Goal: Transaction & Acquisition: Obtain resource

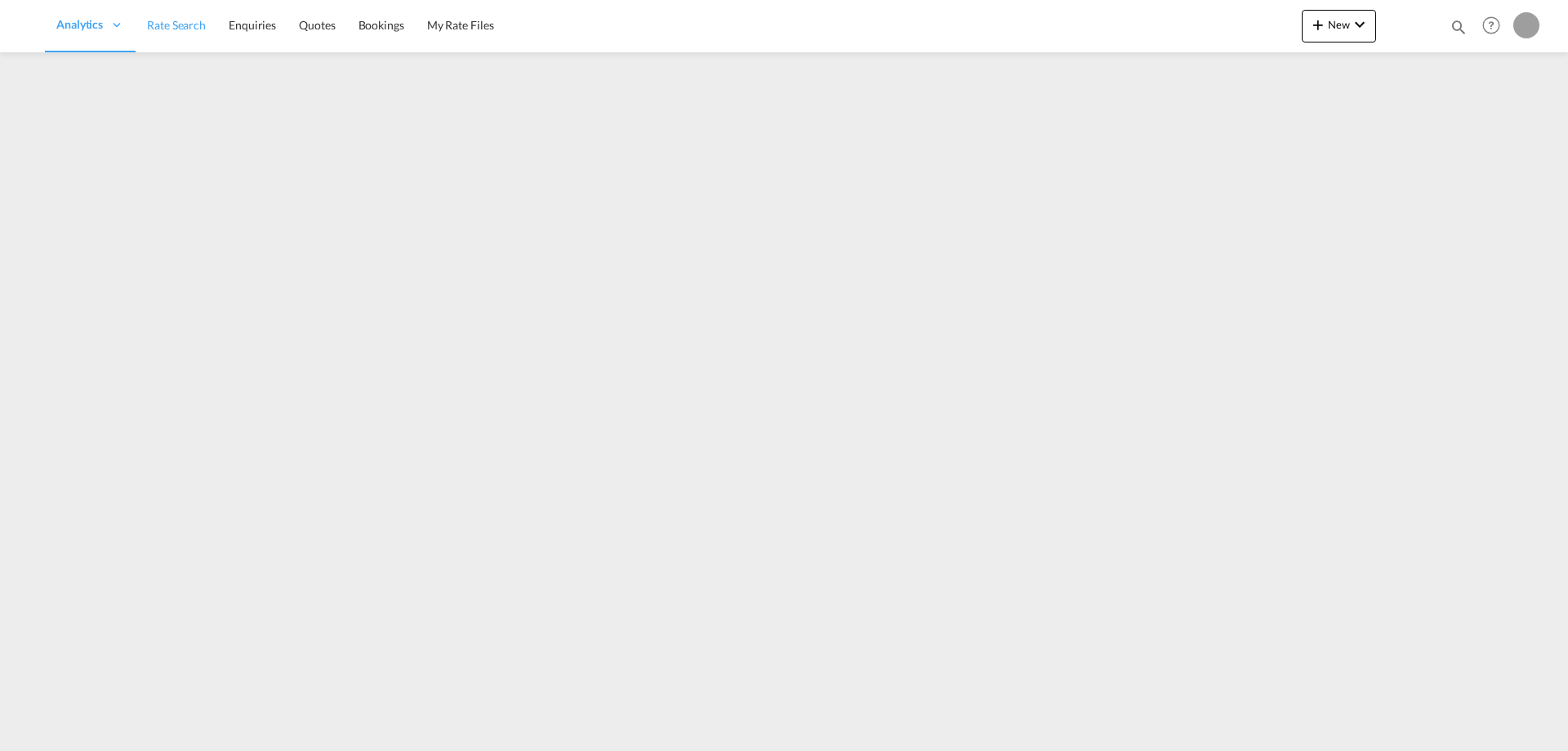
click at [192, 33] on span "Rate Search" at bounding box center [176, 26] width 58 height 16
click at [283, 20] on span "Rate Search" at bounding box center [286, 25] width 58 height 14
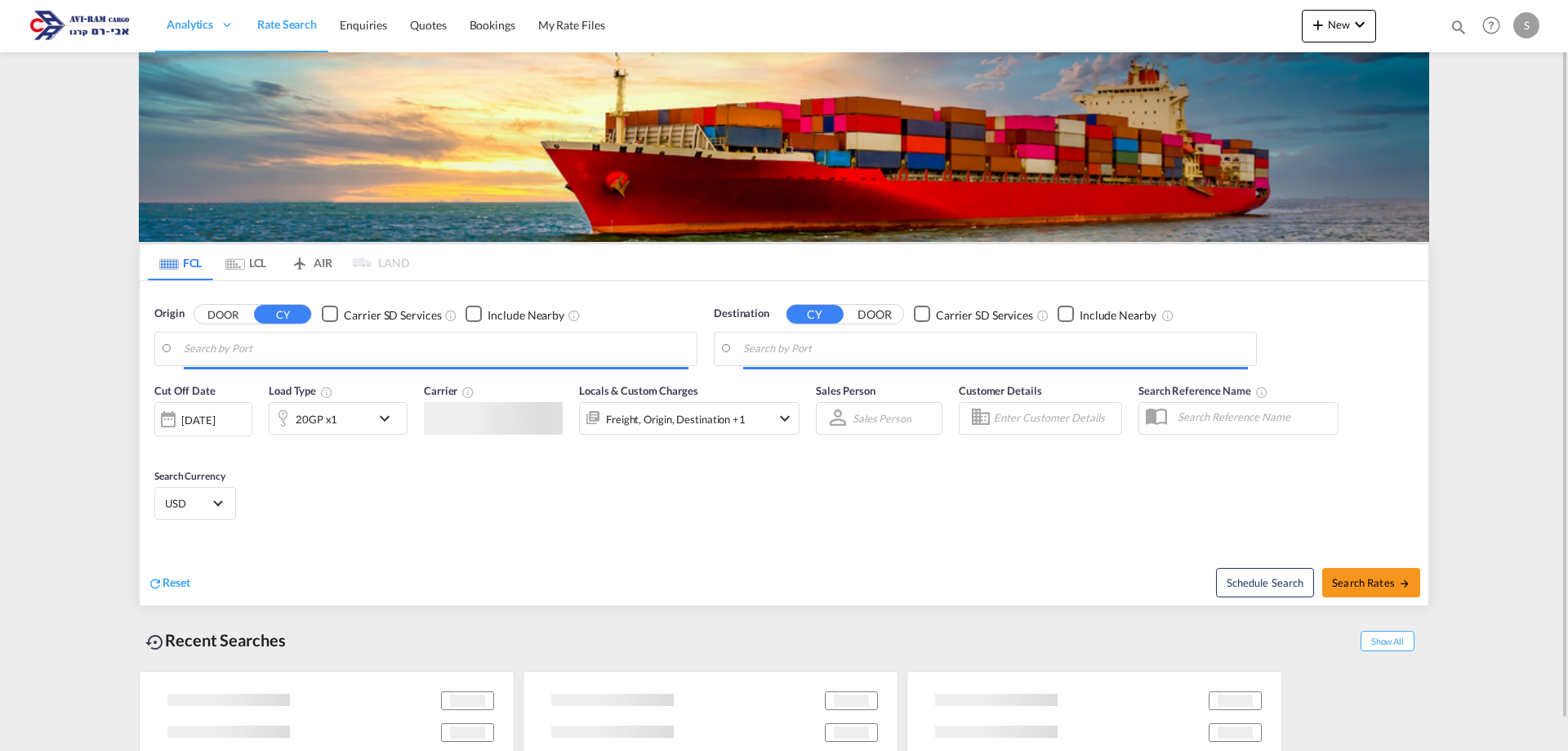
click at [283, 31] on span "Rate Search" at bounding box center [286, 25] width 59 height 16
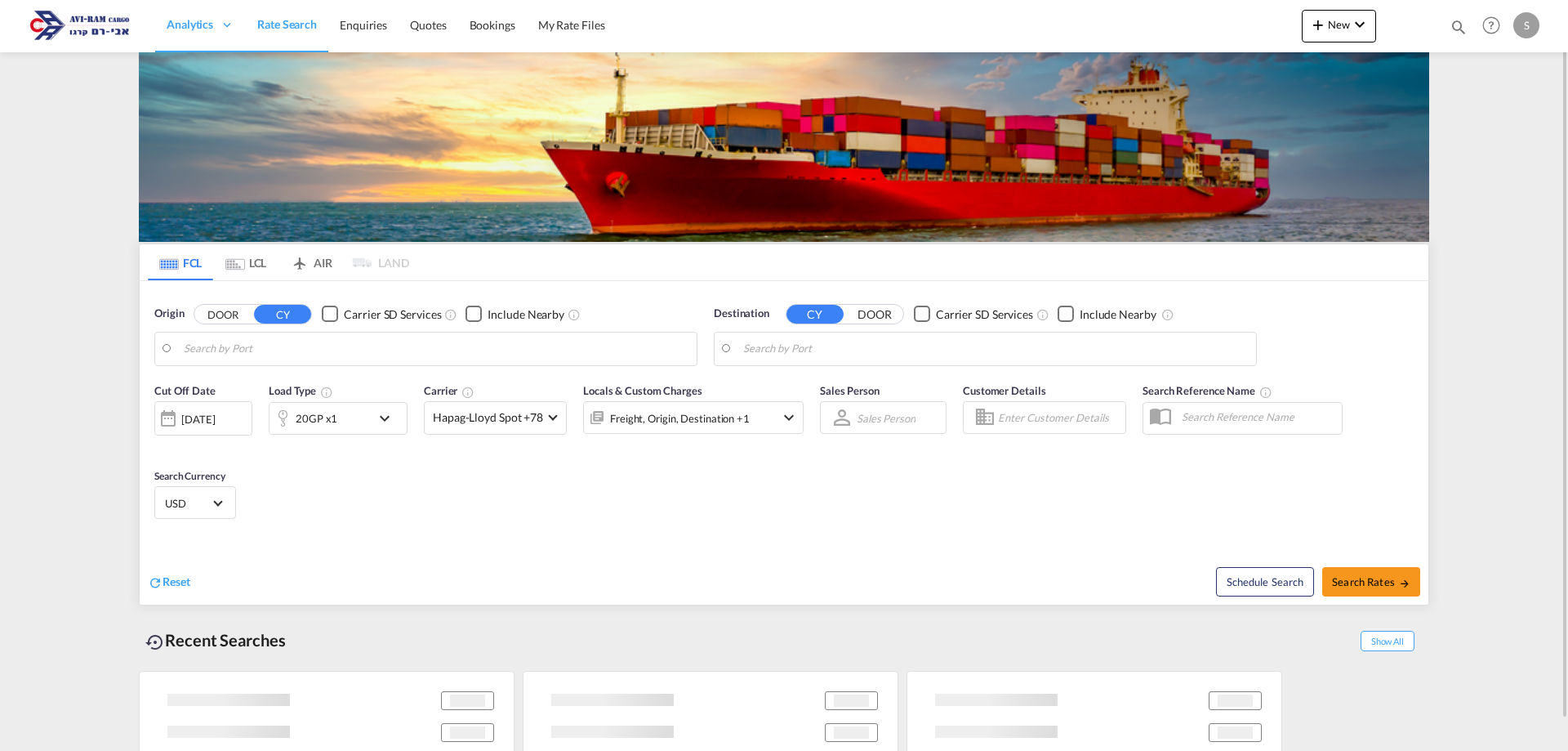
click at [263, 263] on md-tab-item "LCL" at bounding box center [246, 262] width 66 height 36
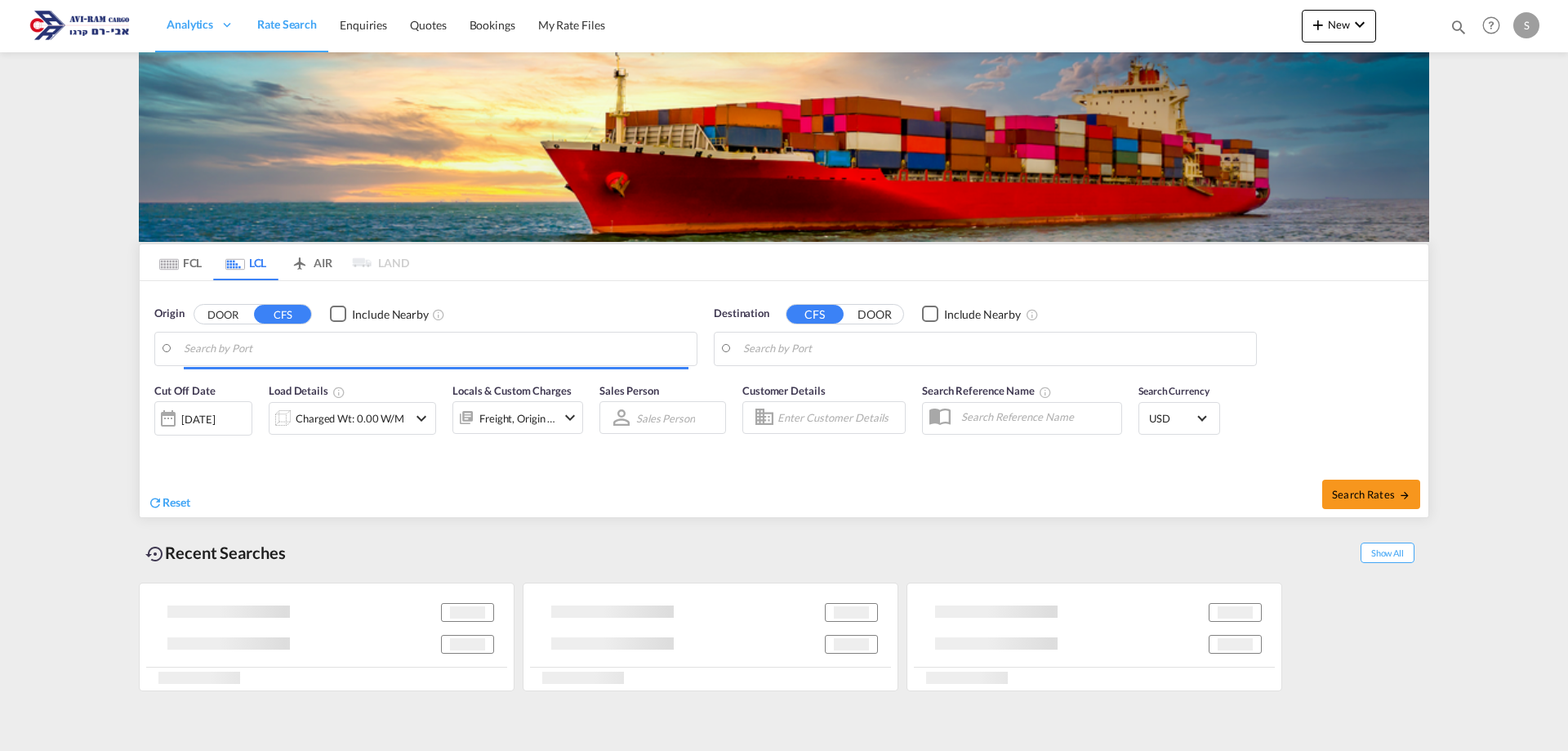
click at [191, 268] on md-tab-item "FCL" at bounding box center [181, 262] width 66 height 36
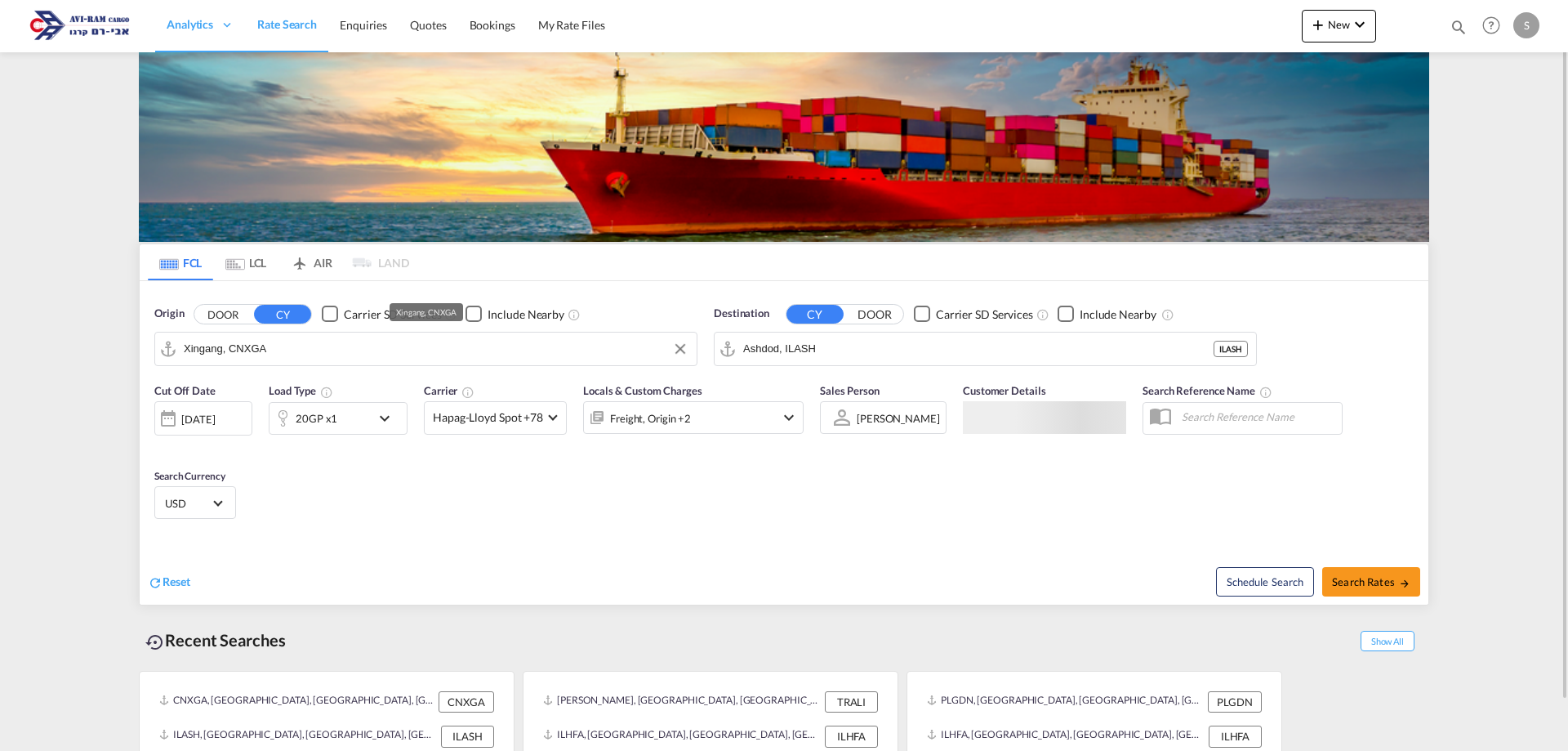
click at [243, 345] on input "Xingang, CNXGA" at bounding box center [435, 349] width 504 height 25
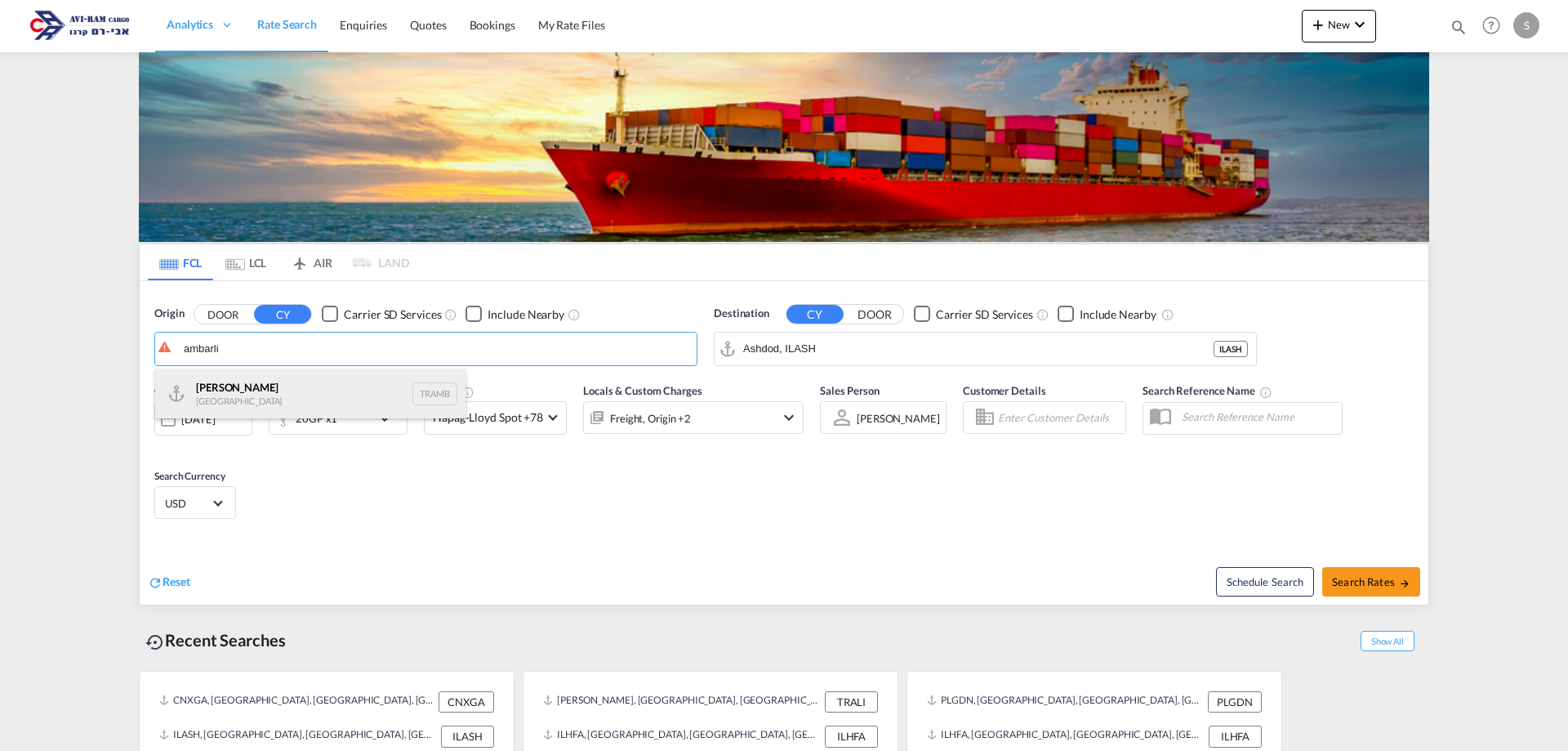
click at [252, 400] on div "Ambarli [GEOGRAPHIC_DATA] TRAMB" at bounding box center [310, 394] width 310 height 49
type input "Ambarli, TRAMB"
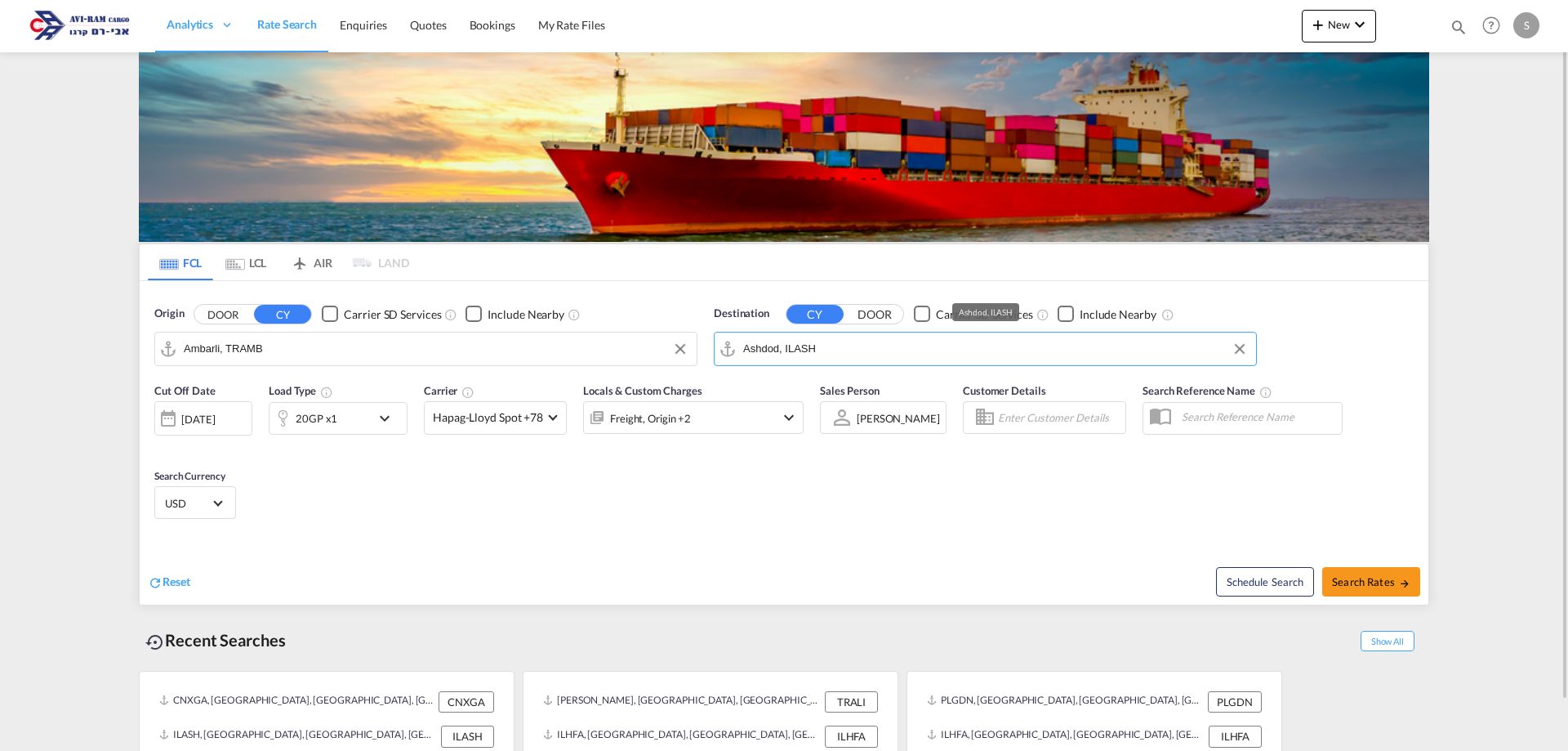
click at [827, 355] on input "Ashdod, ILASH" at bounding box center [995, 349] width 504 height 25
click at [1347, 578] on span "Search Rates" at bounding box center [1371, 581] width 78 height 13
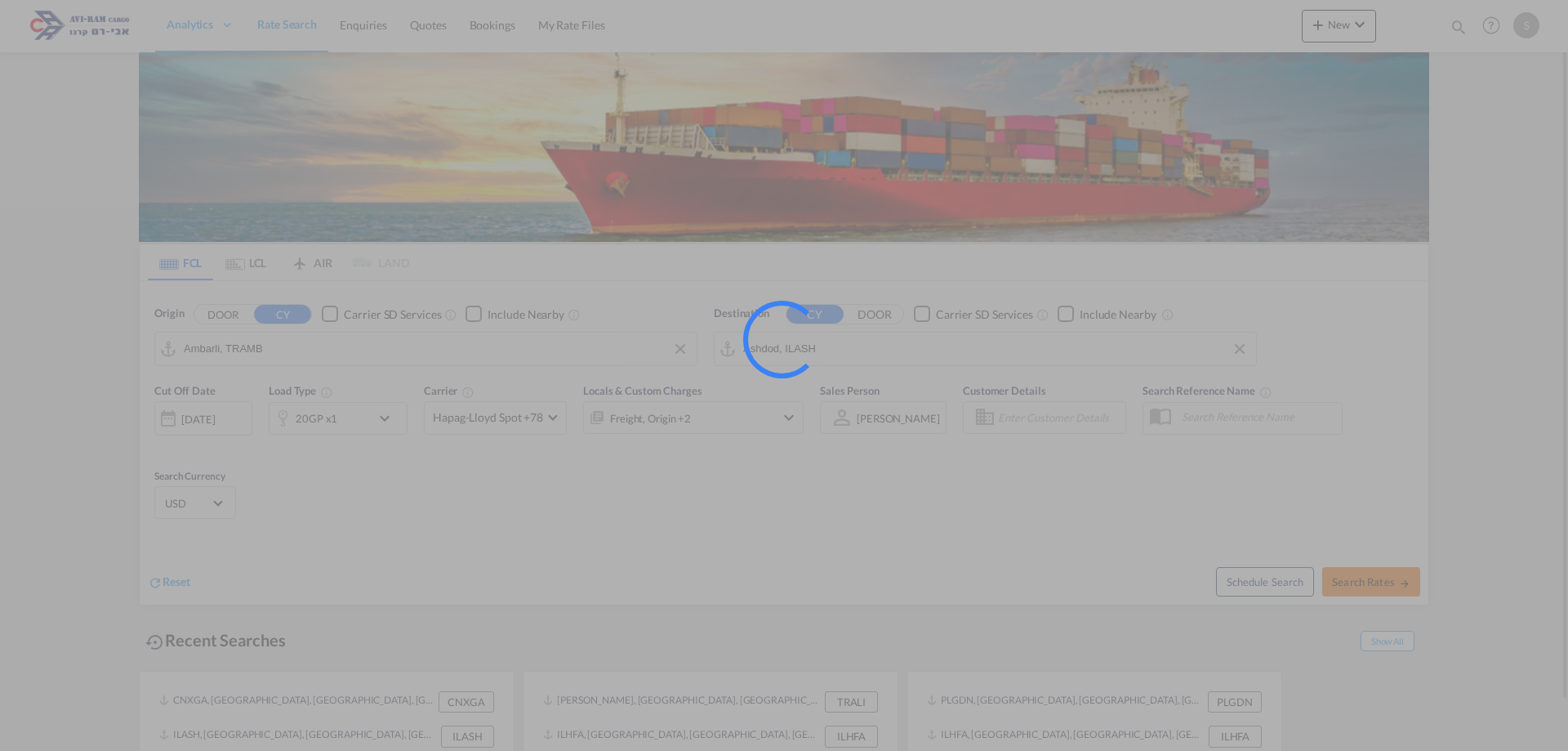
type input "TRAMB to ILASH / [DATE]"
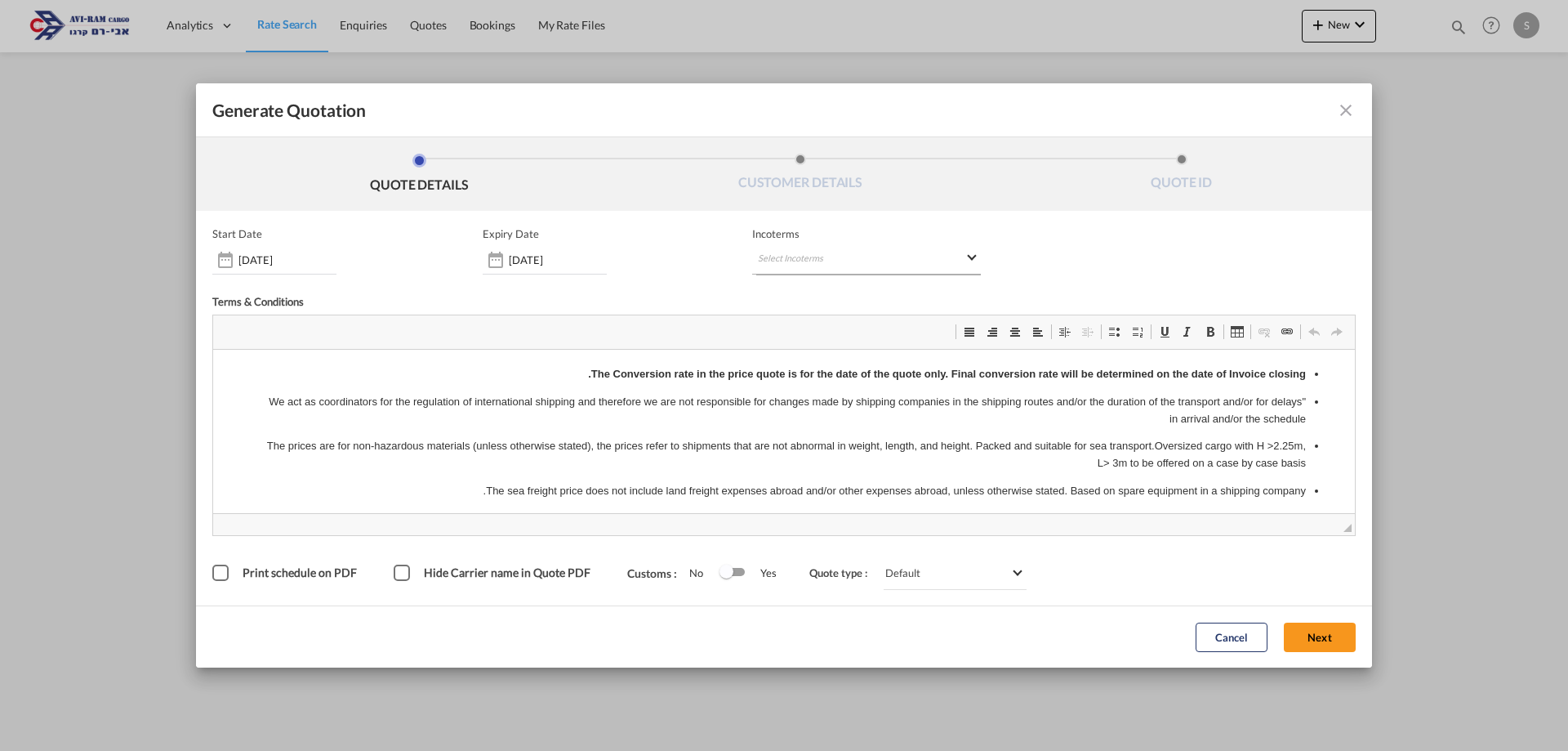
click at [805, 266] on md-select "Select Incoterms" at bounding box center [867, 260] width 229 height 29
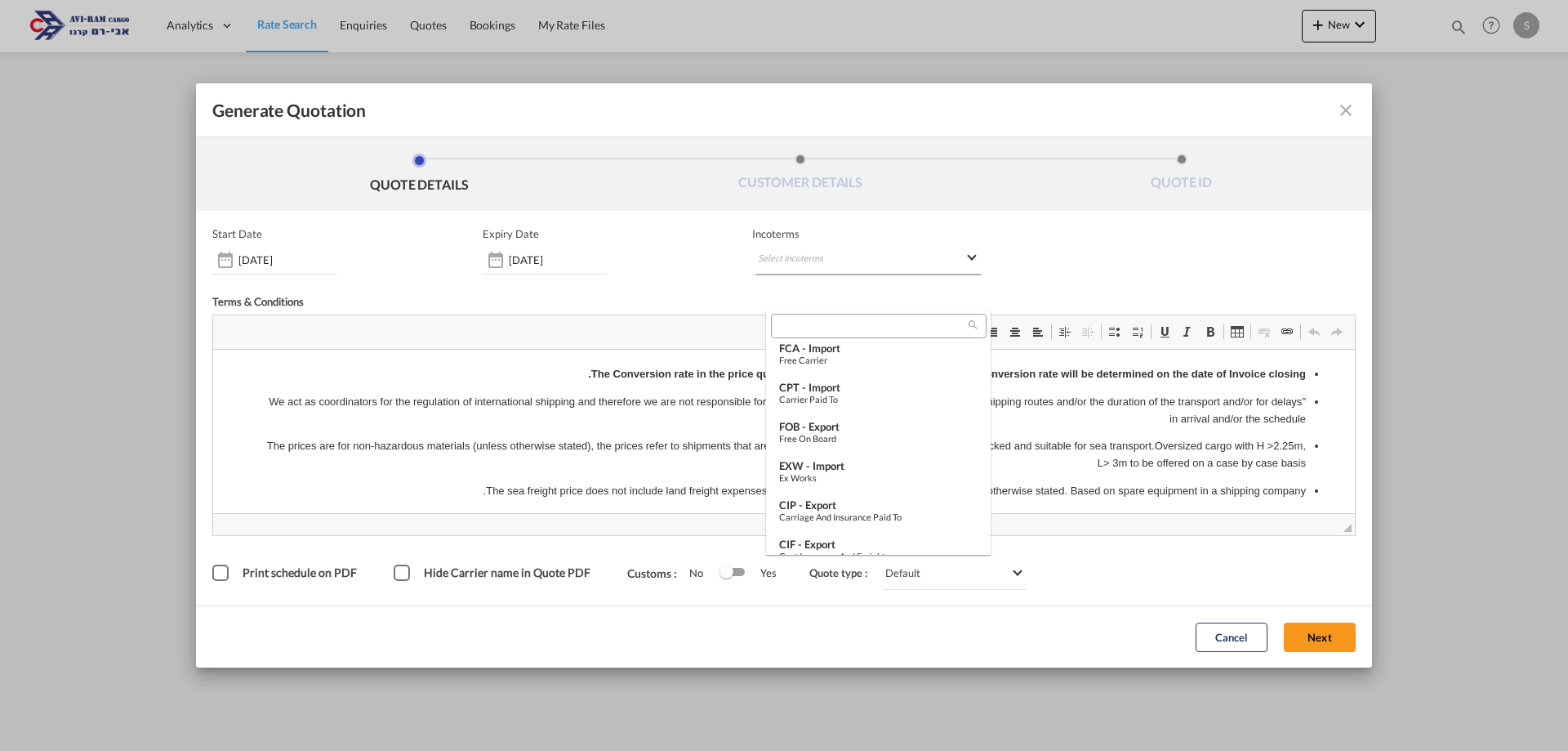
scroll to position [572, 0]
click at [850, 455] on div "EXW - import" at bounding box center [878, 450] width 199 height 13
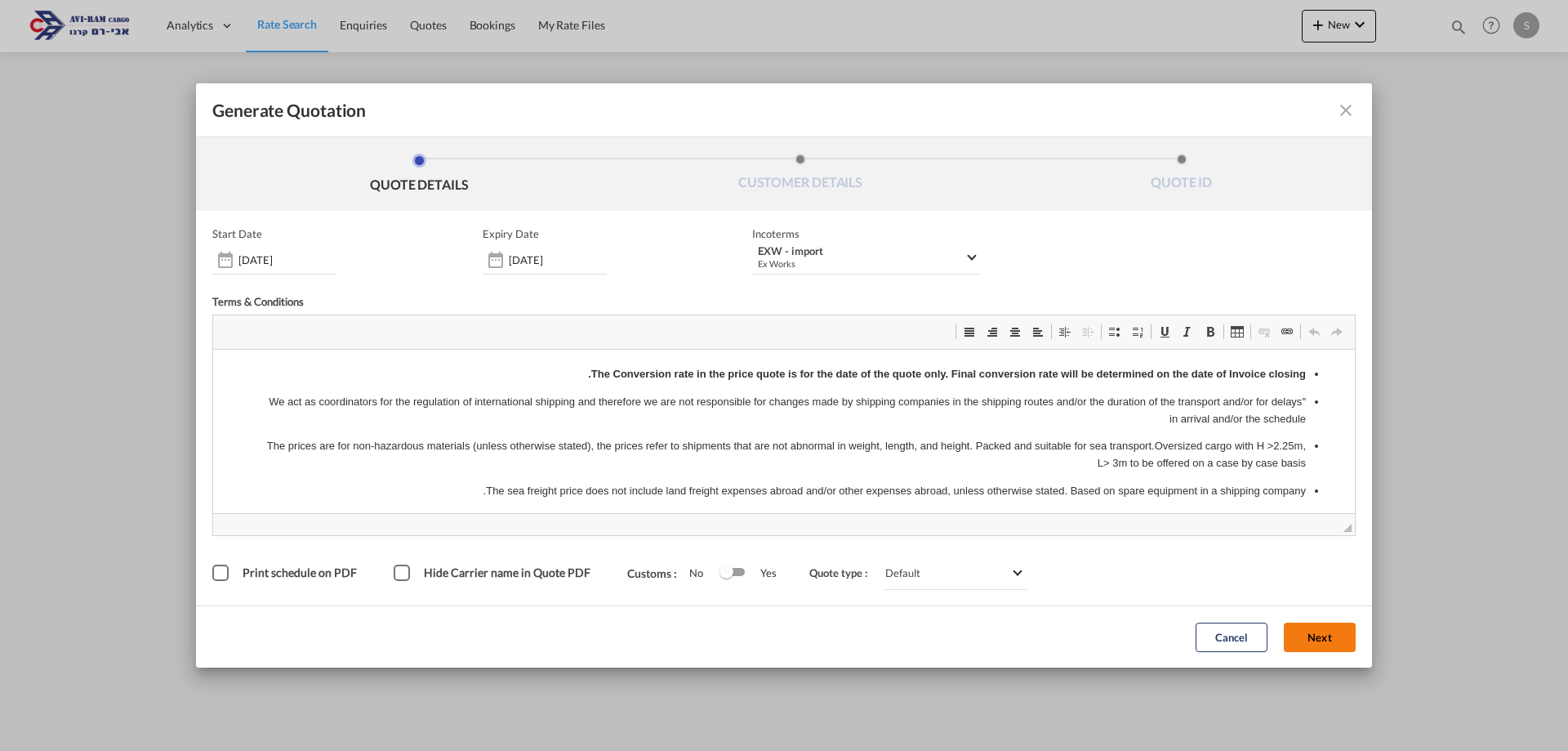
click at [1318, 631] on button "Next" at bounding box center [1320, 637] width 72 height 29
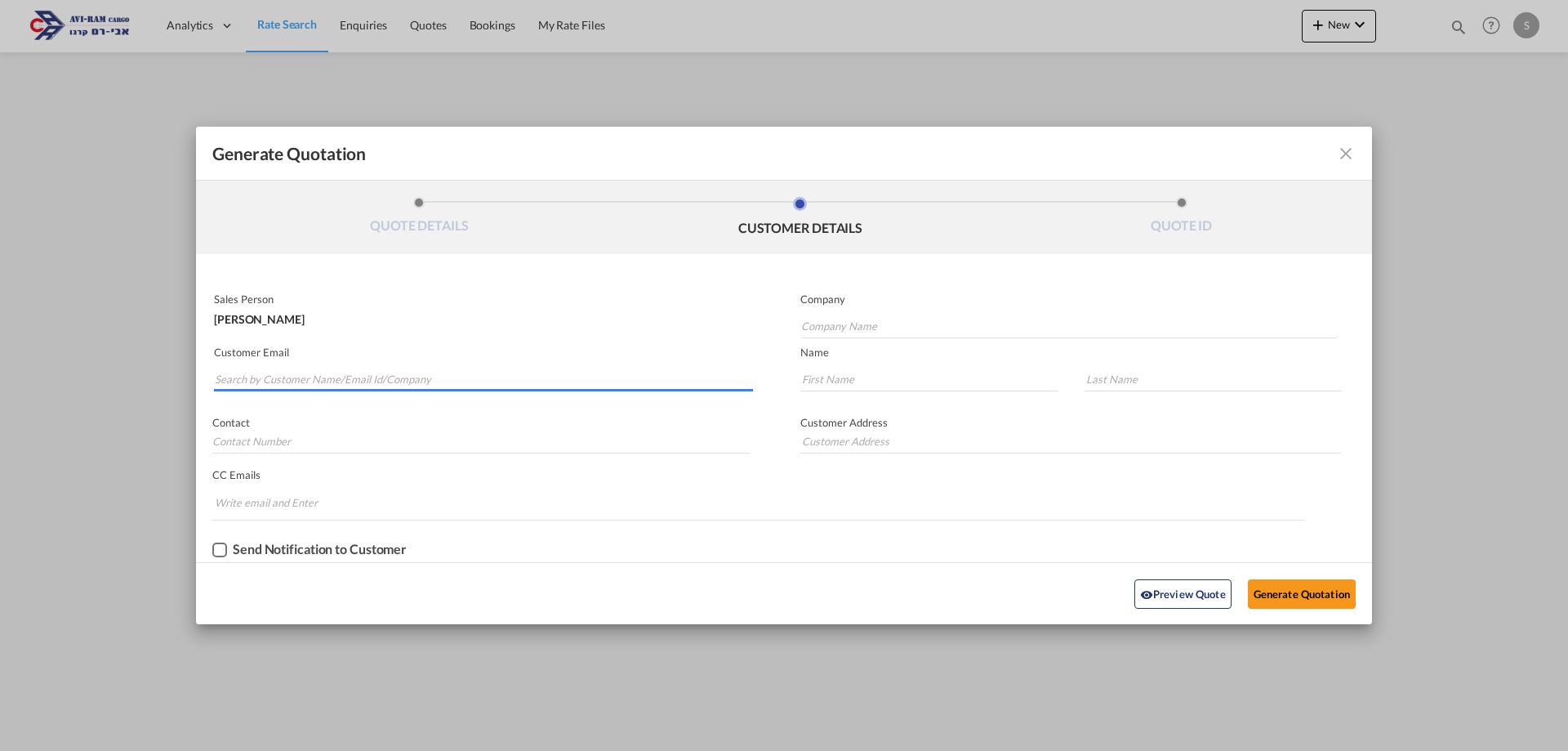
click at [361, 371] on input "Search by Customer Name/Email Id/Company" at bounding box center [483, 379] width 538 height 25
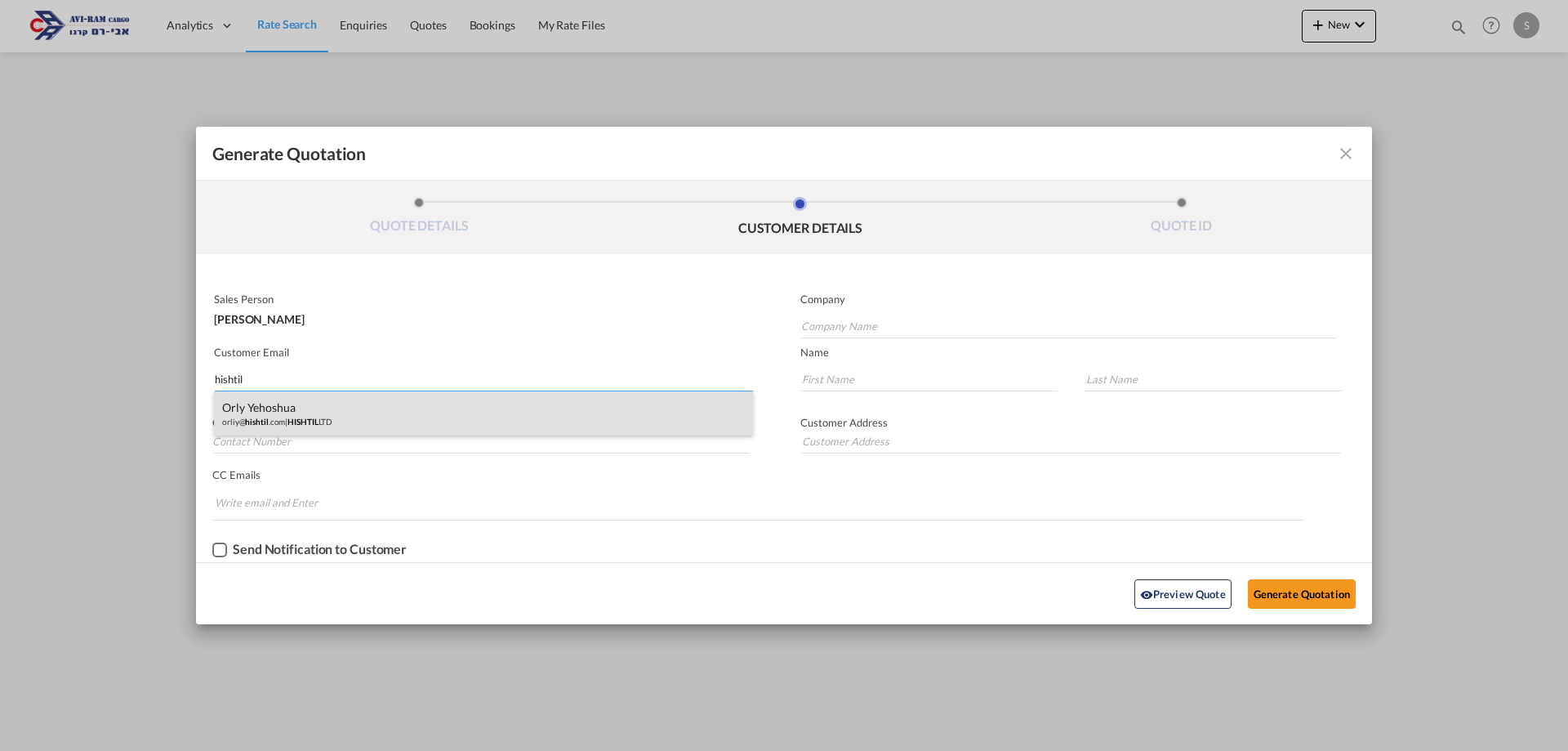
type input "hishtil"
click at [332, 416] on div "Orly Yehoshua orliy@ hishtil .com | HISHTIL LTD" at bounding box center [483, 413] width 539 height 44
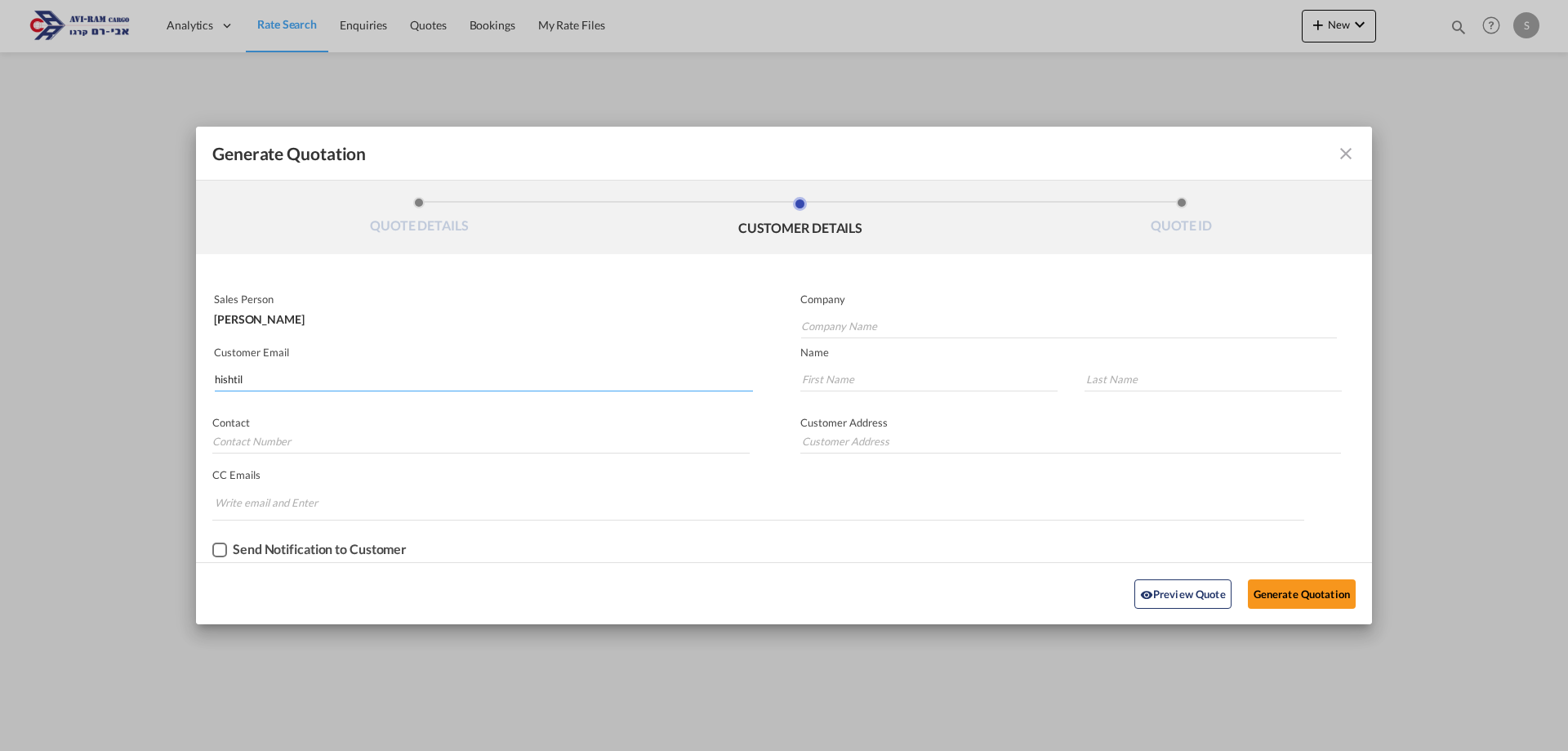
type input "HISHTIL LTD"
type input "[EMAIL_ADDRESS][DOMAIN_NAME]"
type input "Orly"
type input "[PERSON_NAME]"
type input "Orly"
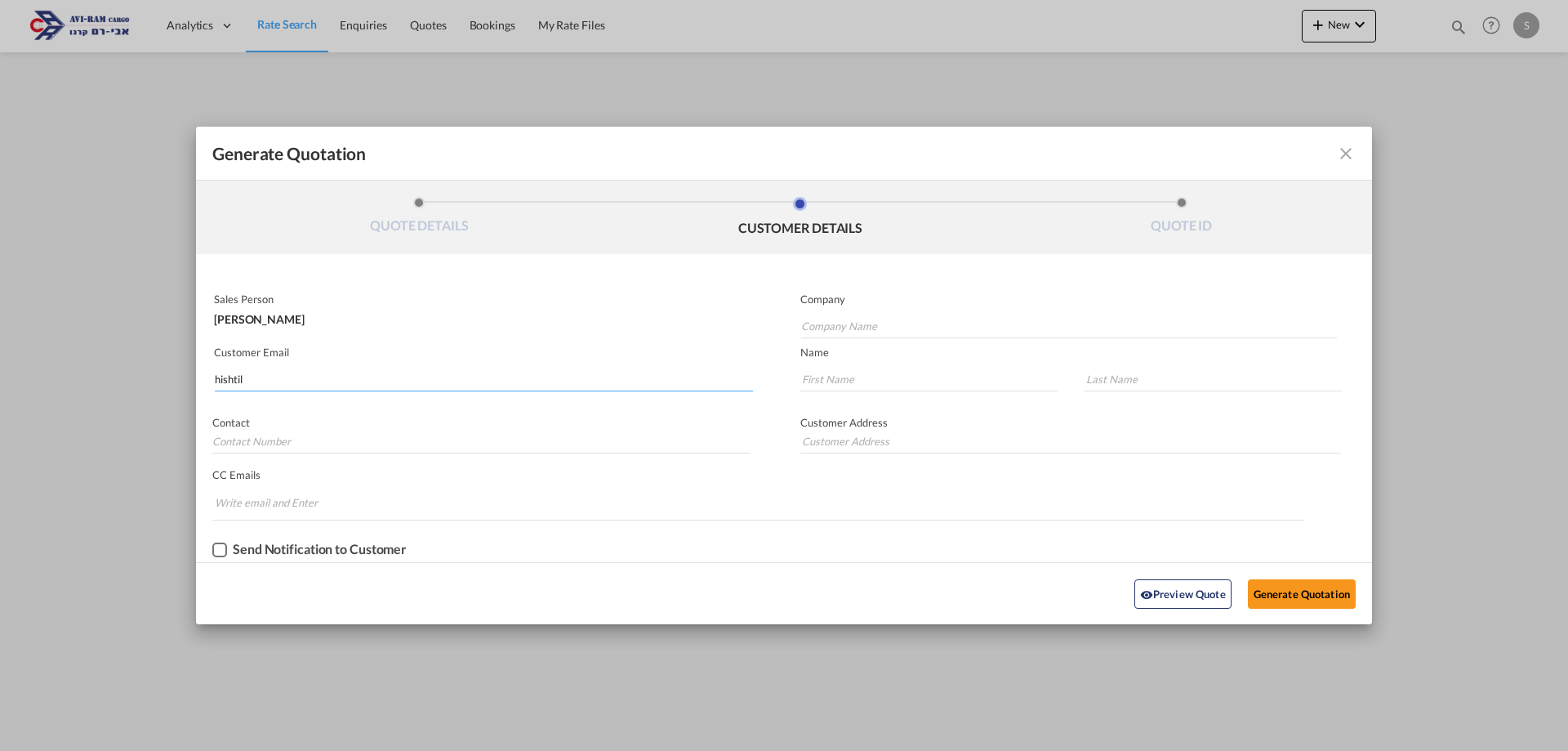
type input "[PERSON_NAME]"
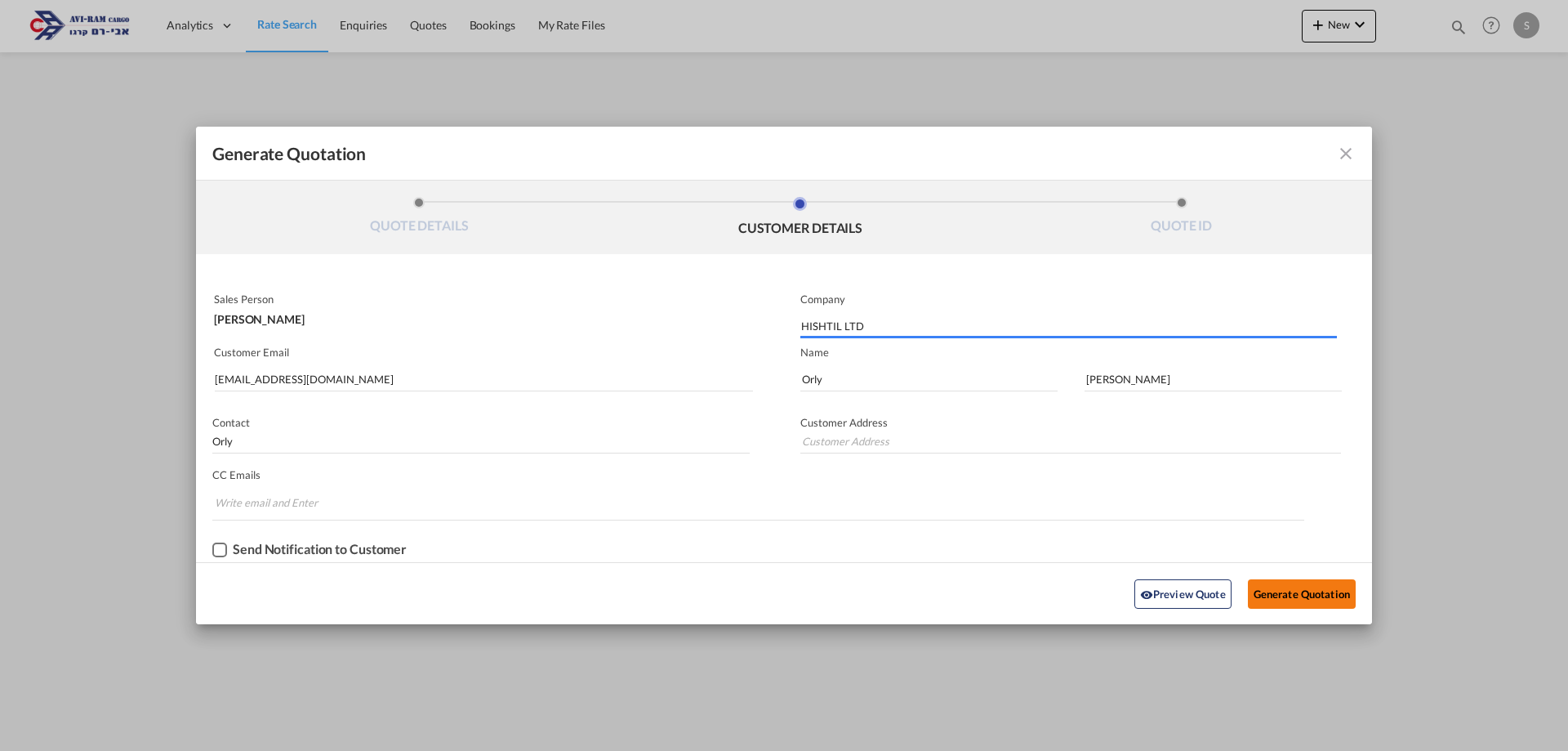
click at [1290, 593] on button "Generate Quotation" at bounding box center [1302, 594] width 108 height 29
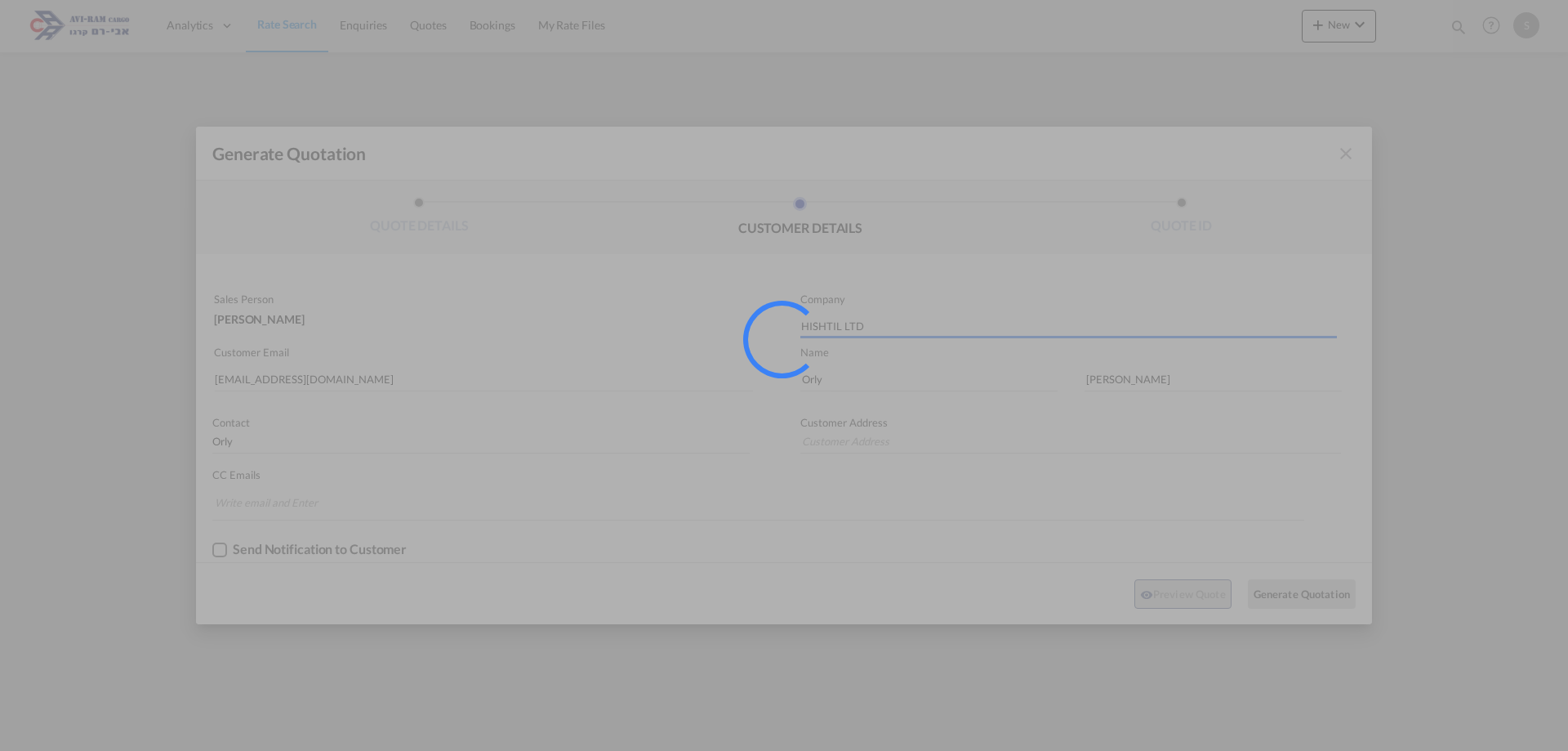
type input "[PERSON_NAME]"
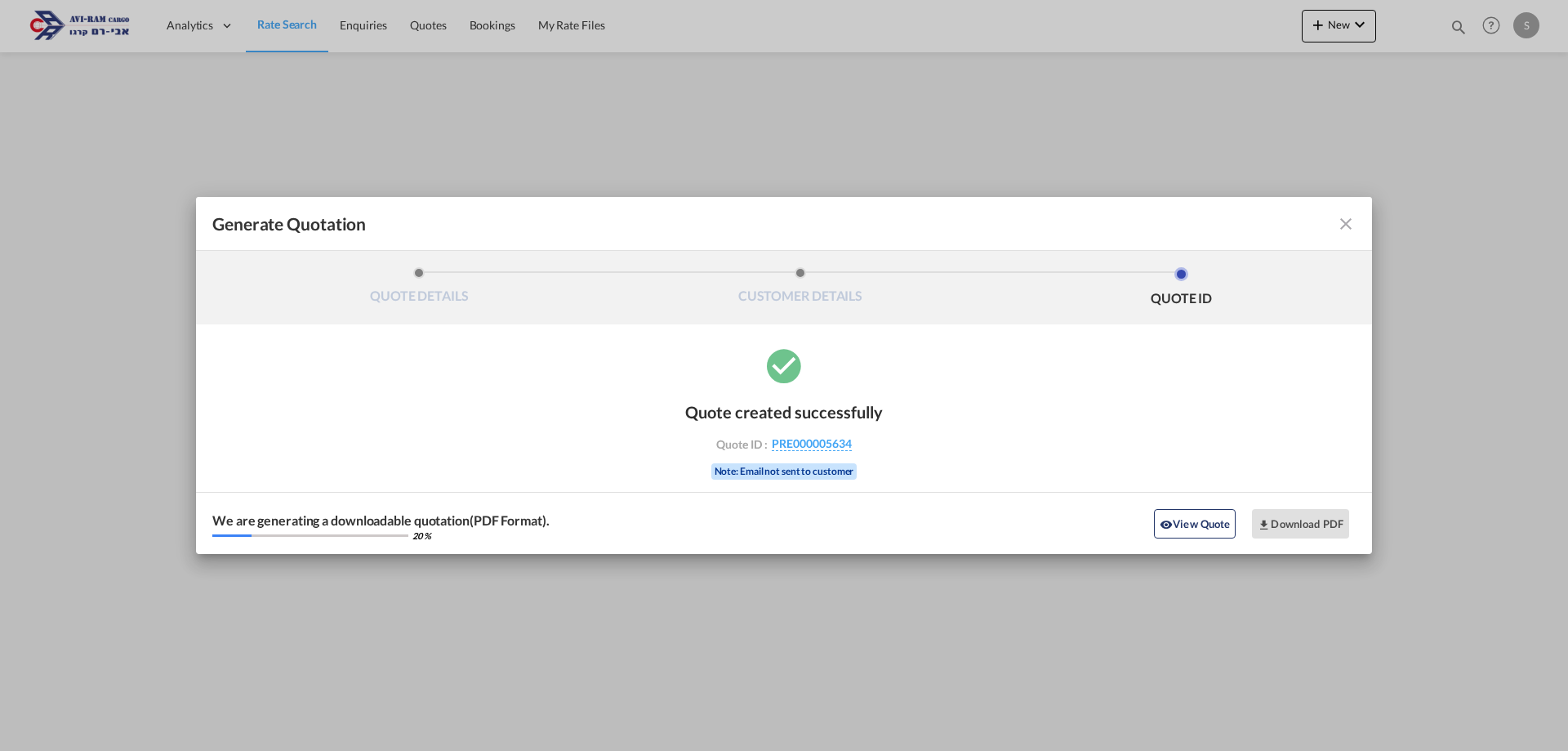
click at [1340, 223] on md-icon "icon-close fg-AAA8AD cursor m-0" at bounding box center [1345, 224] width 19 height 19
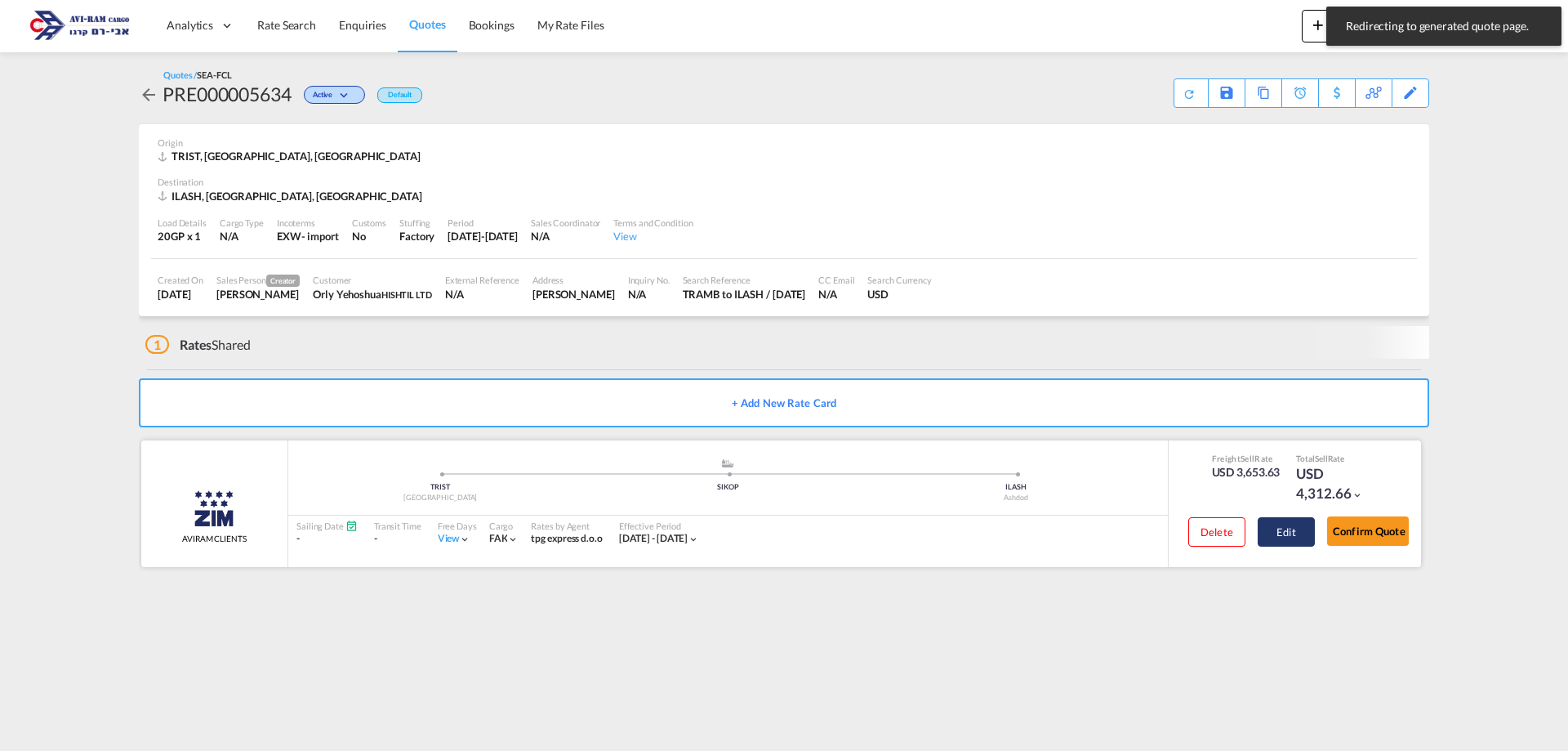
click at [1284, 535] on button "Edit" at bounding box center [1286, 532] width 57 height 29
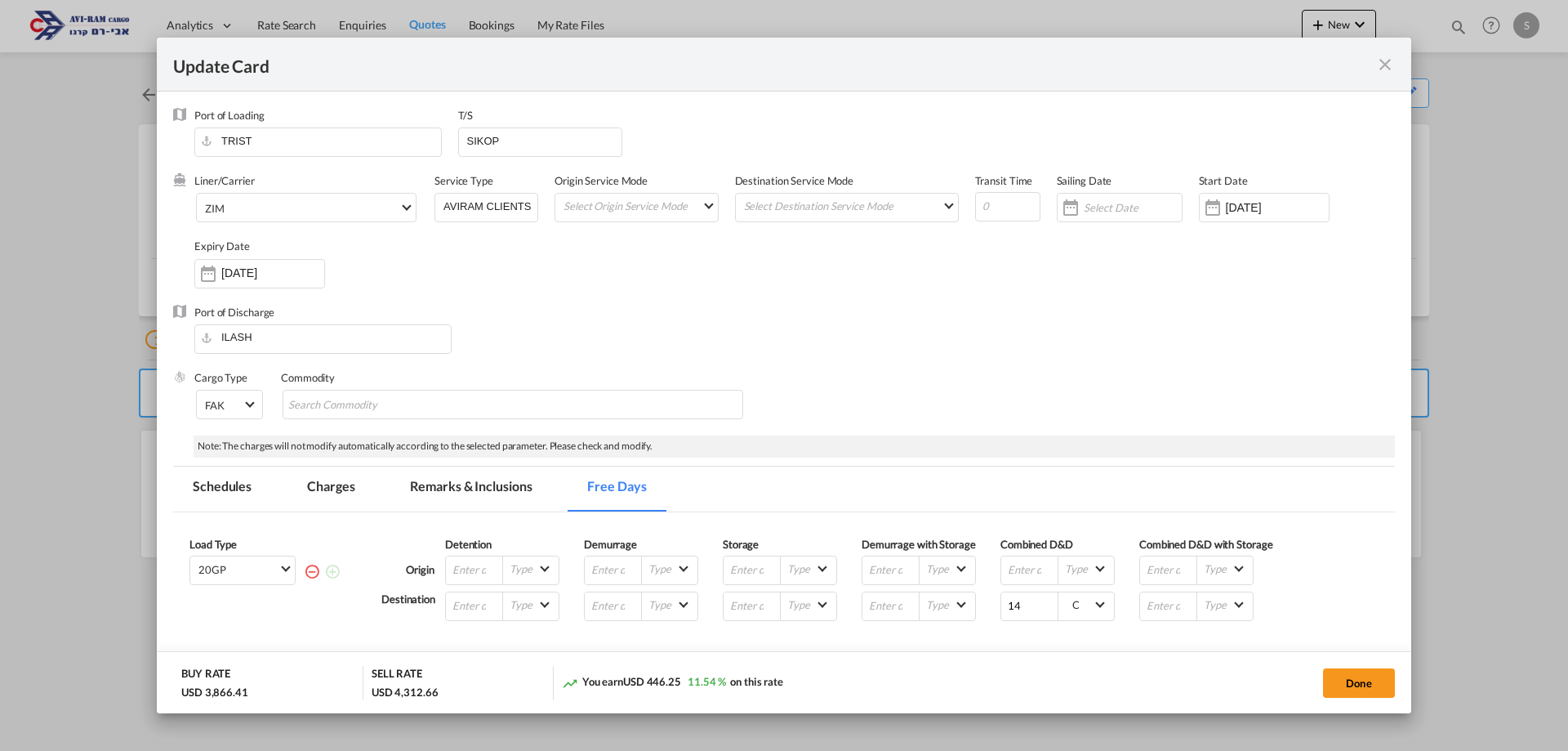
select select "per equipment"
click at [1383, 61] on md-icon "icon-close fg-AAA8AD m-0 pointer" at bounding box center [1385, 64] width 19 height 19
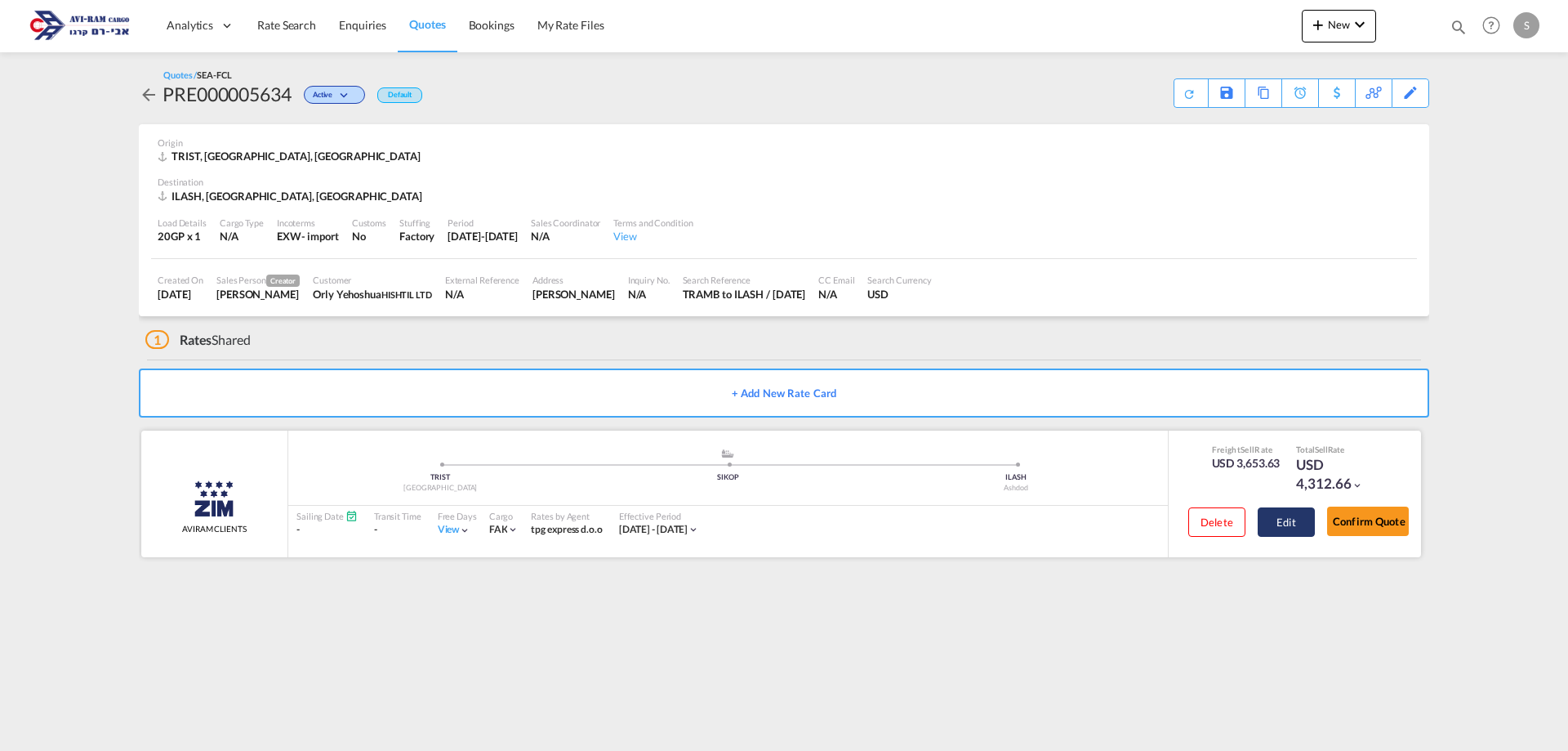
click at [1282, 523] on button "Edit" at bounding box center [1286, 522] width 57 height 29
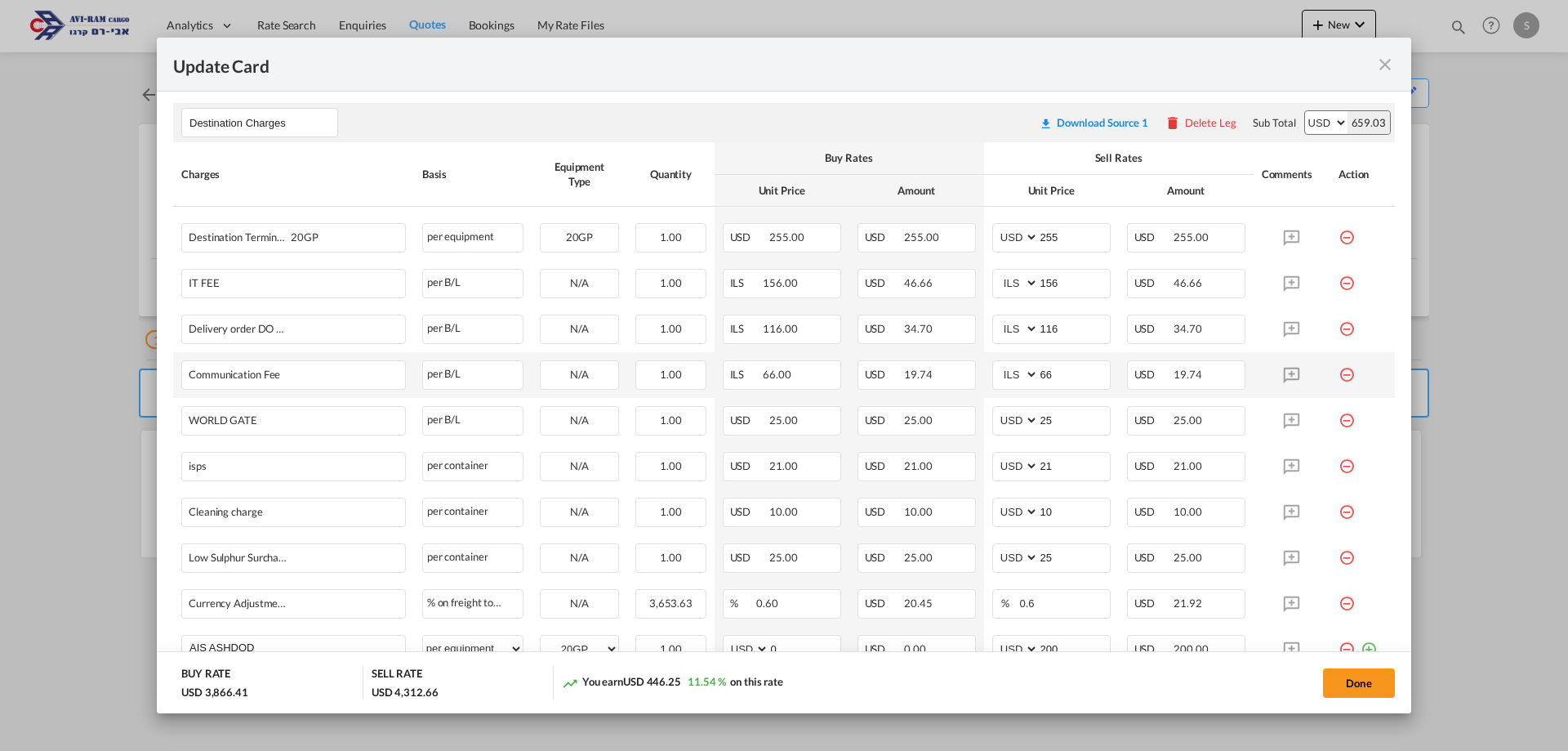
scroll to position [735, 0]
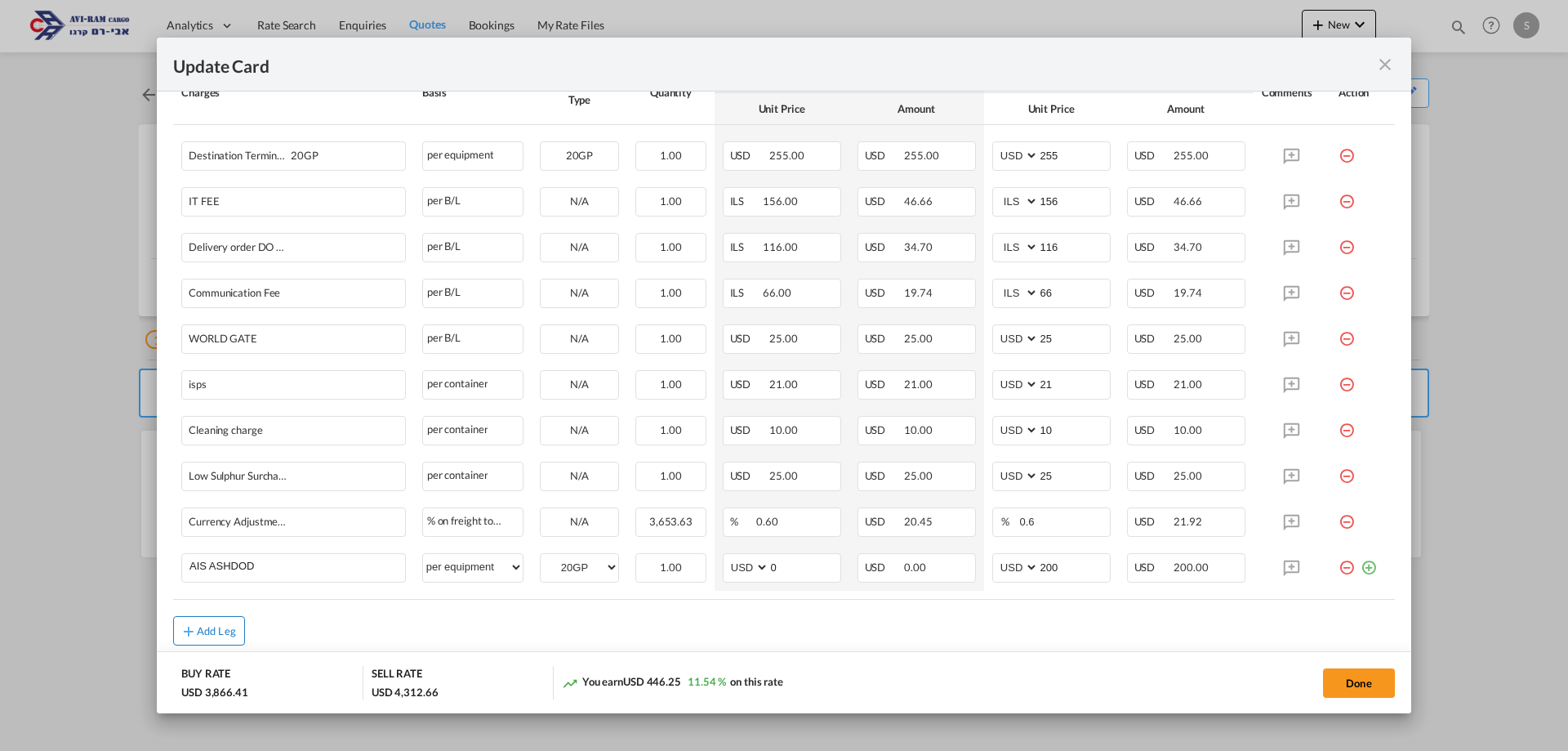
click at [237, 625] on button "Add Leg" at bounding box center [209, 631] width 72 height 29
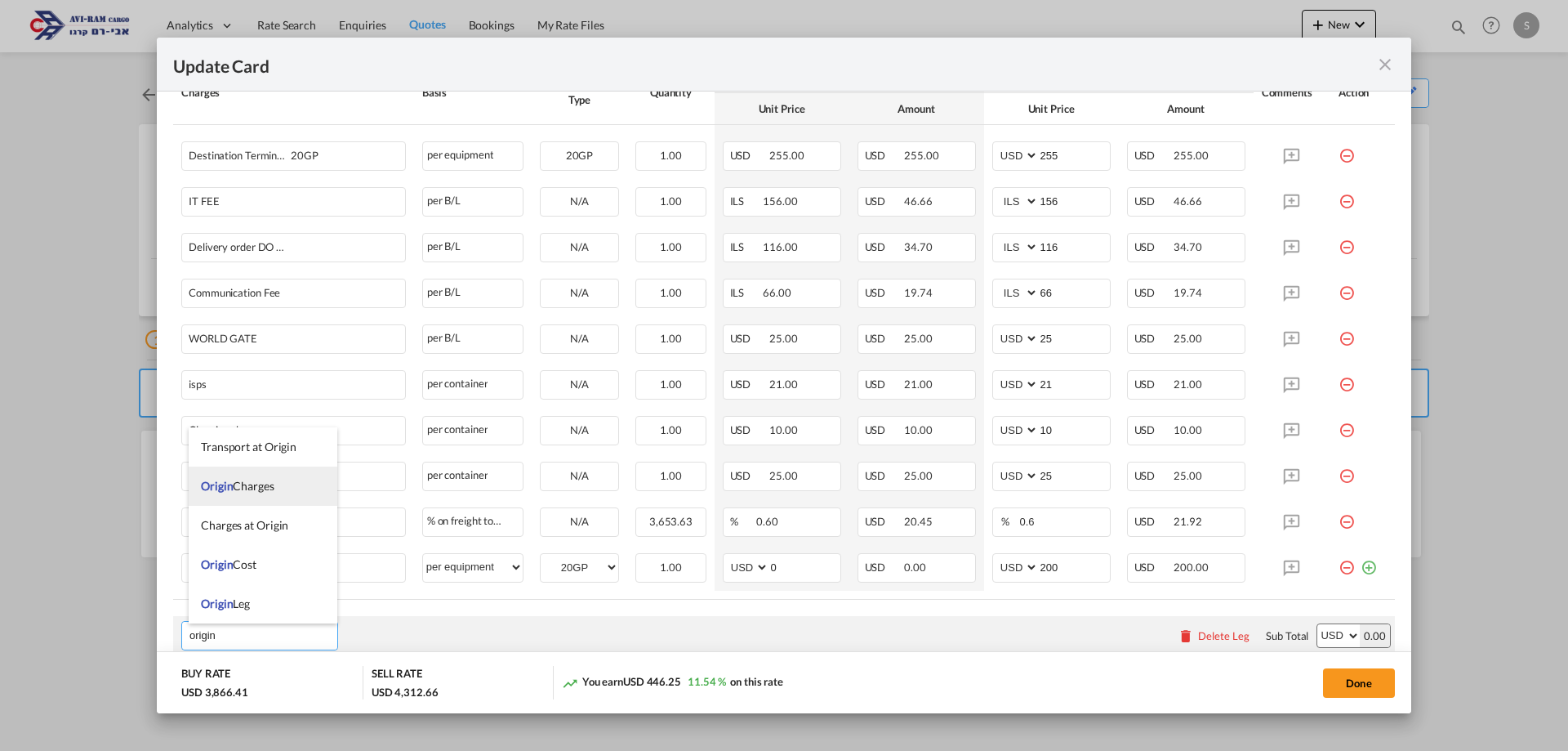
click at [266, 489] on span "Origin Charges" at bounding box center [237, 485] width 74 height 14
type input "Origin Charges"
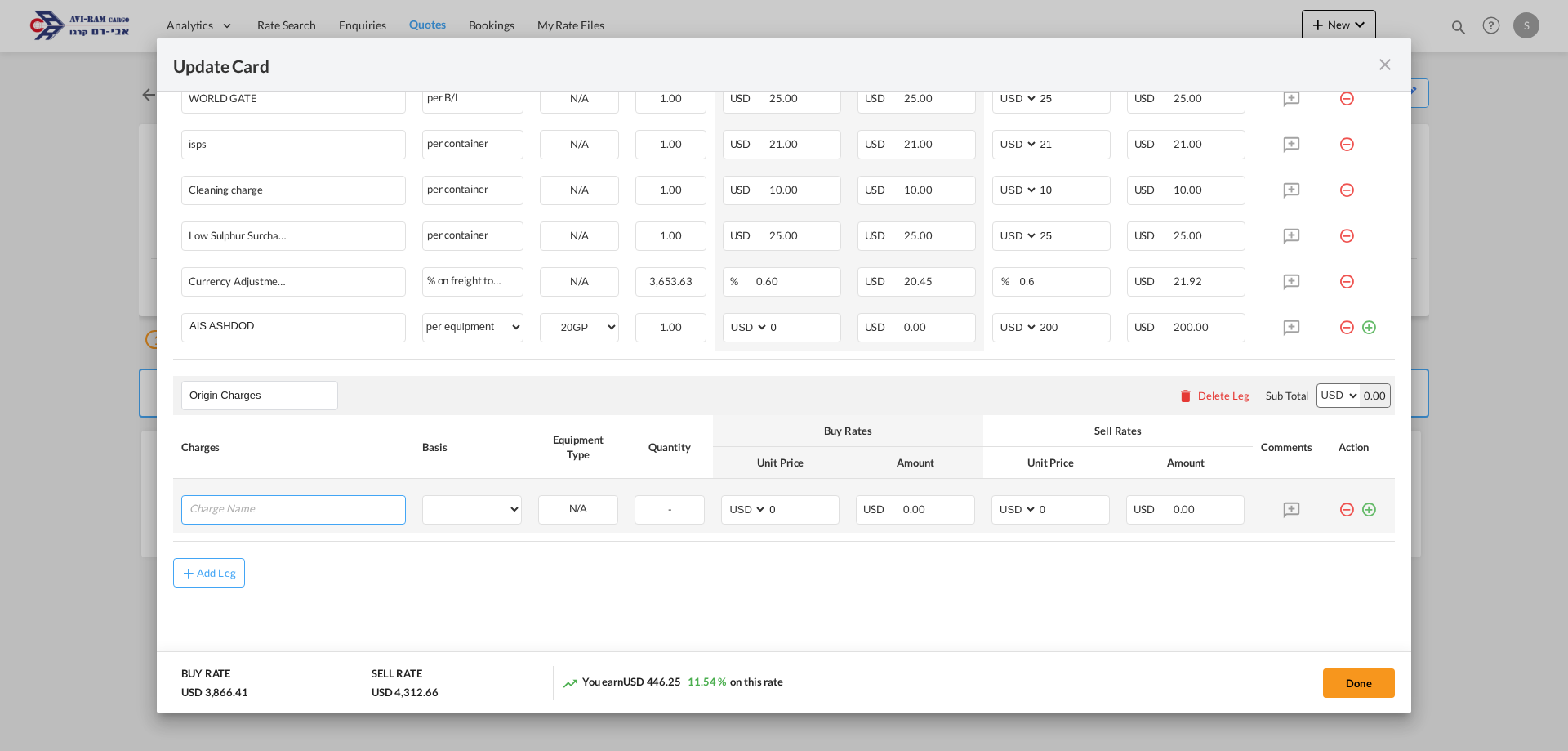
click at [272, 498] on input "Charge Name" at bounding box center [297, 507] width 215 height 25
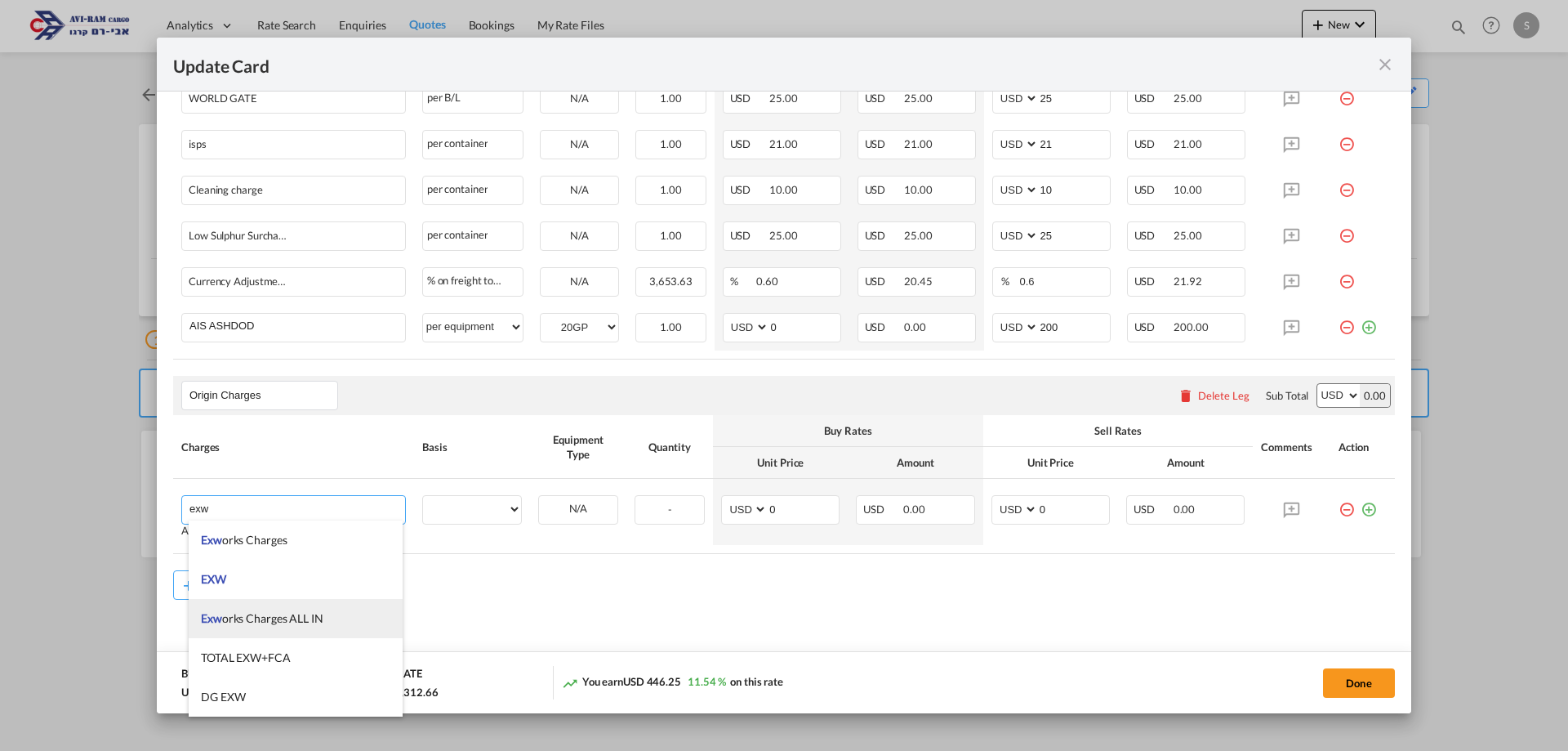
click at [295, 614] on span "Exw orks Charges ALL IN" at bounding box center [262, 618] width 122 height 14
type input "Exworks Charges ALL IN"
select select "per container"
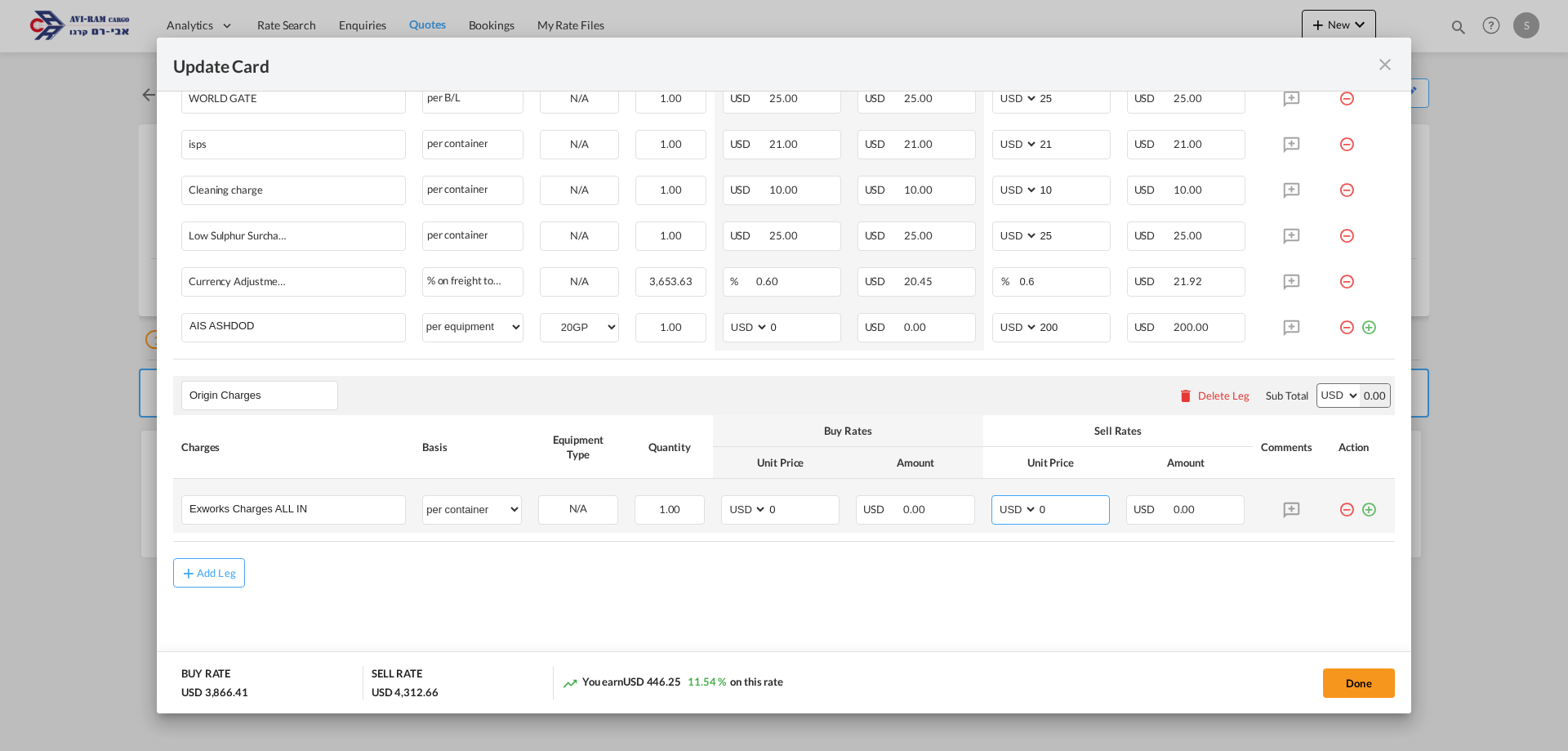
click at [1003, 512] on select "AED AFN ALL AMD ANG AOA ARS AUD AWG AZN BAM BBD BDT BGN BHD BIF BMD BND BOB BRL…" at bounding box center [1016, 509] width 43 height 22
select select "string:EUR"
click at [995, 498] on select "AED AFN ALL AMD ANG AOA ARS AUD AWG AZN BAM BBD BDT BGN BHD BIF BMD BND BOB BRL…" at bounding box center [1016, 509] width 43 height 22
click at [1333, 403] on select "AED AFN ALL AMD ANG AOA ARS AUD AWG AZN BAM BBD BDT BGN BHD BIF BMD BND BOB BRL…" at bounding box center [1338, 395] width 43 height 23
select select "string:EUR"
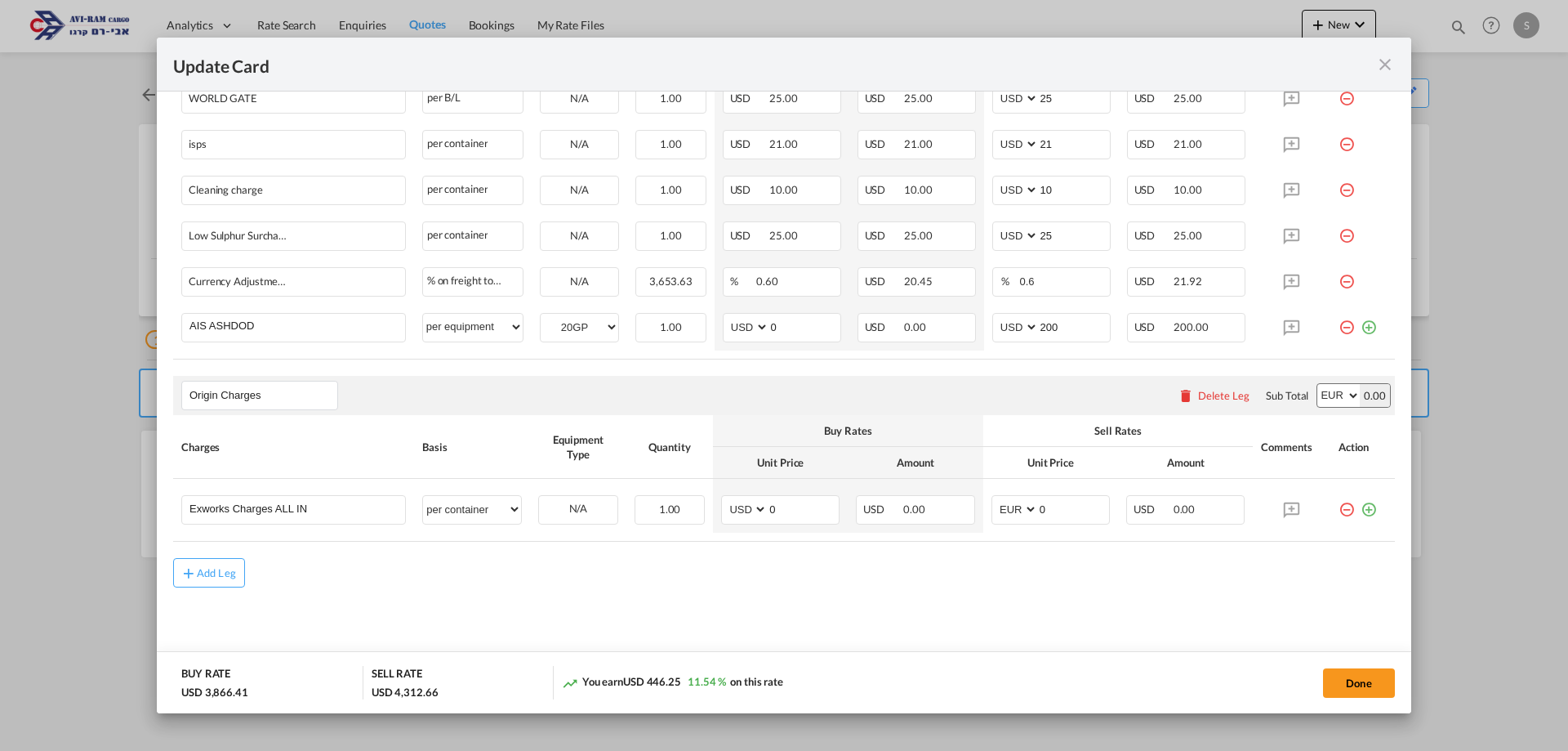
click at [1317, 384] on select "AED AFN ALL AMD ANG AOA ARS AUD AWG AZN BAM BBD BDT BGN BHD BIF BMD BND BOB BRL…" at bounding box center [1338, 395] width 43 height 23
drag, startPoint x: 1047, startPoint y: 515, endPoint x: 1010, endPoint y: 520, distance: 37.3
click at [1011, 519] on md-input-container "AED AFN ALL AMD ANG AOA ARS AUD AWG AZN BAM BBD BDT BGN BHD BIF BMD BND BOB BRL…" at bounding box center [1051, 510] width 119 height 29
type input "950"
click at [1361, 507] on md-icon "icon-plus-circle-outline green-400-fg" at bounding box center [1369, 504] width 16 height 16
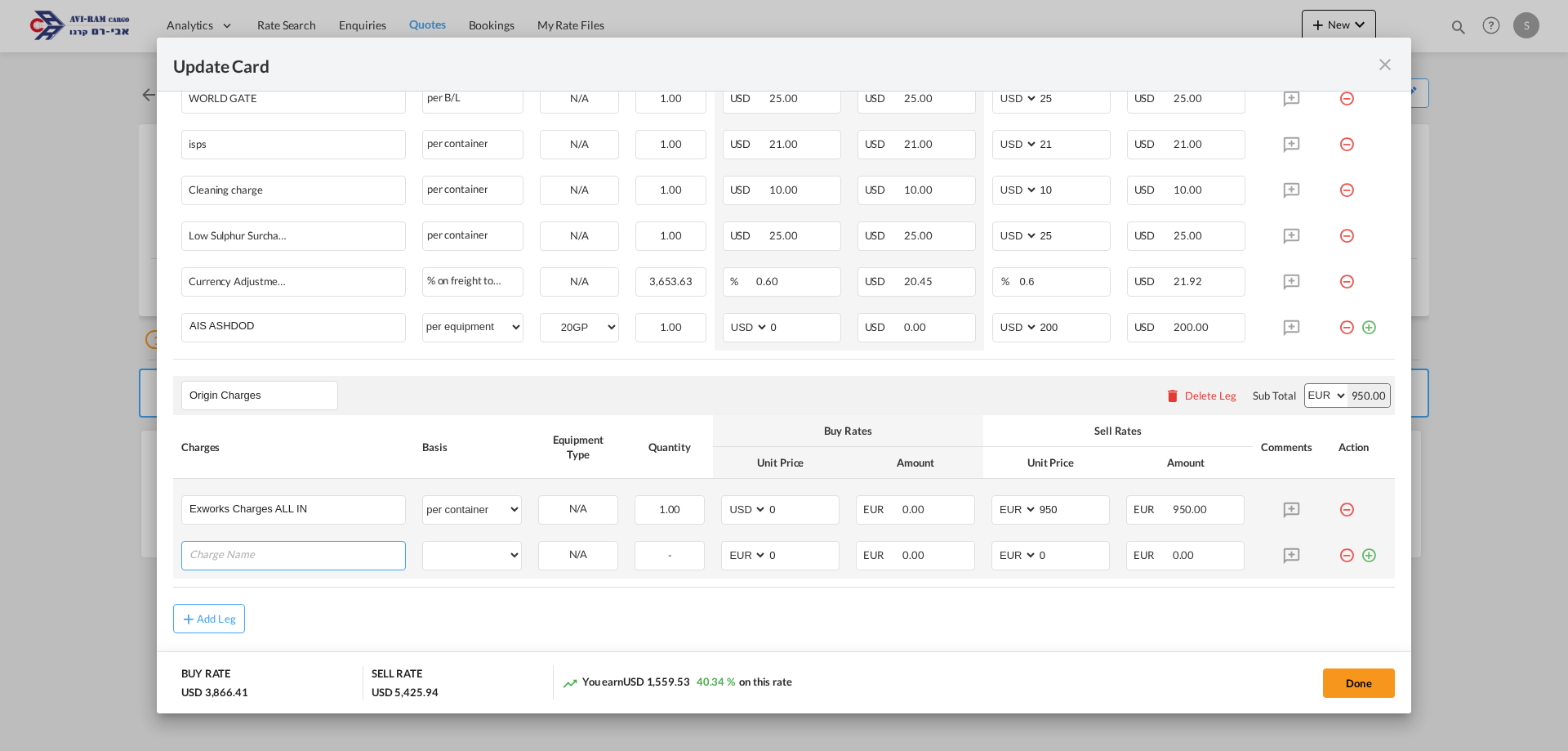
click at [327, 548] on input "Charge Name" at bounding box center [297, 554] width 215 height 25
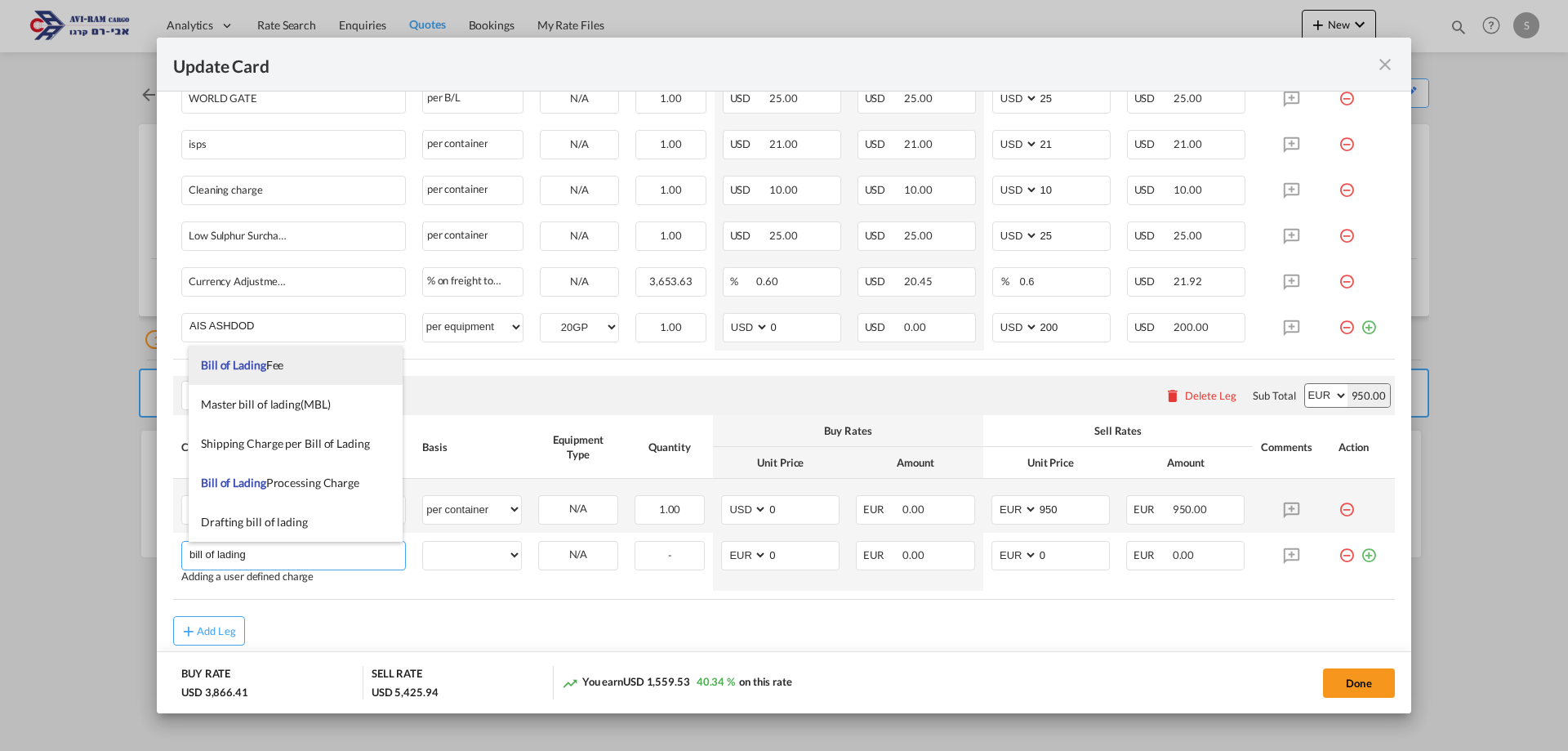
click at [254, 360] on span "Bill of Lading" at bounding box center [234, 364] width 66 height 14
type input "Bill of Lading Fee"
select select "per B/L"
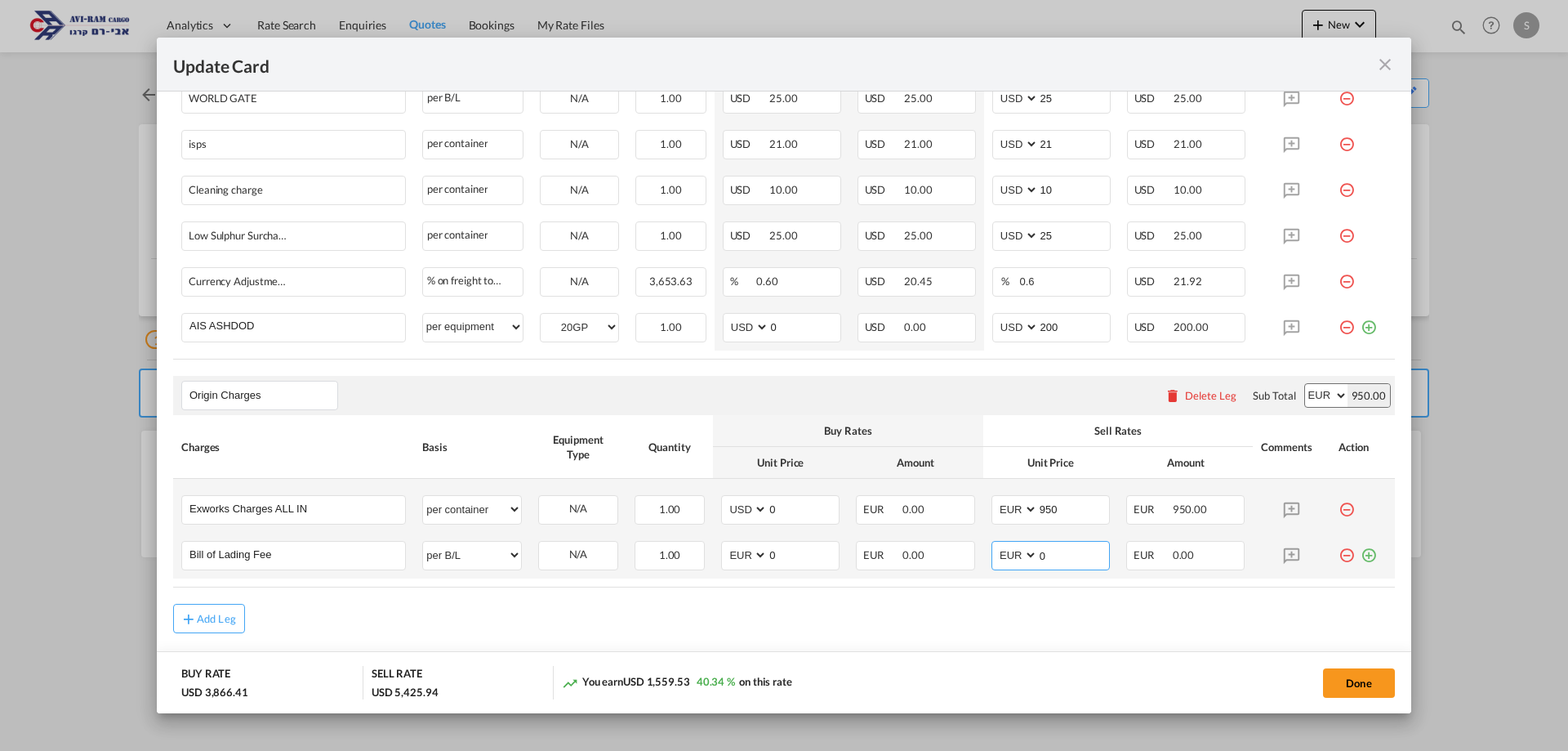
drag, startPoint x: 1043, startPoint y: 551, endPoint x: 1006, endPoint y: 557, distance: 37.5
click at [1006, 555] on md-input-container "AED AFN ALL AMD ANG AOA ARS AUD AWG AZN BAM BBD BDT BGN BHD BIF BMD BND BOB BRL…" at bounding box center [1051, 556] width 119 height 29
type input "60"
click at [1361, 554] on md-icon "icon-plus-circle-outline green-400-fg" at bounding box center [1369, 549] width 16 height 16
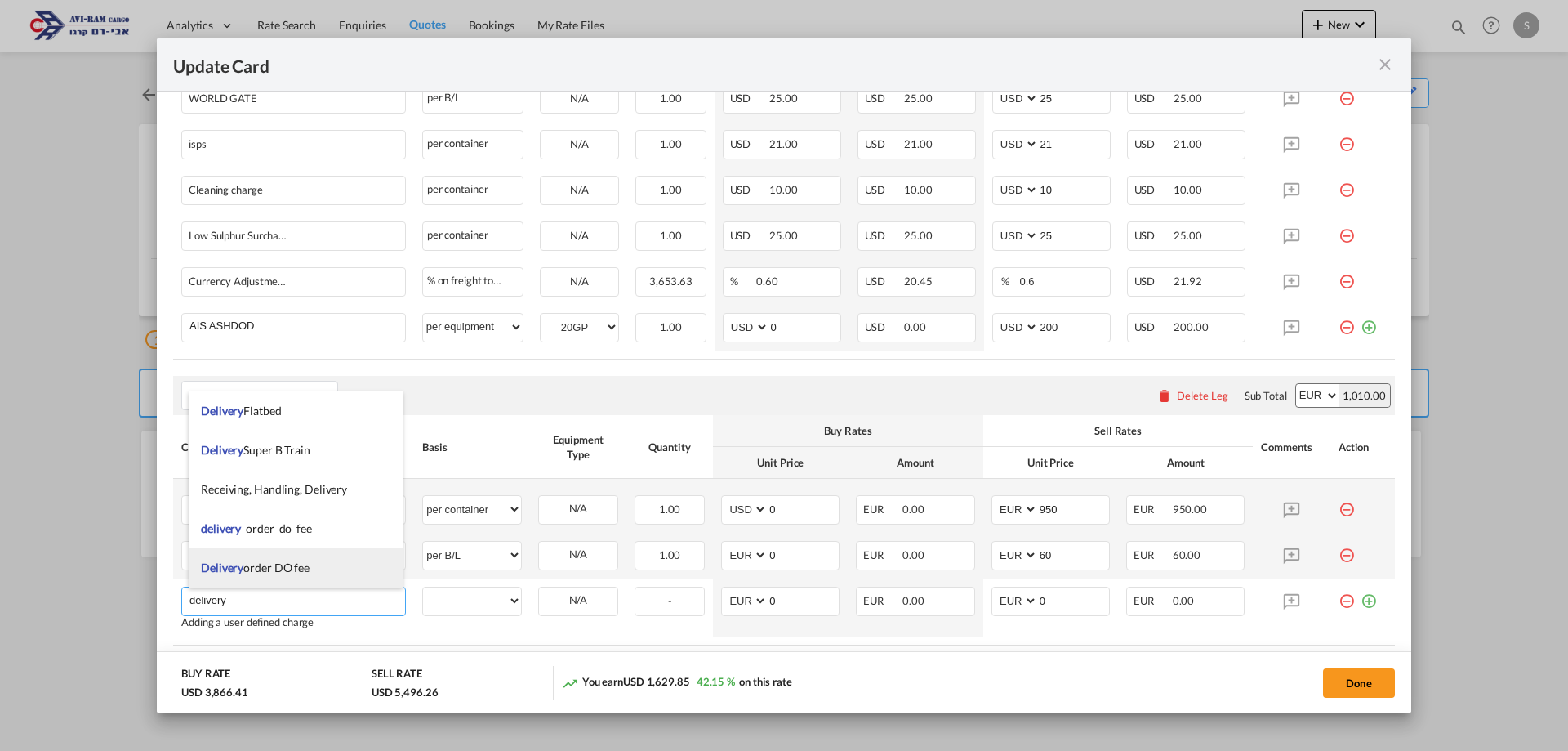
click at [313, 570] on li "Delivery order DO fee" at bounding box center [296, 568] width 214 height 39
type input "Delivery order DO fee"
select select "per equipment"
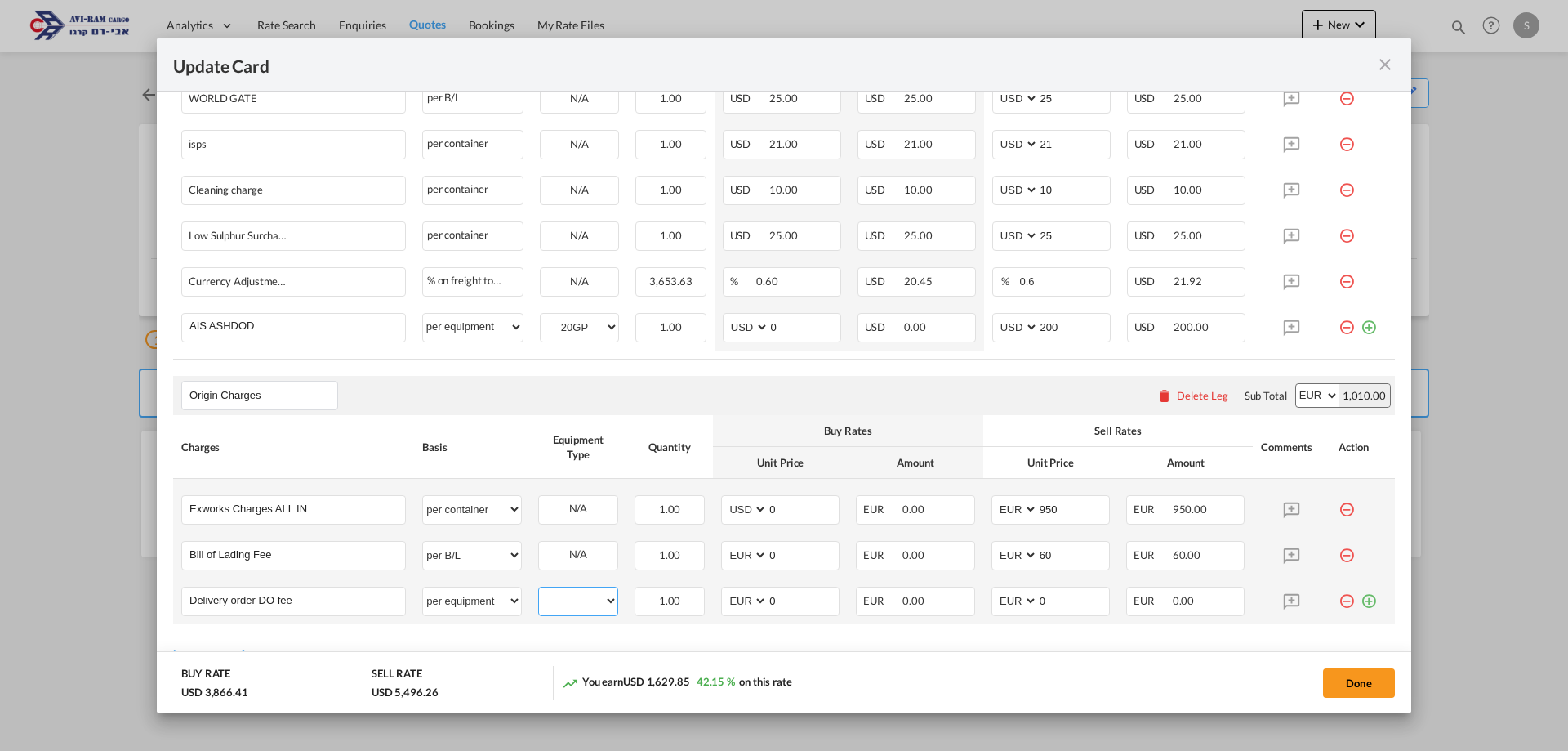
click at [562, 601] on select "20GP" at bounding box center [578, 600] width 78 height 22
select select "20GP"
click at [539, 589] on select "20GP" at bounding box center [578, 600] width 78 height 22
drag, startPoint x: 1058, startPoint y: 604, endPoint x: 971, endPoint y: 620, distance: 88.5
click at [983, 616] on td "AED AFN ALL AMD ANG AOA ARS AUD AWG AZN BAM BBD BDT BGN BHD BIF BMD BND BOB BRL…" at bounding box center [1051, 601] width 135 height 46
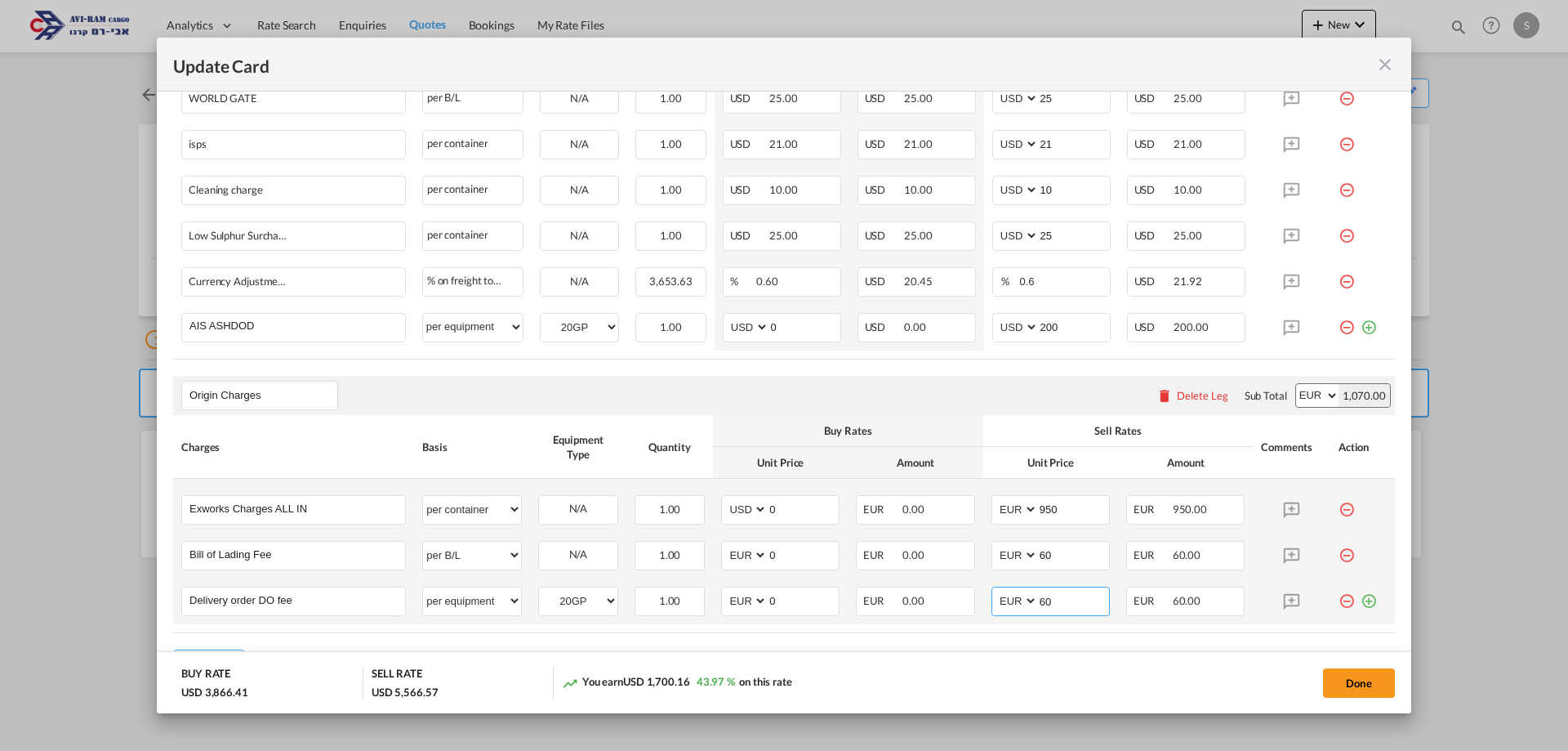
type input "60"
click at [1361, 600] on md-icon "icon-plus-circle-outline green-400-fg" at bounding box center [1369, 595] width 16 height 16
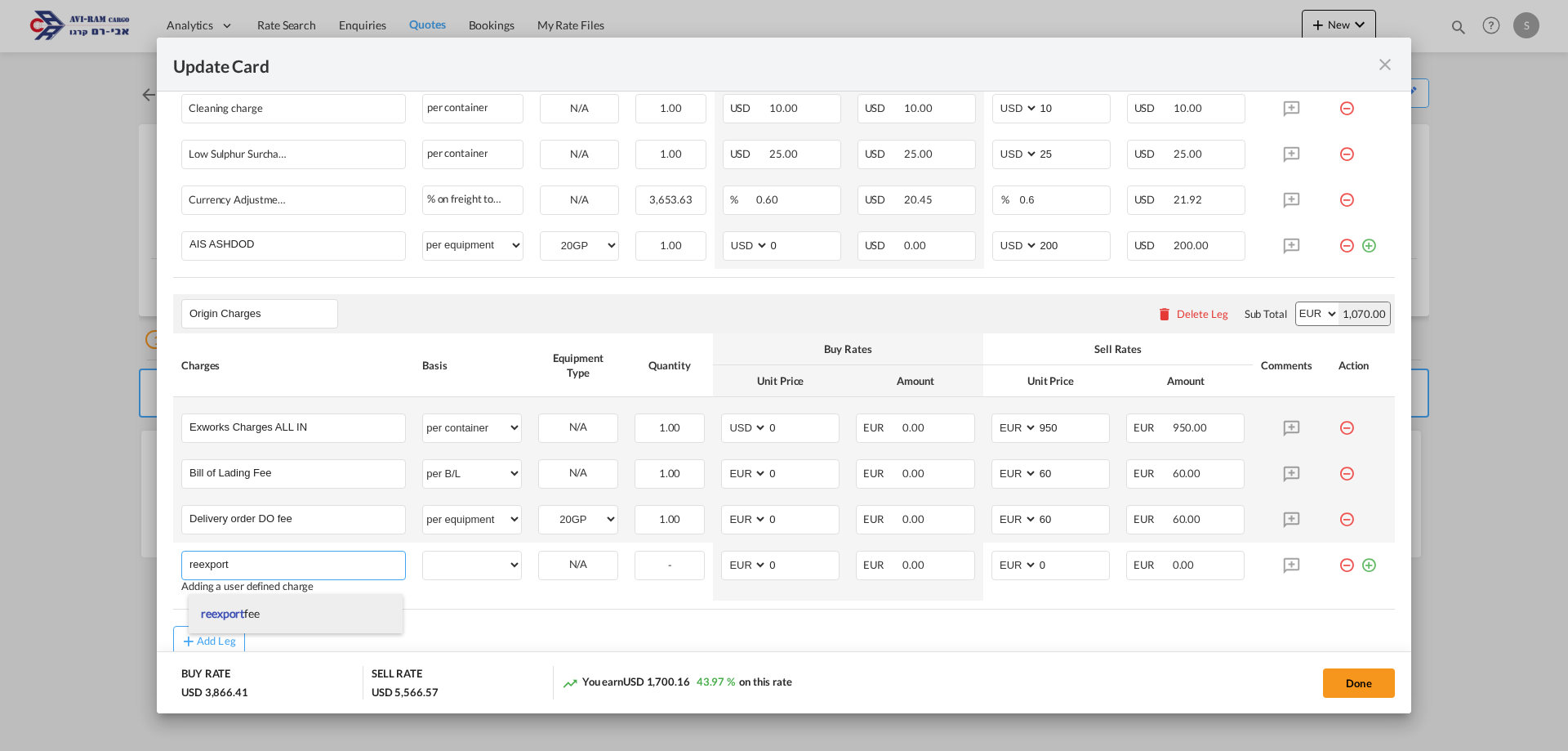
click at [288, 610] on li "reexport fee" at bounding box center [296, 613] width 214 height 39
type input "reexport fee"
select select "per shipment"
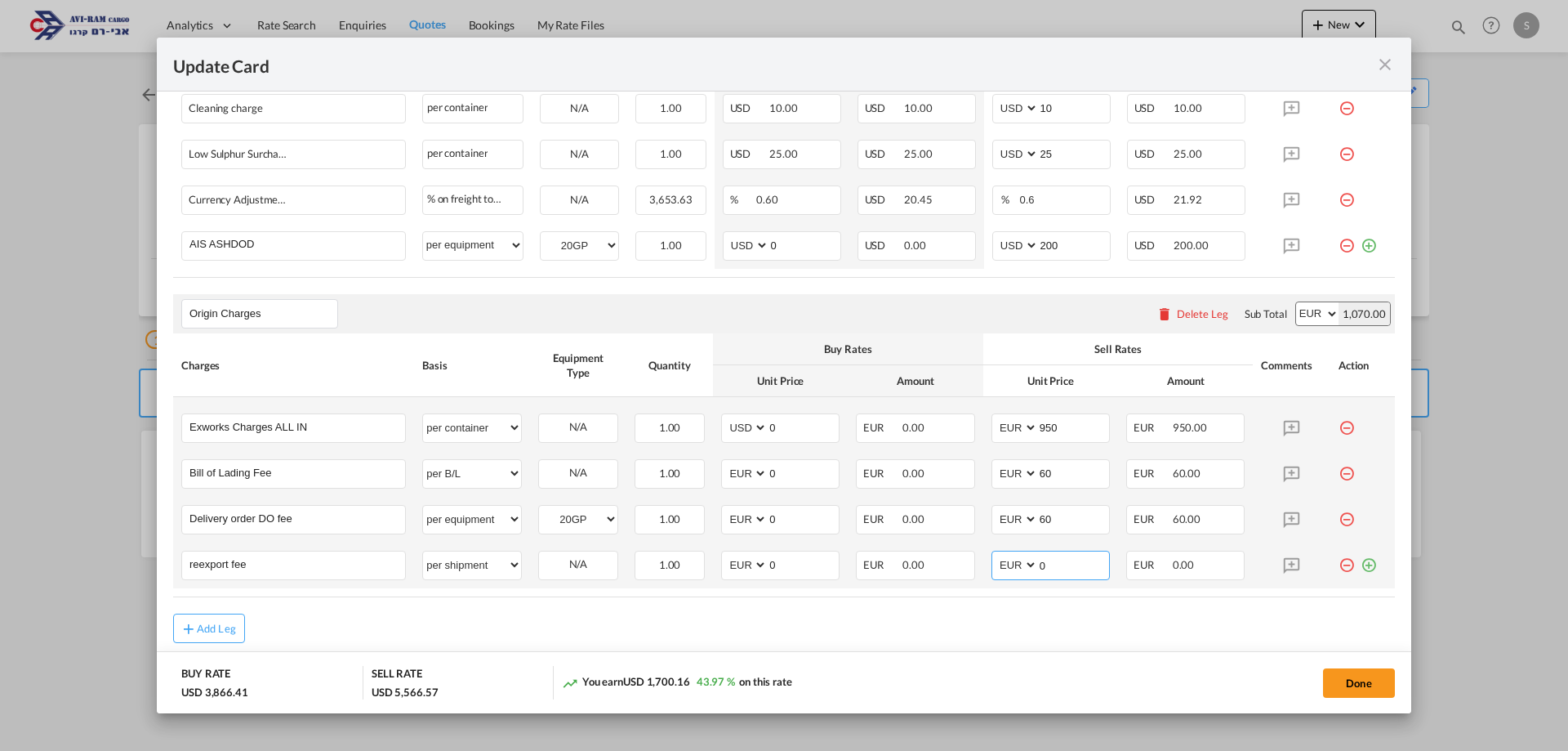
drag, startPoint x: 1039, startPoint y: 565, endPoint x: 992, endPoint y: 560, distance: 47.3
click at [992, 560] on md-input-container "AED AFN ALL AMD ANG AOA ARS AUD AWG AZN BAM BBD BDT BGN BHD BIF BMD BND BOB BRL…" at bounding box center [1051, 565] width 119 height 29
type input "75"
click at [1361, 559] on md-icon "icon-plus-circle-outline green-400-fg" at bounding box center [1369, 558] width 16 height 16
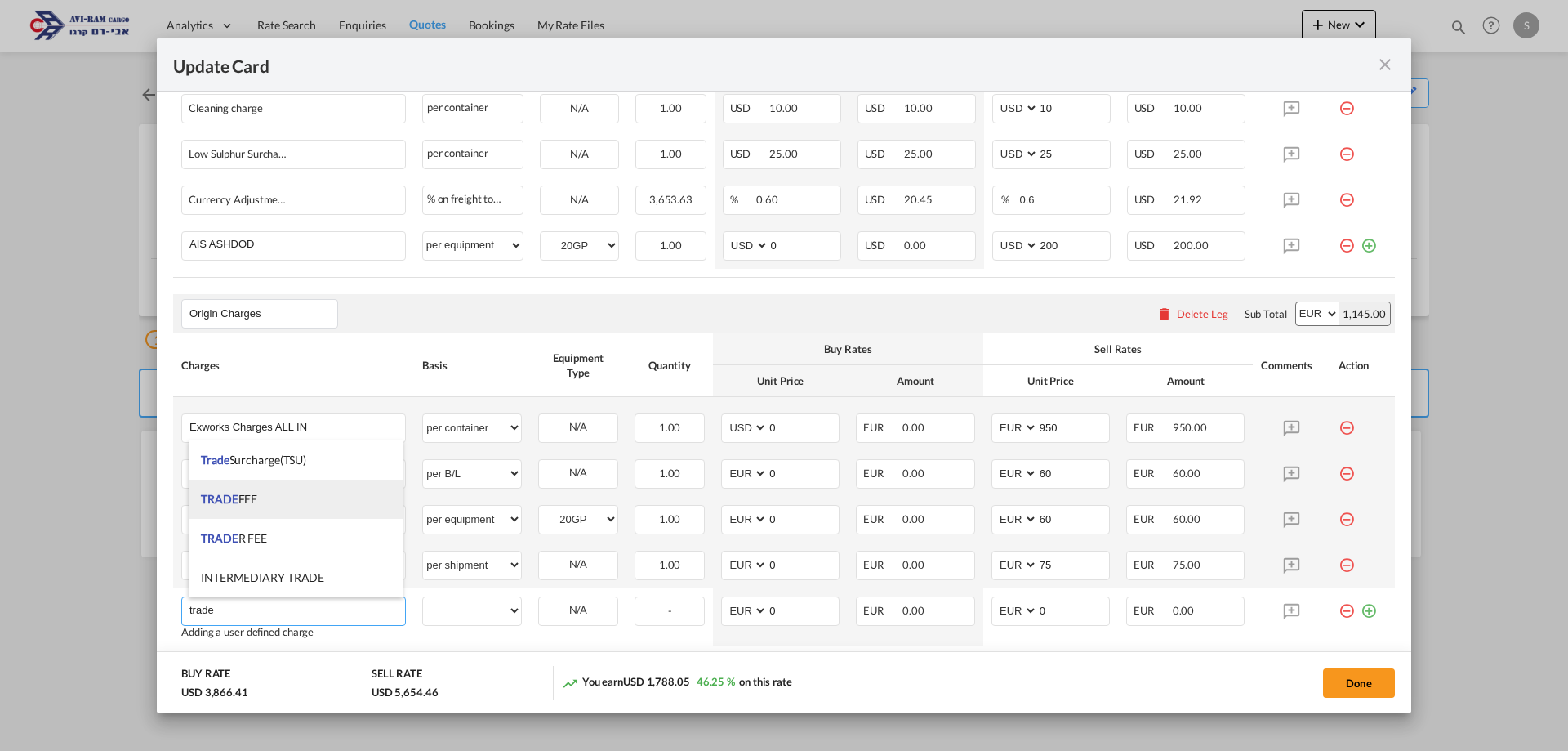
click at [267, 493] on li "TRADE FEE" at bounding box center [296, 499] width 214 height 39
type input "TRADE FEE"
select select "per shipment"
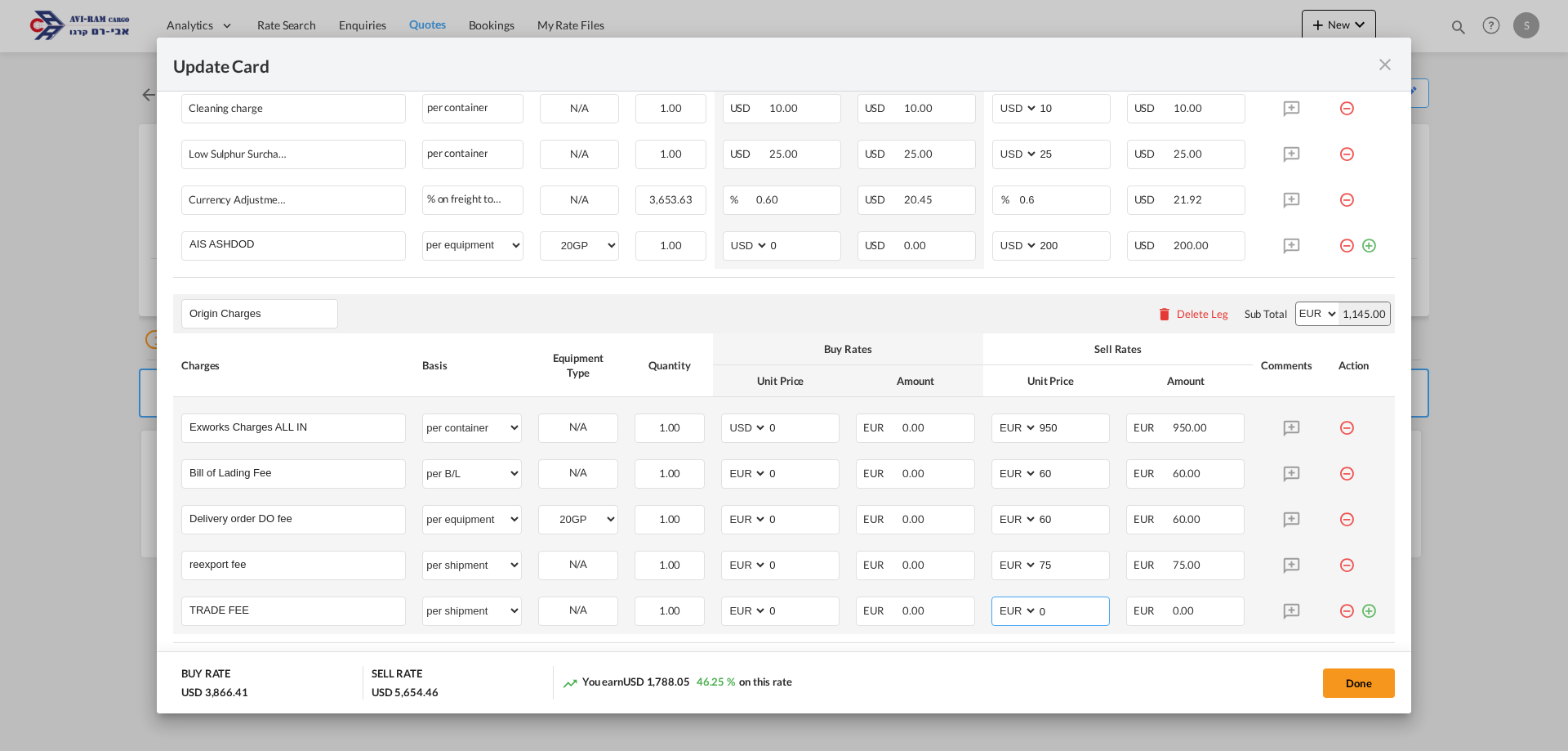
drag, startPoint x: 1040, startPoint y: 610, endPoint x: 995, endPoint y: 620, distance: 46.1
click at [995, 620] on md-input-container "AED AFN ALL AMD ANG AOA ARS AUD AWG AZN BAM BBD BDT BGN BHD BIF BMD BND BOB BRL…" at bounding box center [1051, 611] width 119 height 29
type input "500"
click at [1355, 683] on button "Done" at bounding box center [1358, 683] width 72 height 29
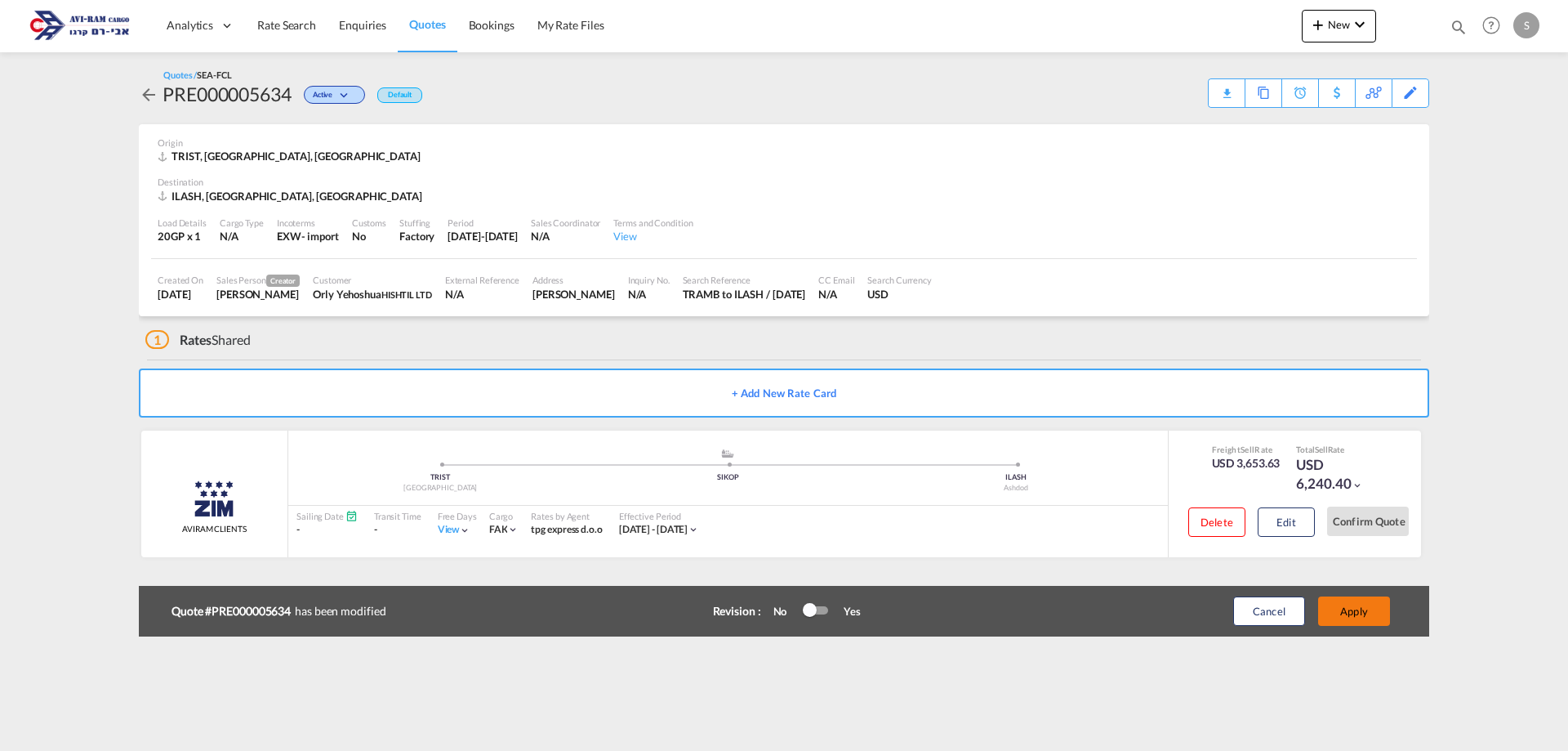
click at [1329, 610] on button "Apply" at bounding box center [1354, 611] width 72 height 29
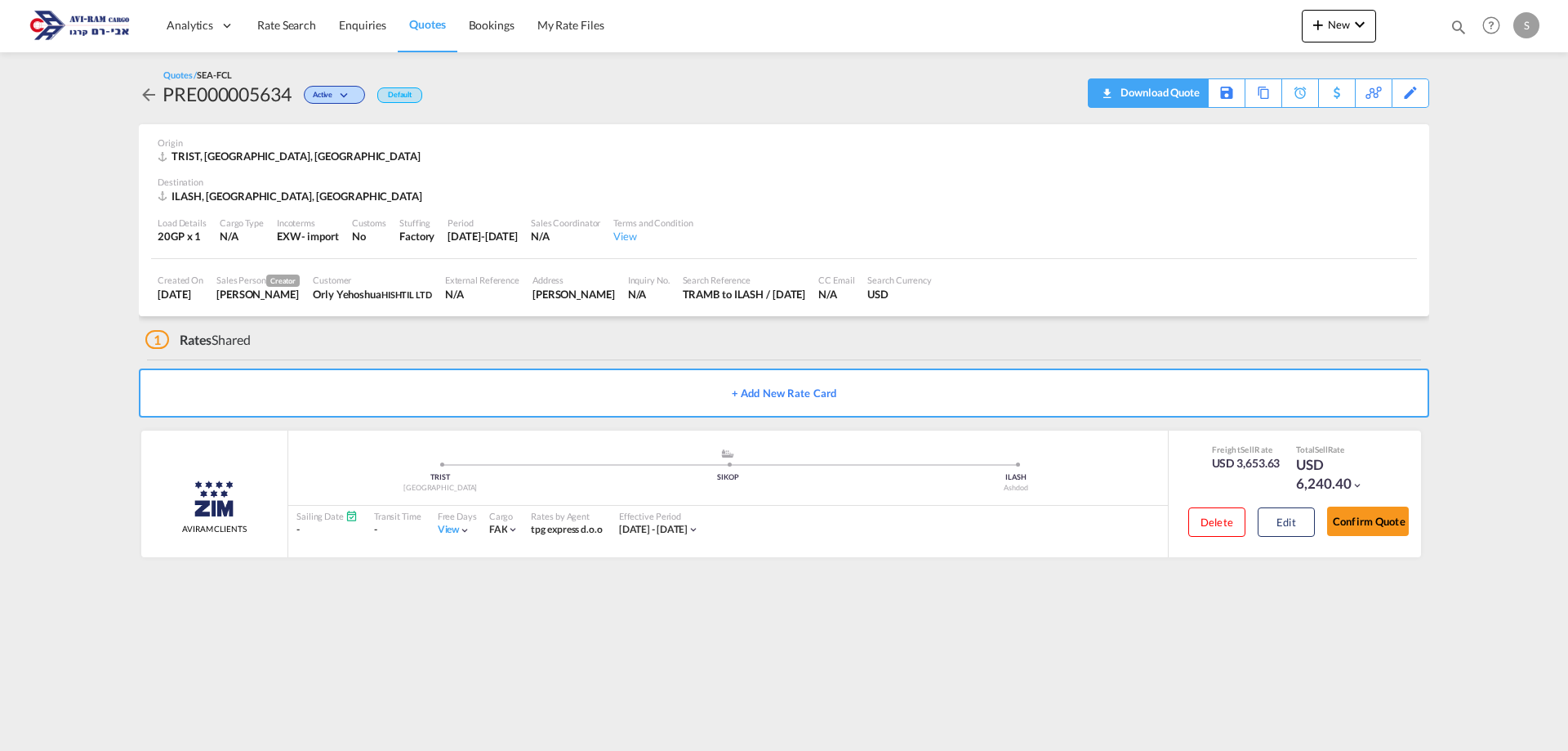
click at [1117, 97] on div "Download Quote" at bounding box center [1158, 92] width 83 height 26
click at [285, 32] on span "Rate Search" at bounding box center [286, 25] width 58 height 14
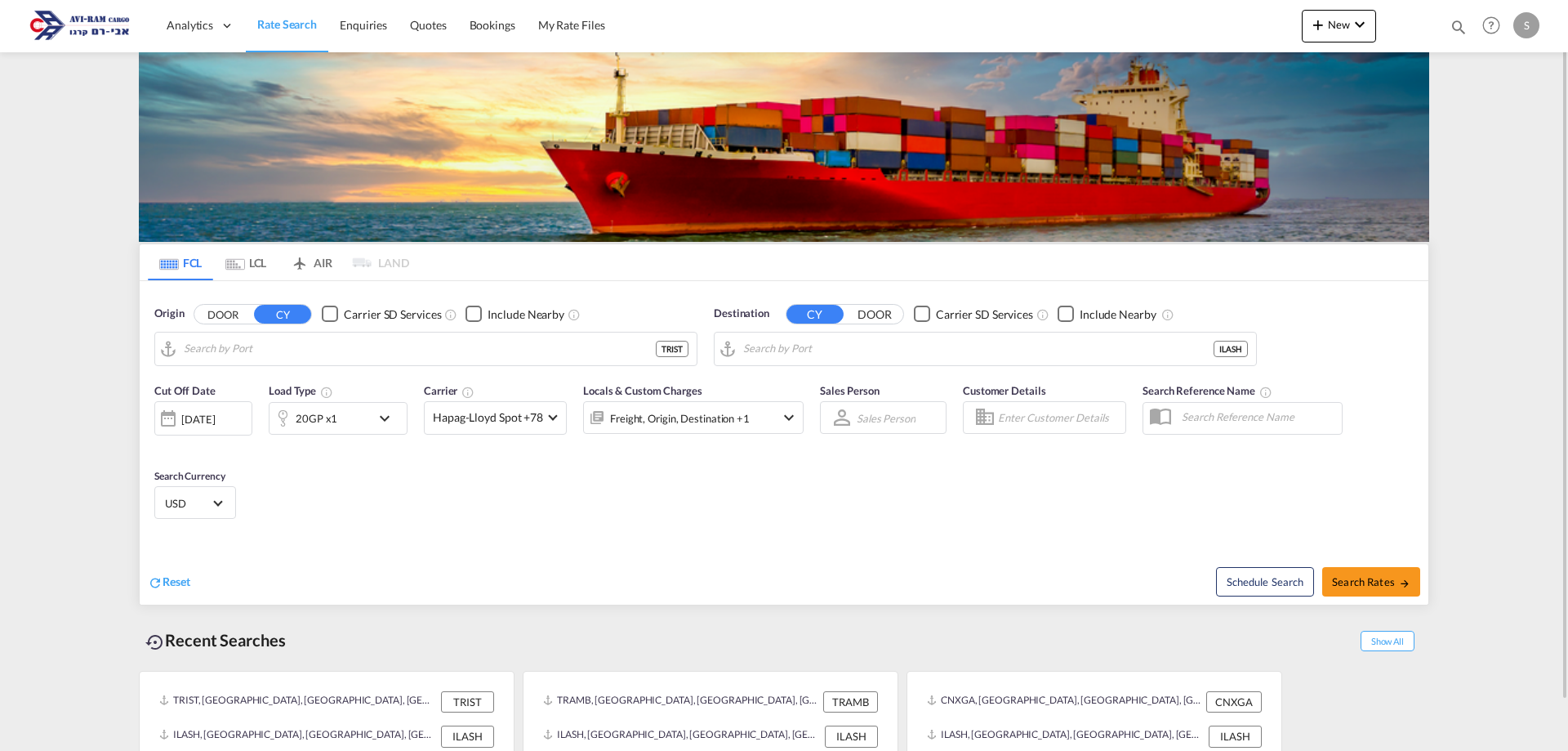
type input "[GEOGRAPHIC_DATA], TRIST"
type input "Ashdod, ILASH"
click at [269, 348] on input "[GEOGRAPHIC_DATA], TRIST" at bounding box center [435, 349] width 504 height 25
click at [240, 267] on md-icon "Use the left and right arrow keys to navigate between tabs" at bounding box center [234, 264] width 19 height 12
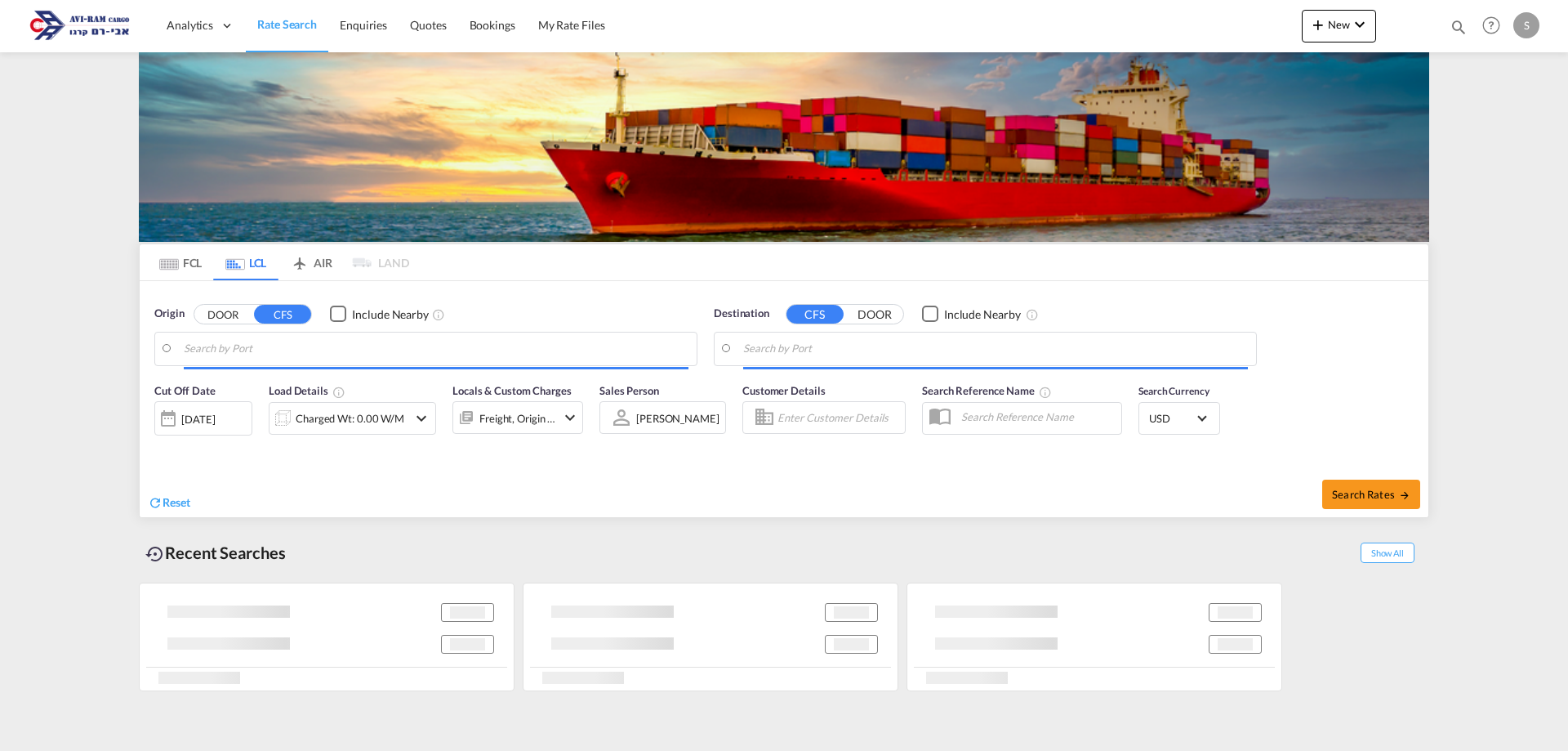
type input "[GEOGRAPHIC_DATA], TRIST"
type input "Ashdod, ILASH"
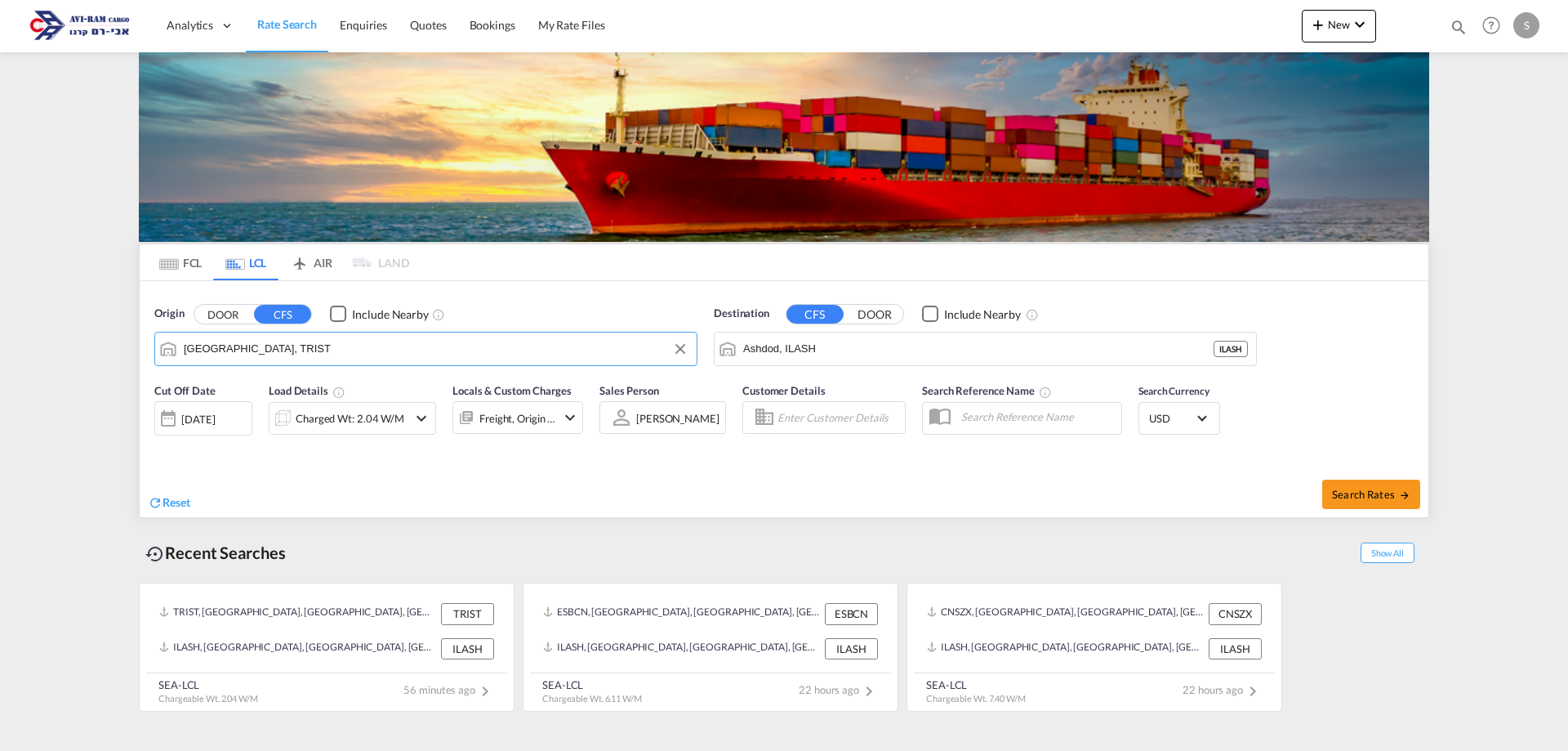
click at [257, 349] on input "[GEOGRAPHIC_DATA], TRIST" at bounding box center [435, 349] width 504 height 25
type input "צ"
click at [254, 349] on input "mashaf" at bounding box center [446, 349] width 485 height 25
click at [254, 349] on input "mashaf" at bounding box center [435, 349] width 504 height 25
click at [254, 349] on input "mashaf" at bounding box center [435, 349] width 504 height 25
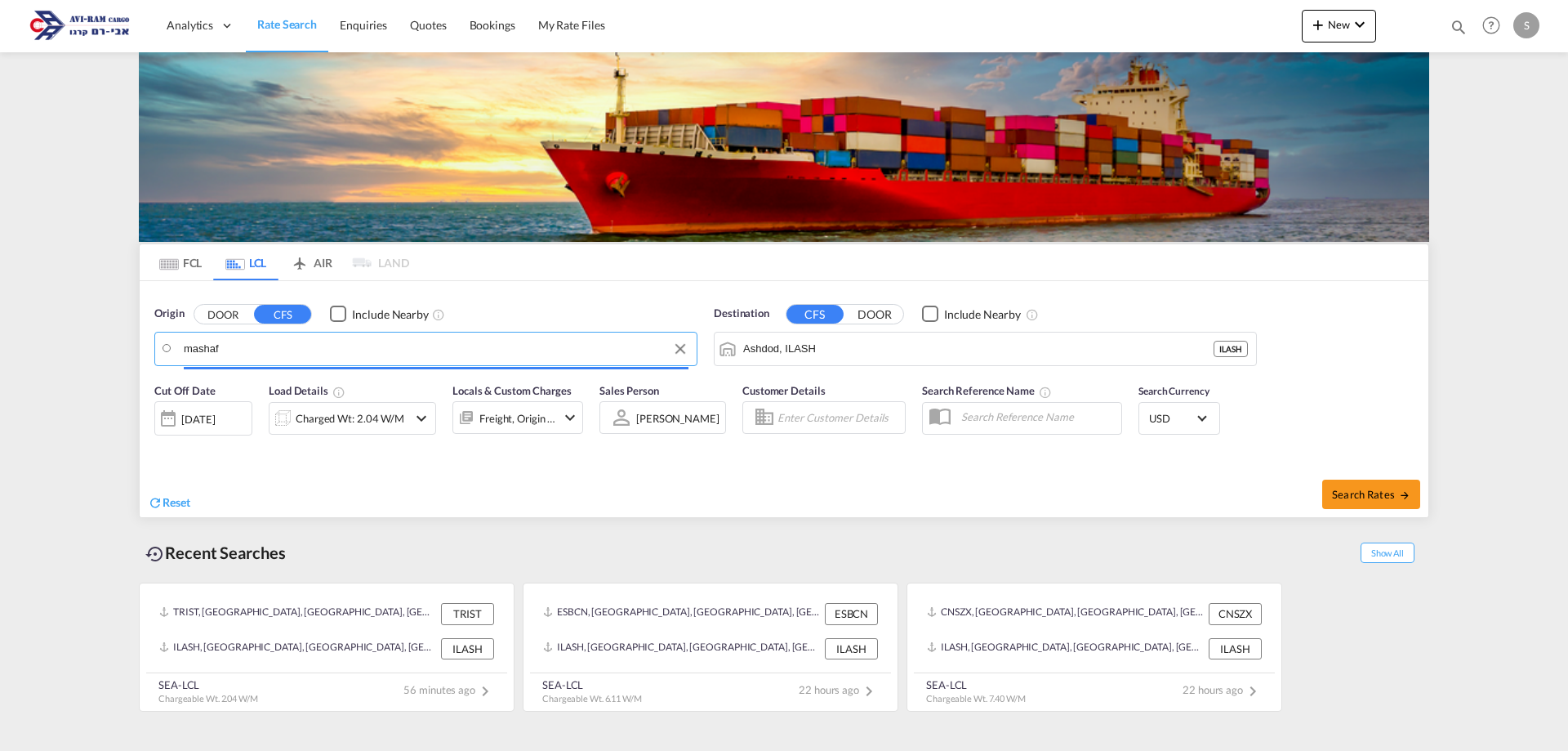
click at [254, 349] on input "mashaf" at bounding box center [435, 349] width 504 height 25
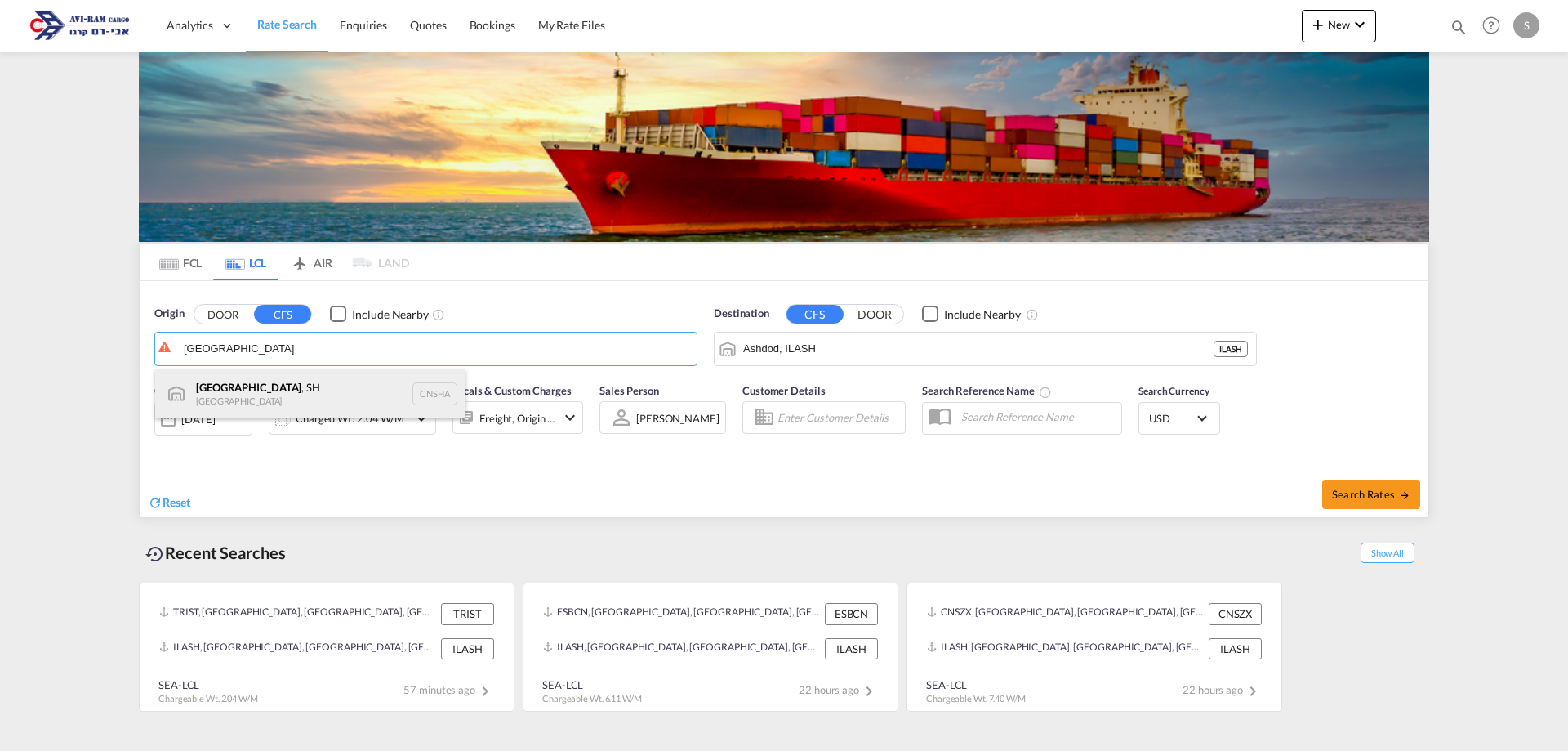
click at [277, 396] on div "[GEOGRAPHIC_DATA] , SH China CNSHA" at bounding box center [310, 394] width 310 height 49
type input "[GEOGRAPHIC_DATA], SH, CNSHA"
click at [346, 416] on div "Charged Wt: 2.04 W/M" at bounding box center [349, 418] width 109 height 23
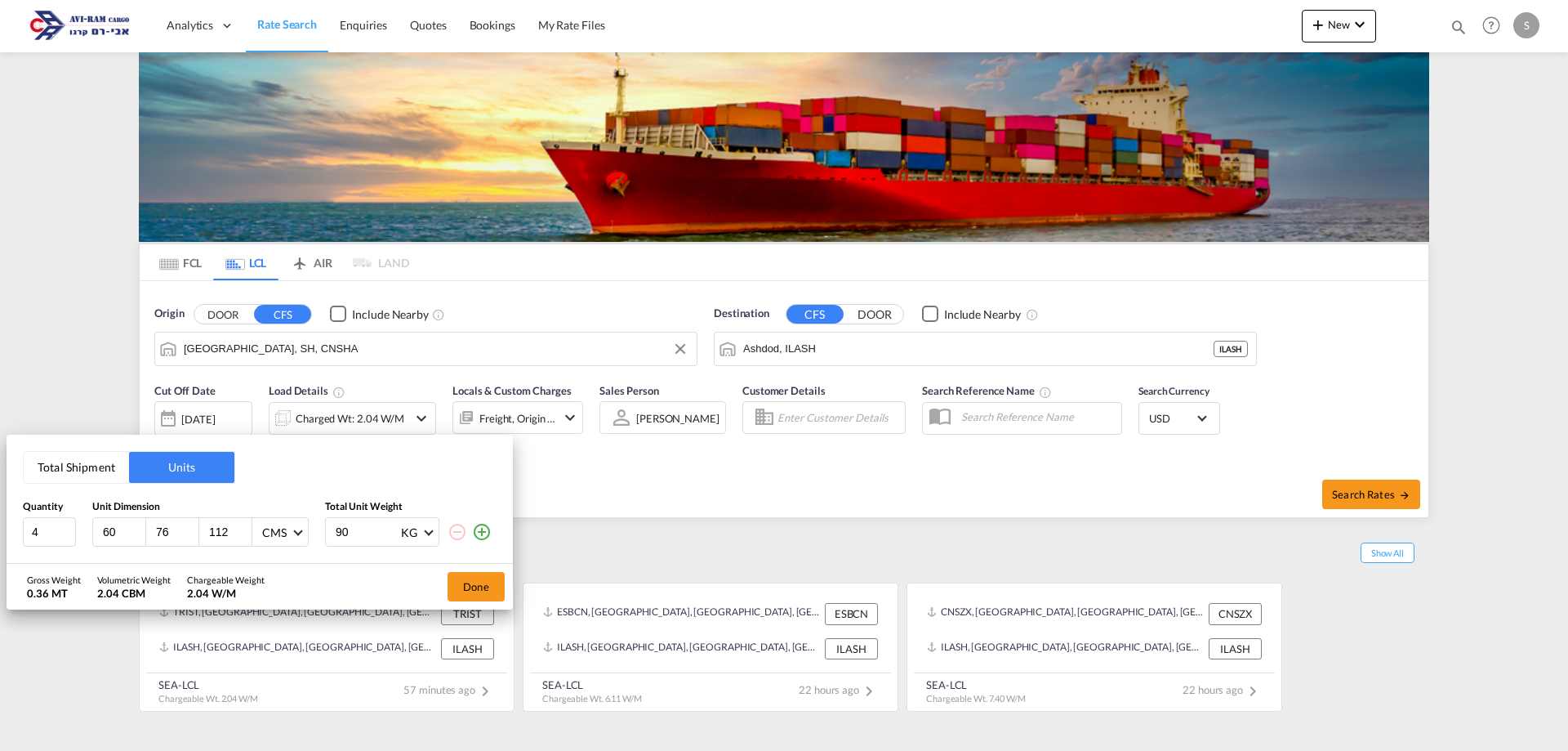
drag, startPoint x: 100, startPoint y: 469, endPoint x: 93, endPoint y: 475, distance: 9.2
click at [98, 470] on button "Total Shipment" at bounding box center [77, 467] width 106 height 31
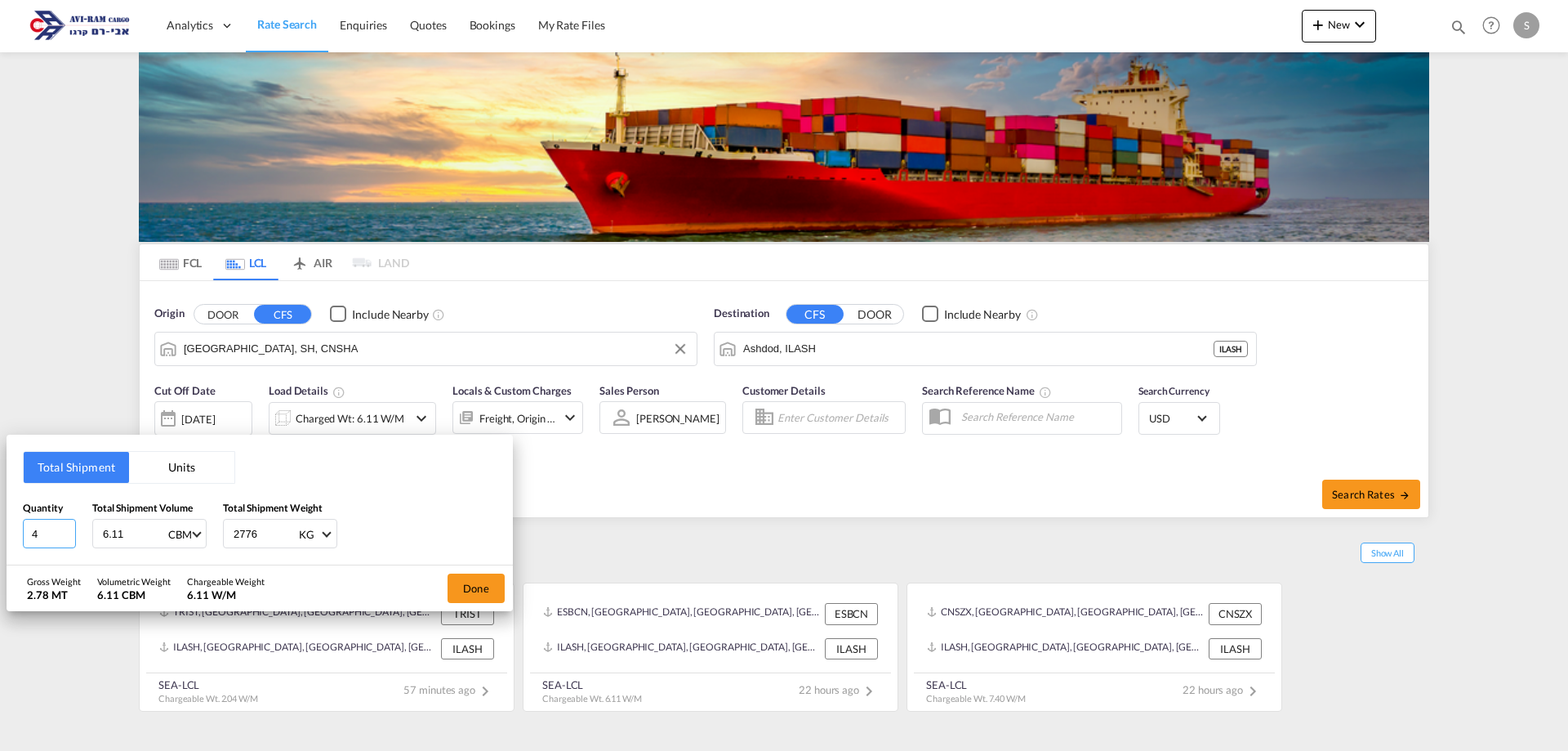
drag, startPoint x: 43, startPoint y: 529, endPoint x: 3, endPoint y: 532, distance: 40.1
click at [3, 531] on div "Total Shipment Units Quantity 4 Total Shipment Volume 6.11 CBM CBM CFT Total Sh…" at bounding box center [784, 375] width 1568 height 751
type input "100"
type input "5.2"
type input "1300"
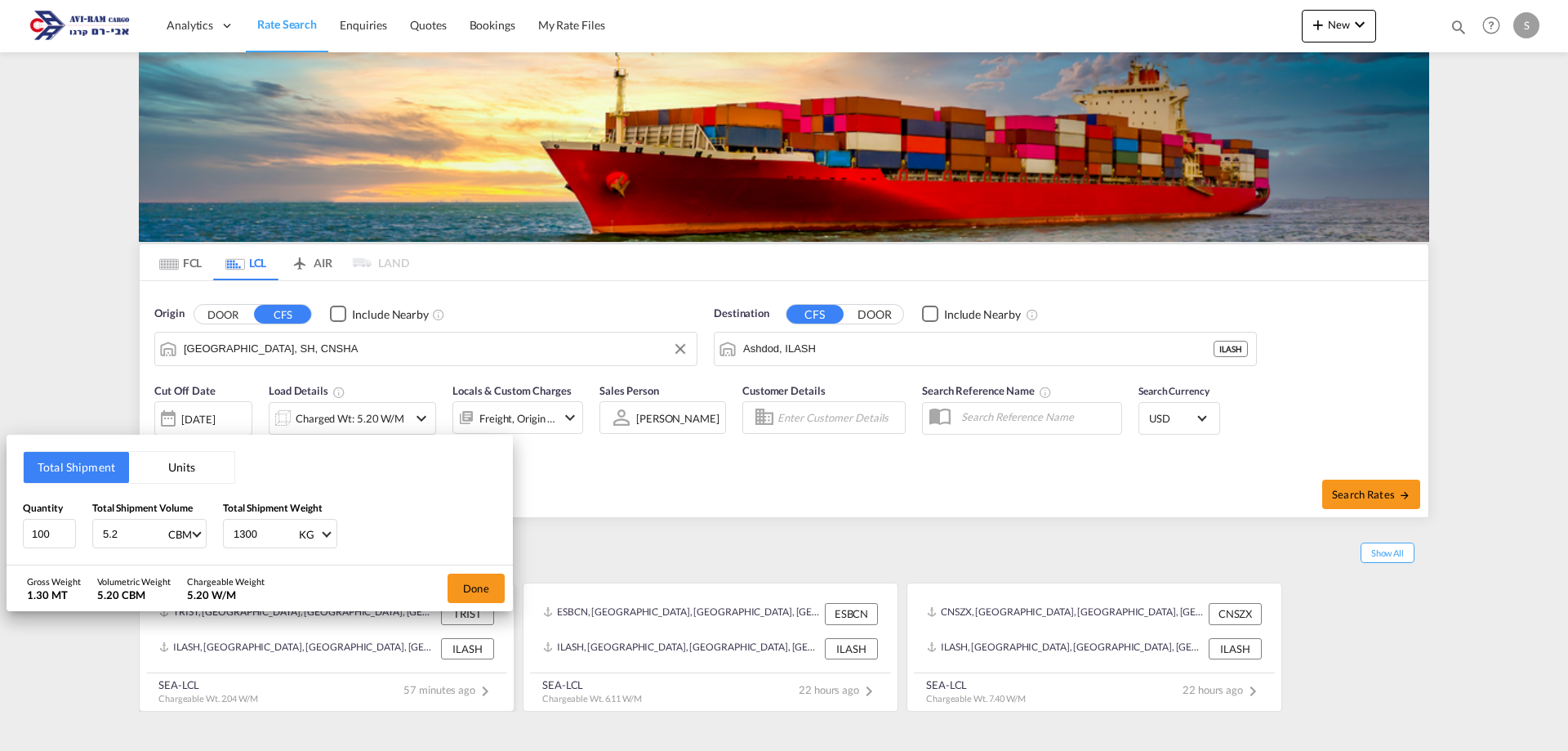
click at [455, 590] on button "Done" at bounding box center [476, 589] width 57 height 29
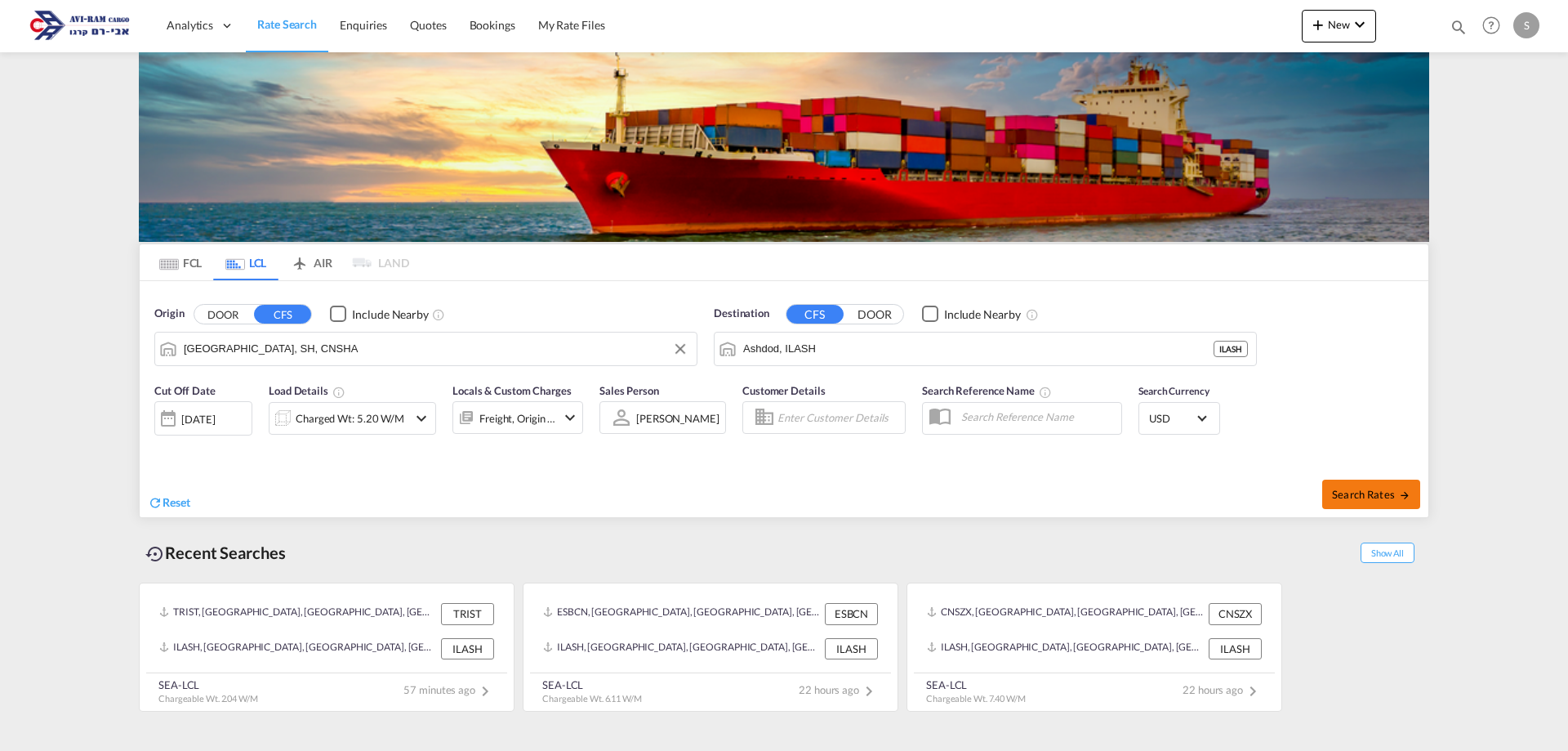
click at [1355, 494] on span "Search Rates" at bounding box center [1371, 495] width 78 height 13
type input "CNSHA to ILASH / [DATE]"
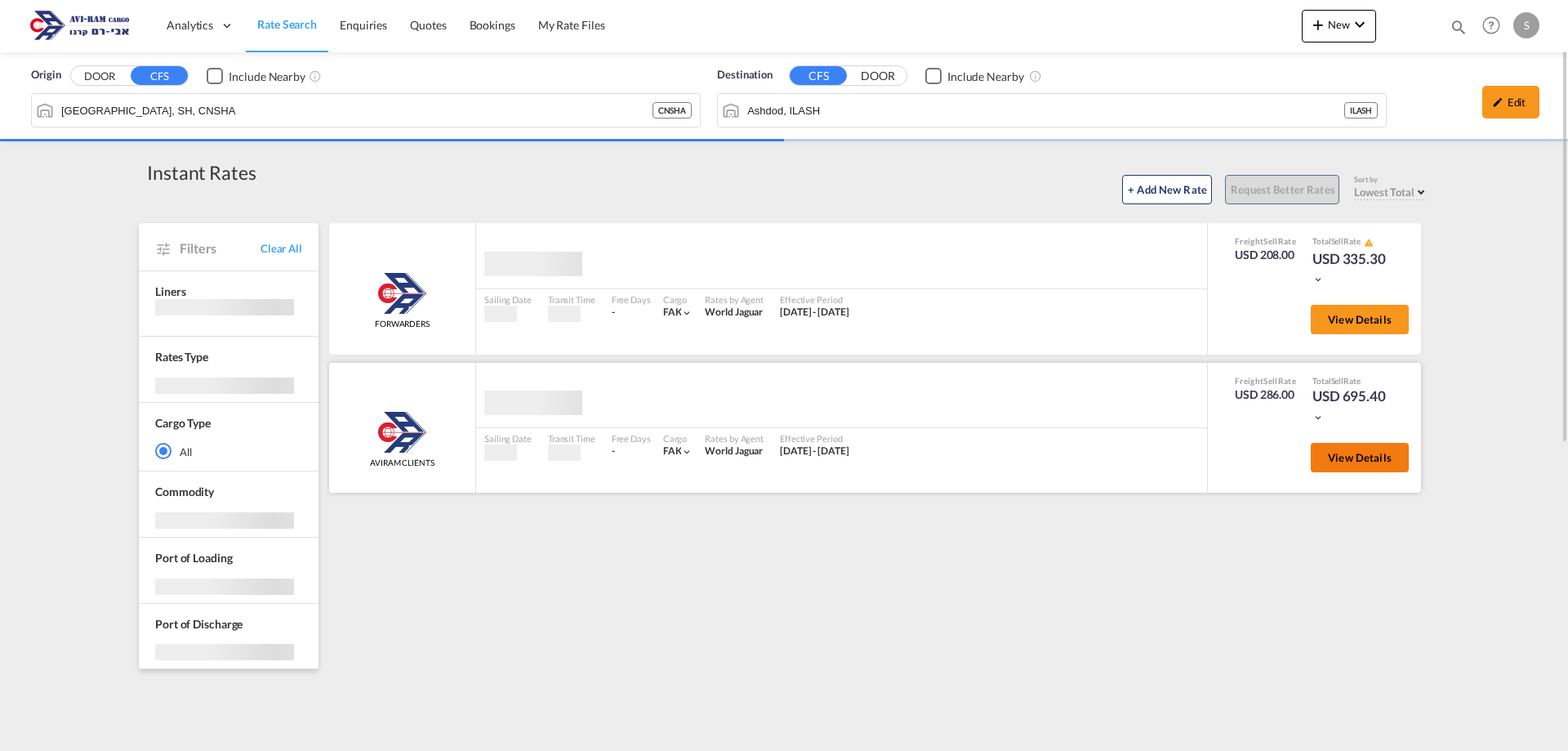
click at [1320, 457] on button "View Details" at bounding box center [1359, 457] width 98 height 29
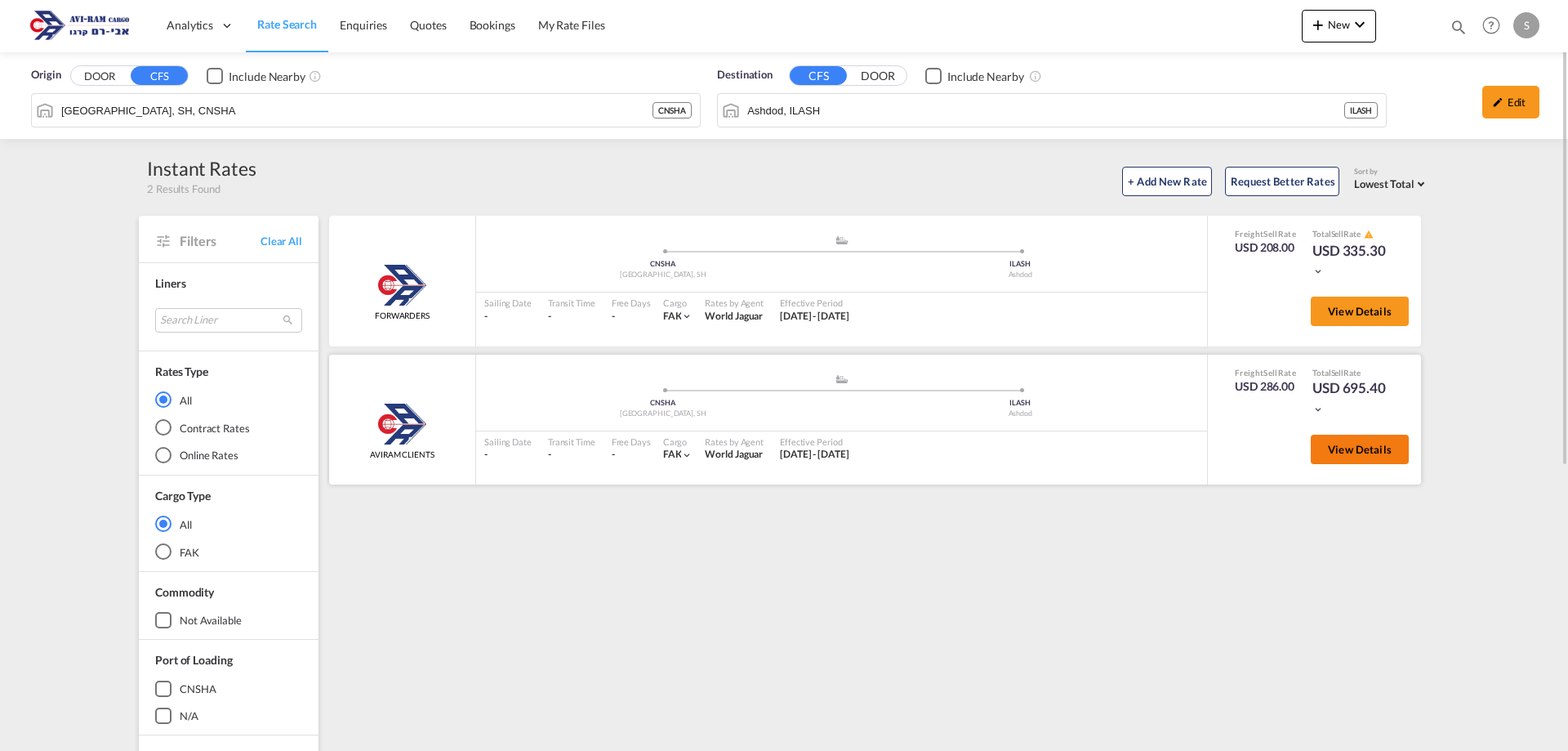
click at [1346, 454] on span "View Details" at bounding box center [1360, 449] width 64 height 13
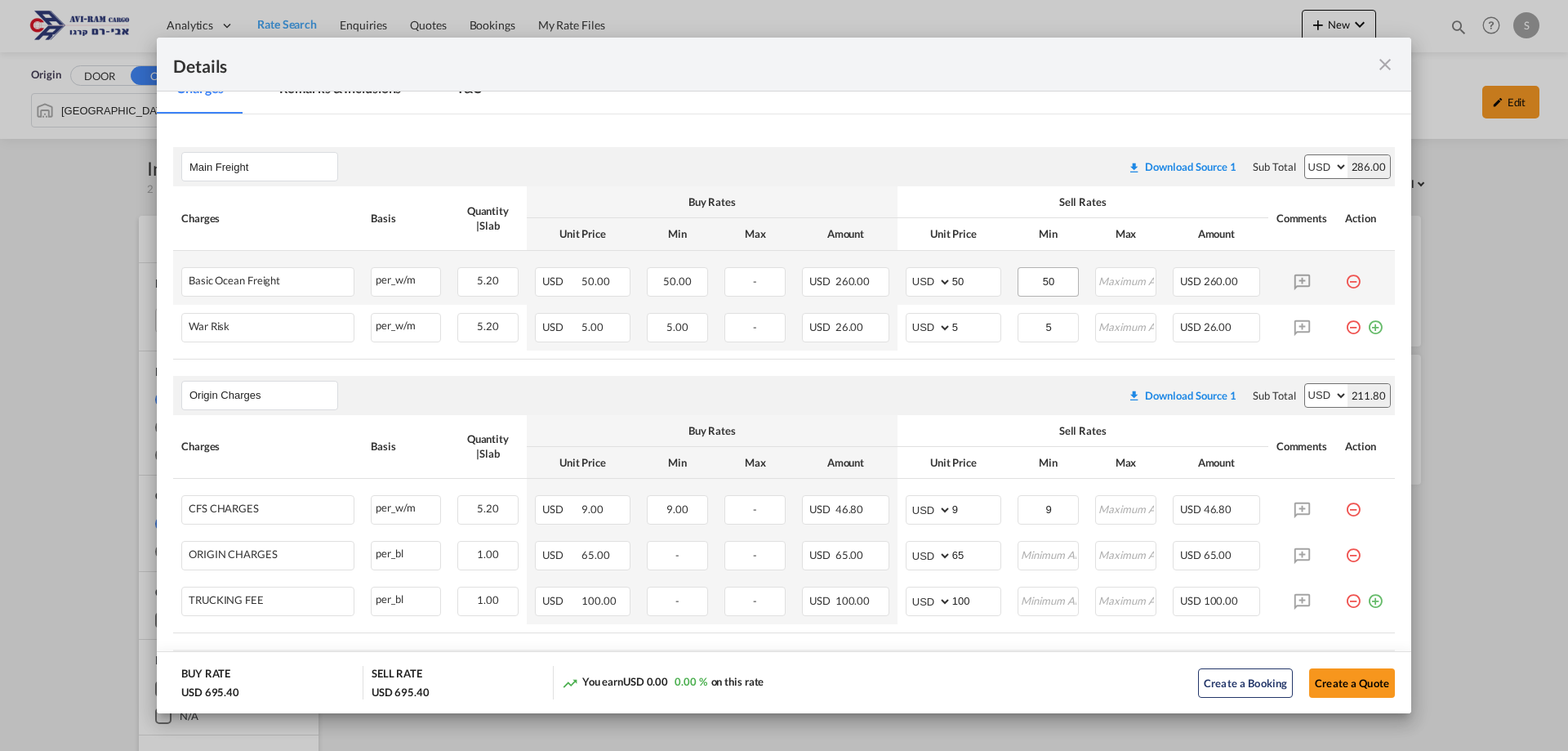
scroll to position [327, 0]
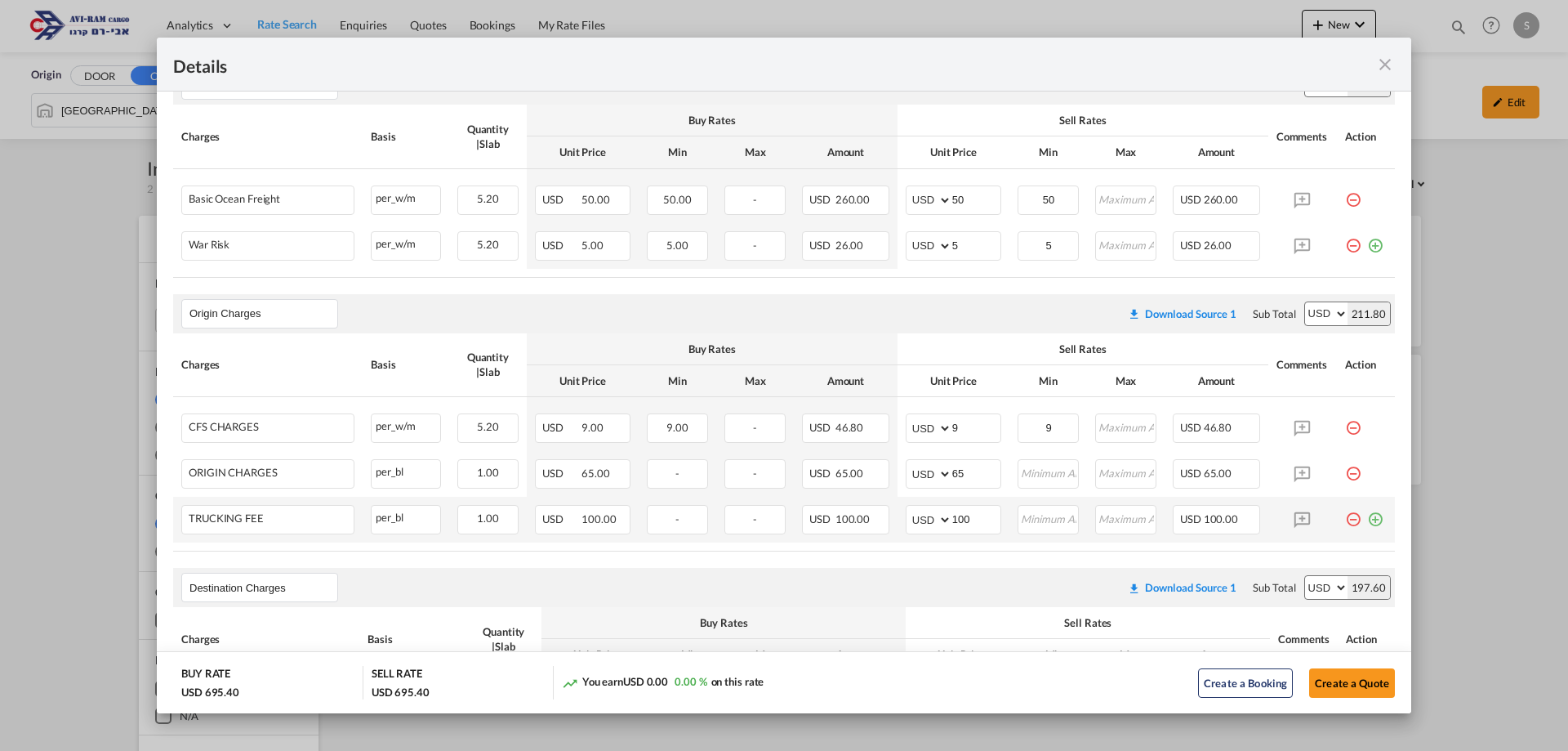
click at [1345, 521] on md-icon "icon-minus-circle-outline red-400-fg pt-7" at bounding box center [1354, 513] width 16 height 16
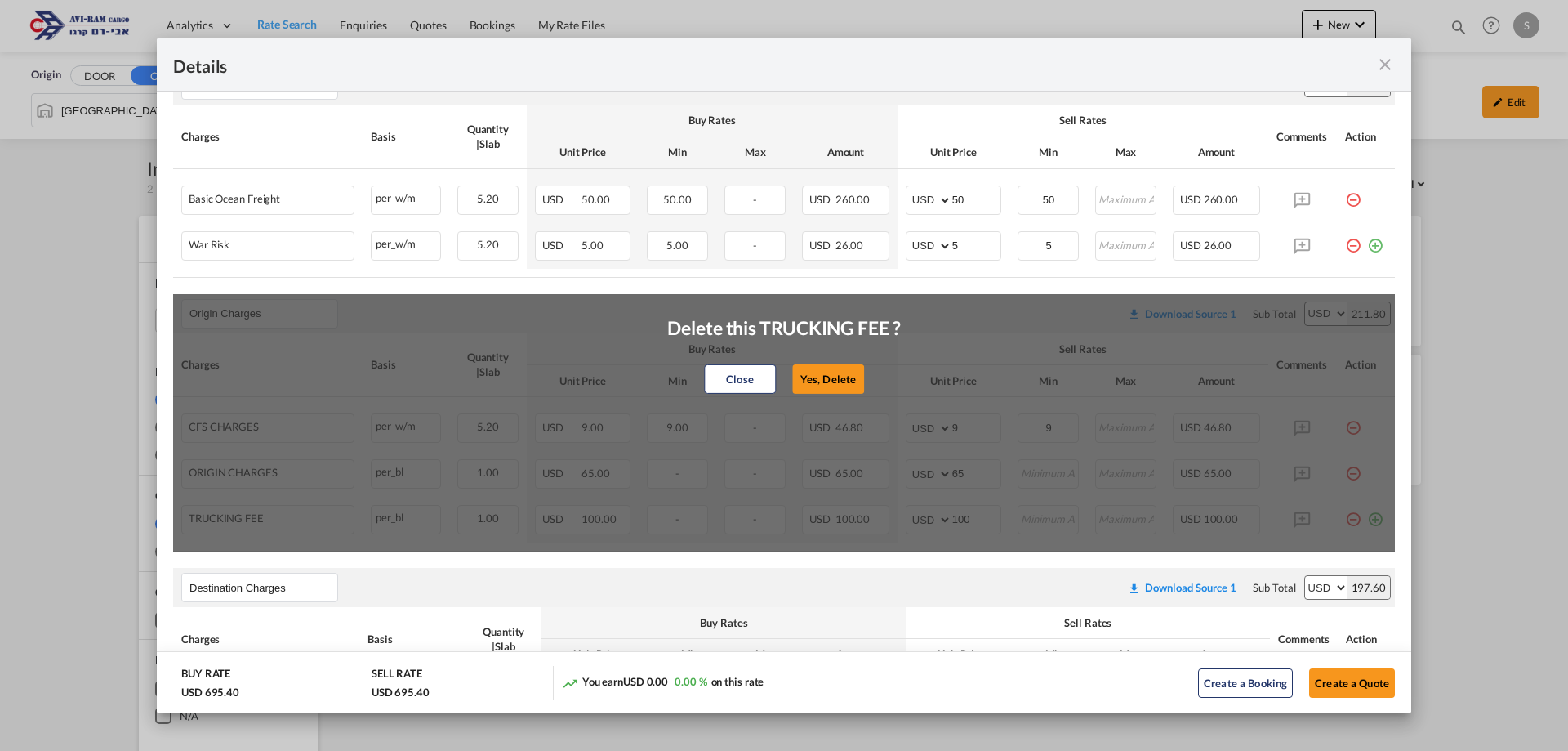
click at [808, 378] on button "Yes, Delete" at bounding box center [828, 379] width 72 height 29
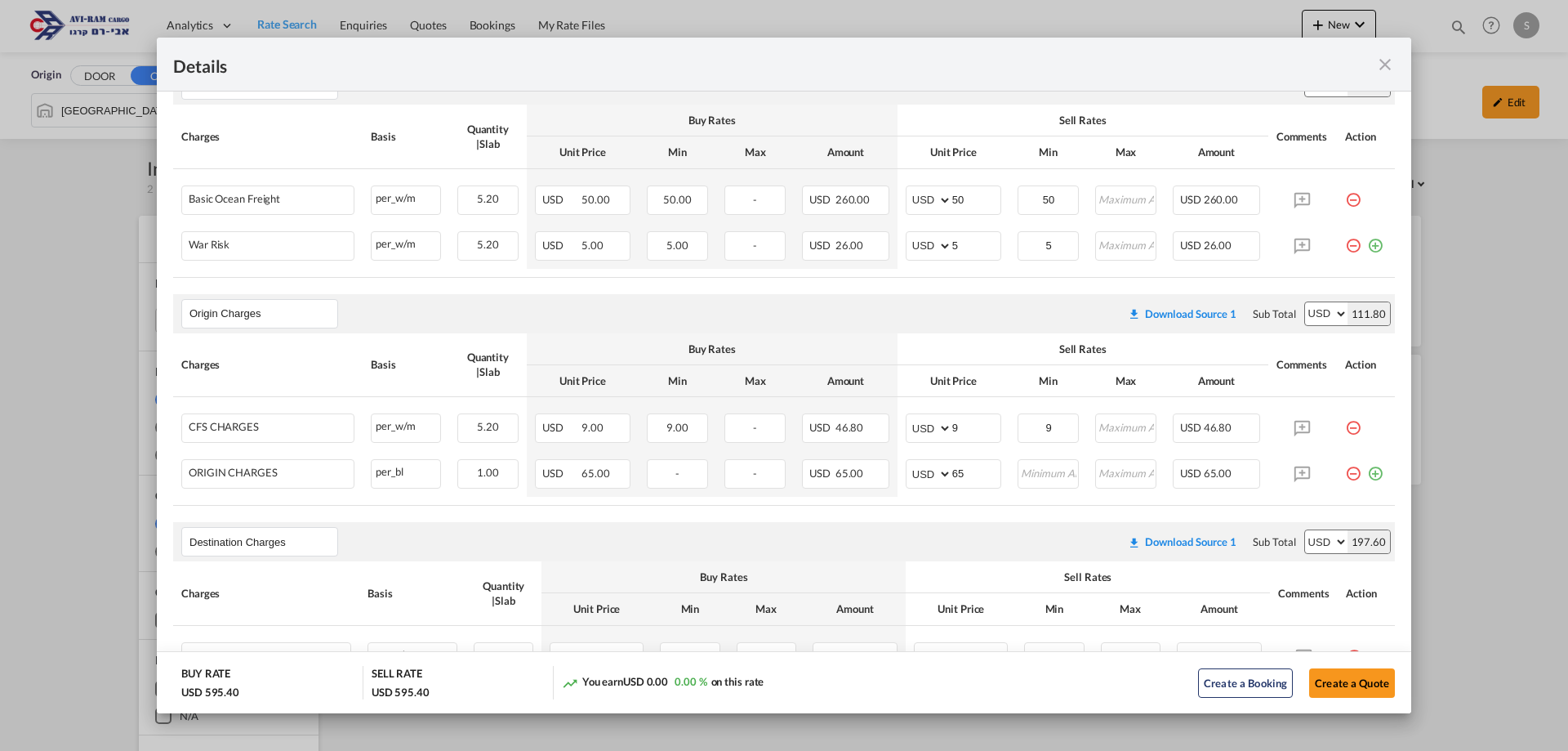
drag, startPoint x: 1335, startPoint y: 471, endPoint x: 1308, endPoint y: 465, distance: 27.7
click at [1345, 470] on md-icon "icon-minus-circle-outline red-400-fg pt-7" at bounding box center [1354, 467] width 16 height 16
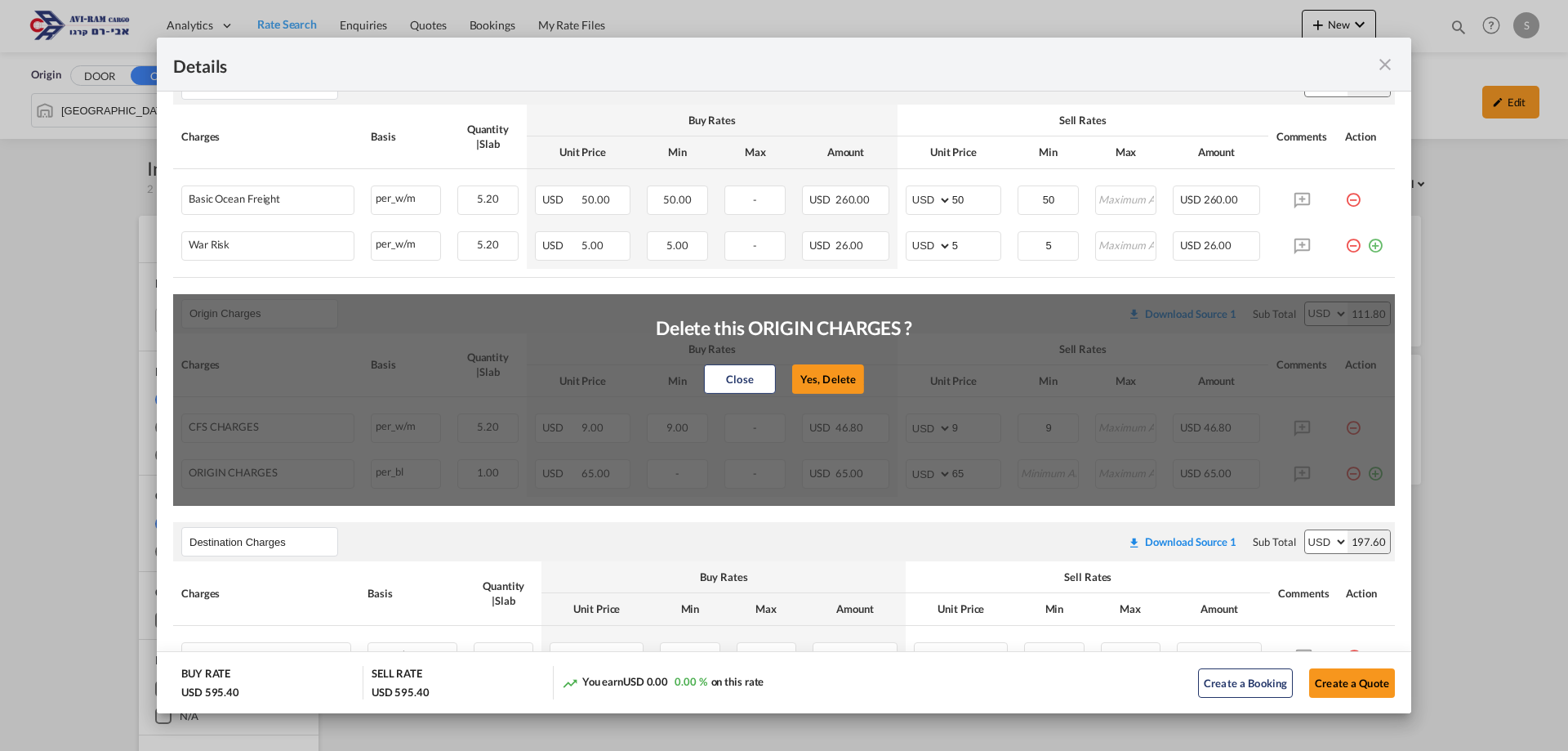
click at [811, 374] on button "Yes, Delete" at bounding box center [828, 379] width 72 height 29
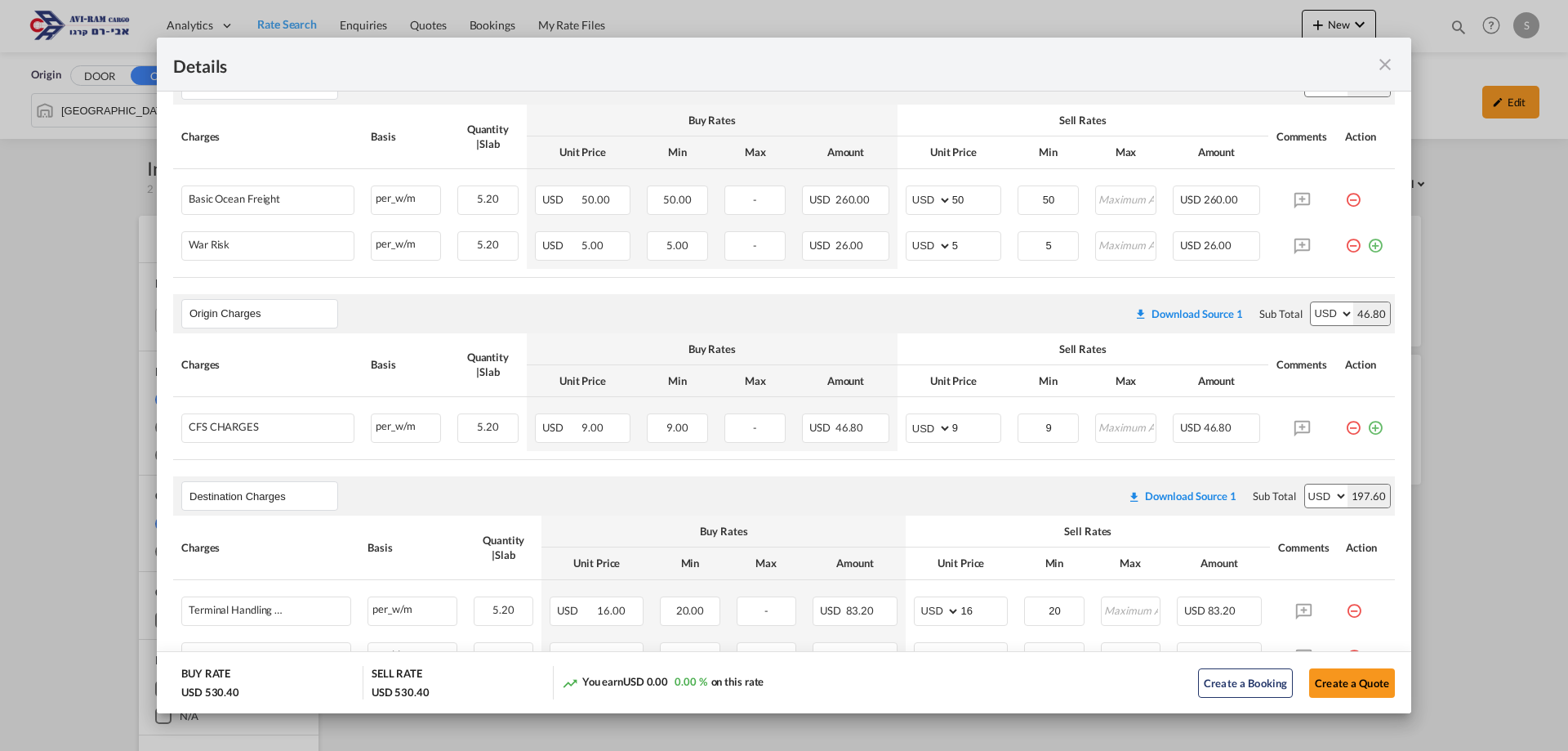
click at [1345, 430] on md-icon "icon-minus-circle-outline red-400-fg pt-7" at bounding box center [1354, 422] width 16 height 16
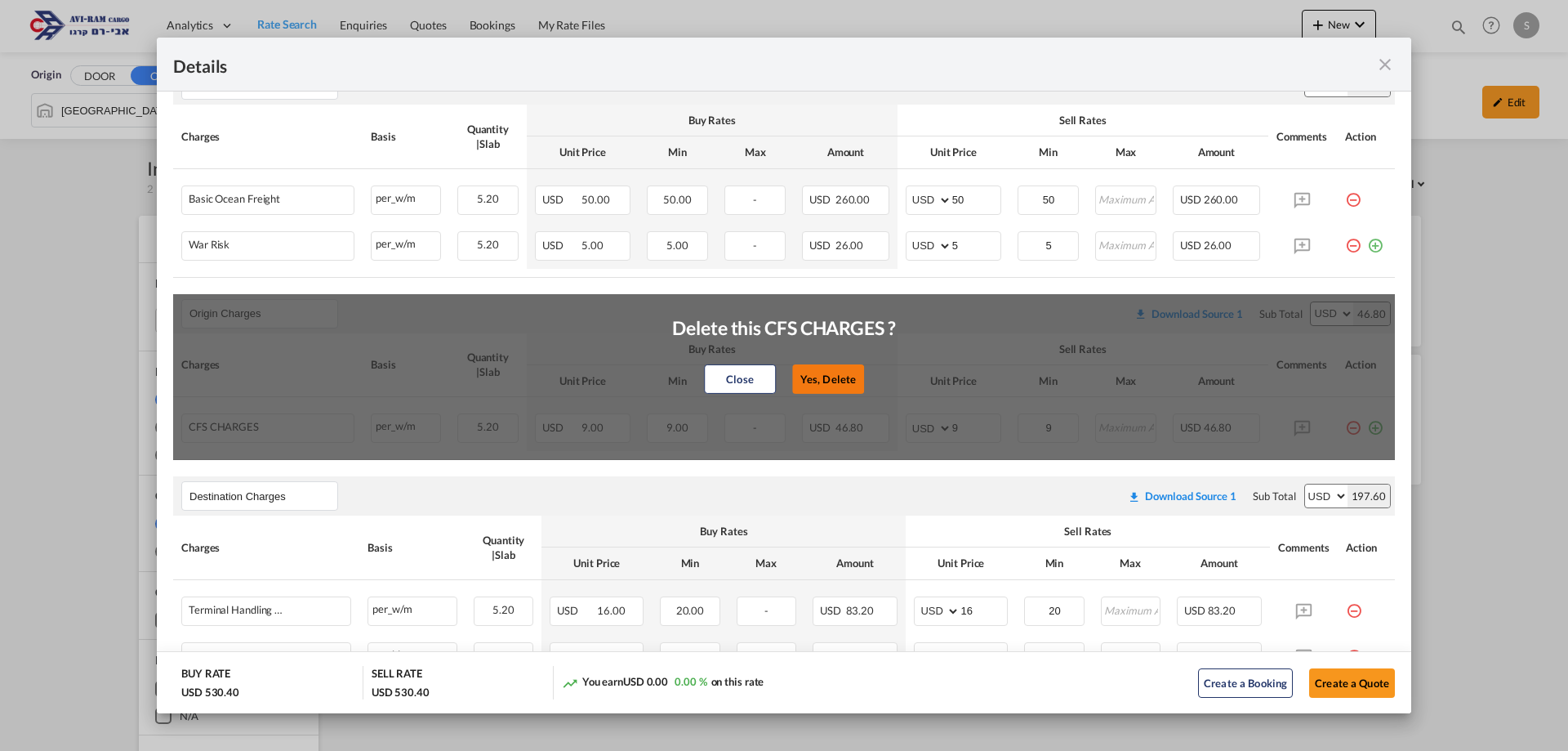
click at [797, 378] on button "Yes, Delete" at bounding box center [828, 379] width 72 height 29
type input "Destination Charges"
type input "16"
type input "20"
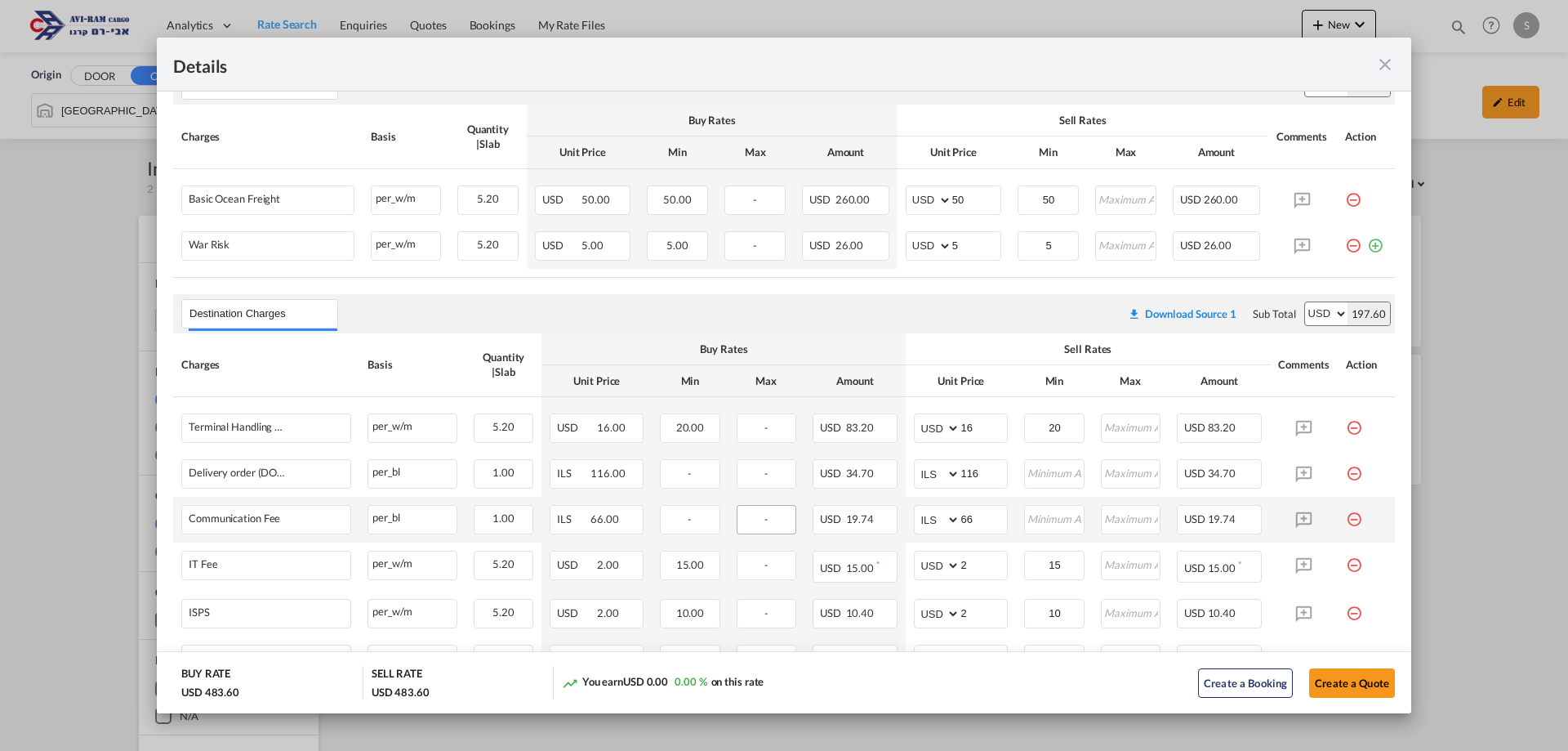
scroll to position [557, 0]
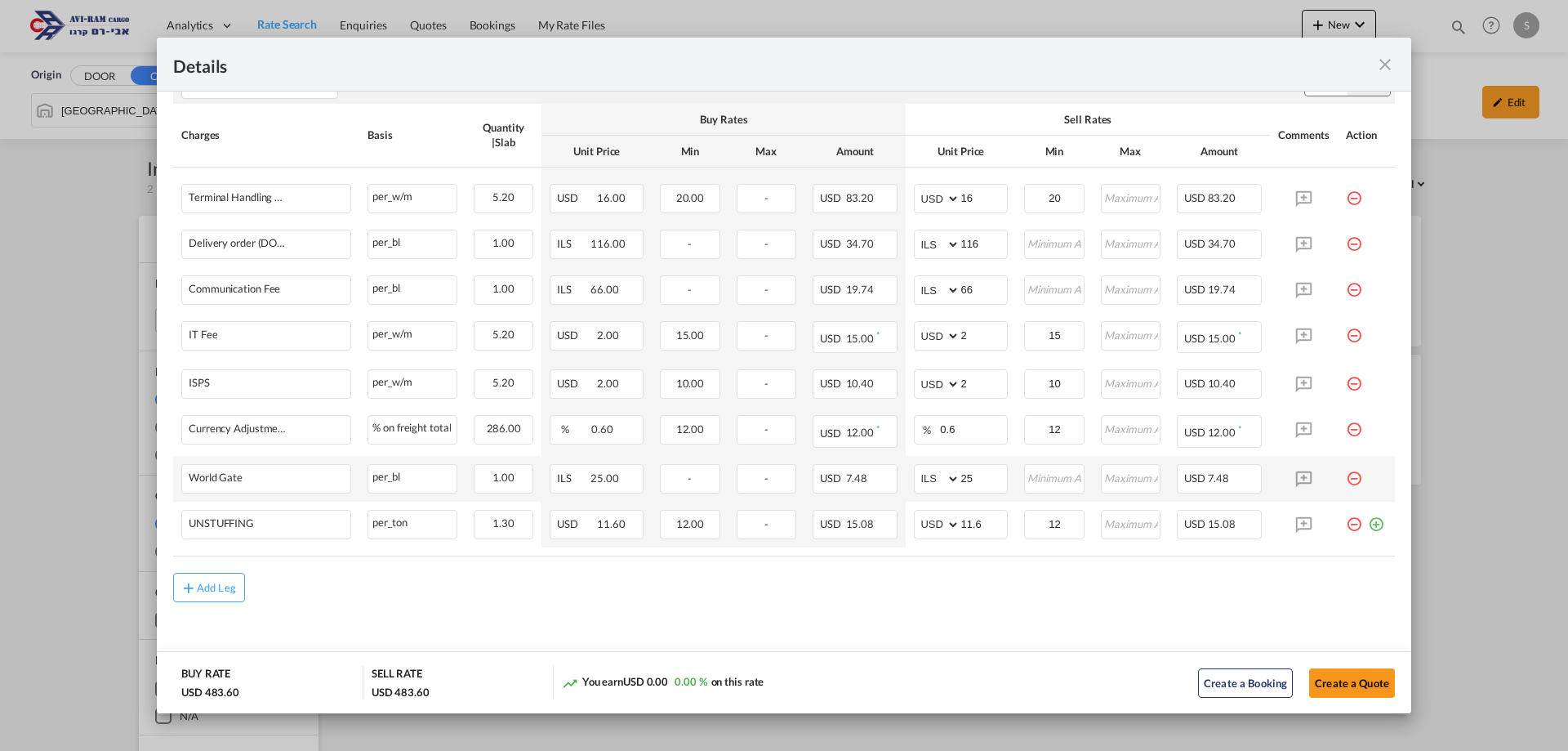
click at [1346, 480] on md-icon "icon-minus-circle-outline red-400-fg pt-7" at bounding box center [1355, 473] width 16 height 16
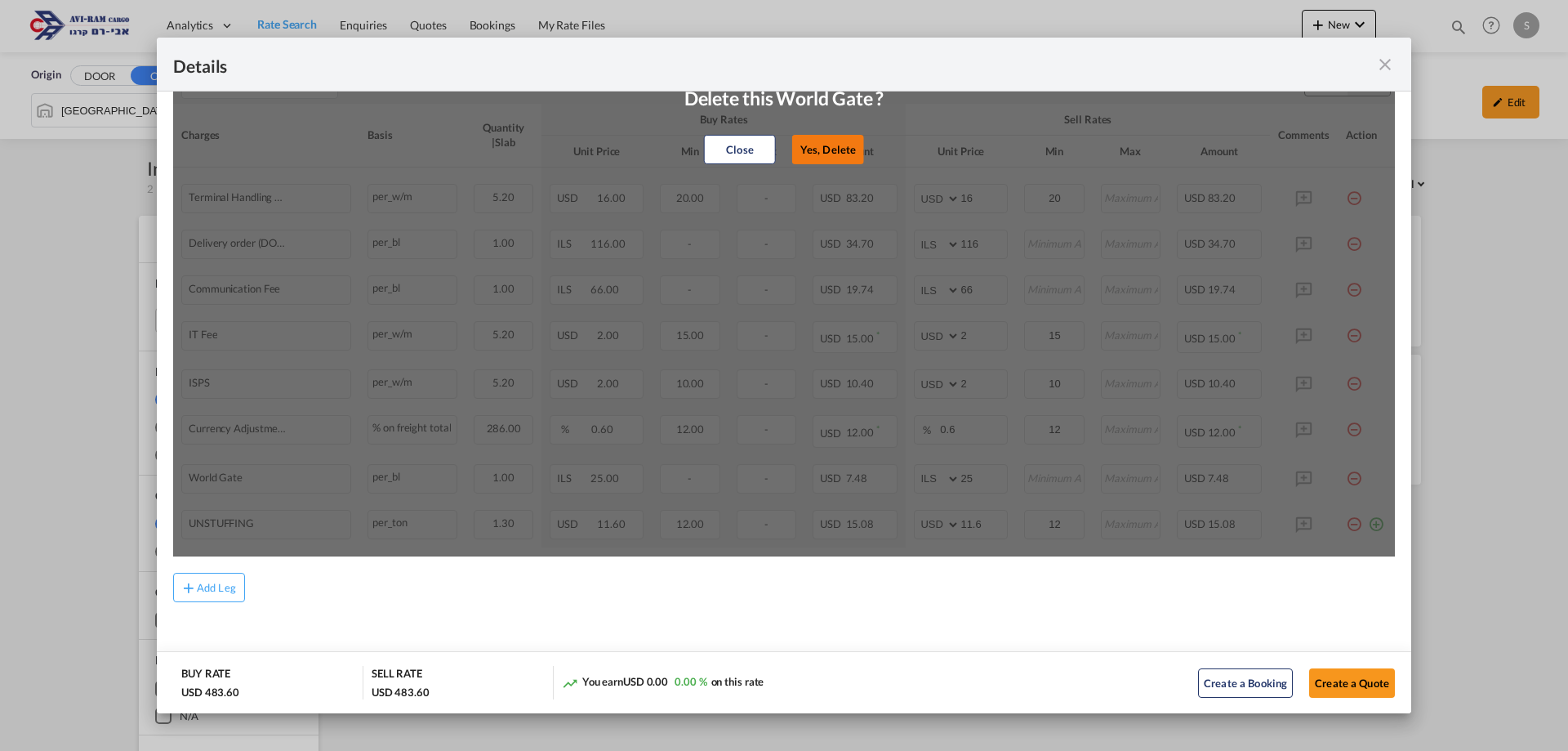
click at [829, 152] on button "Yes, Delete" at bounding box center [828, 150] width 72 height 29
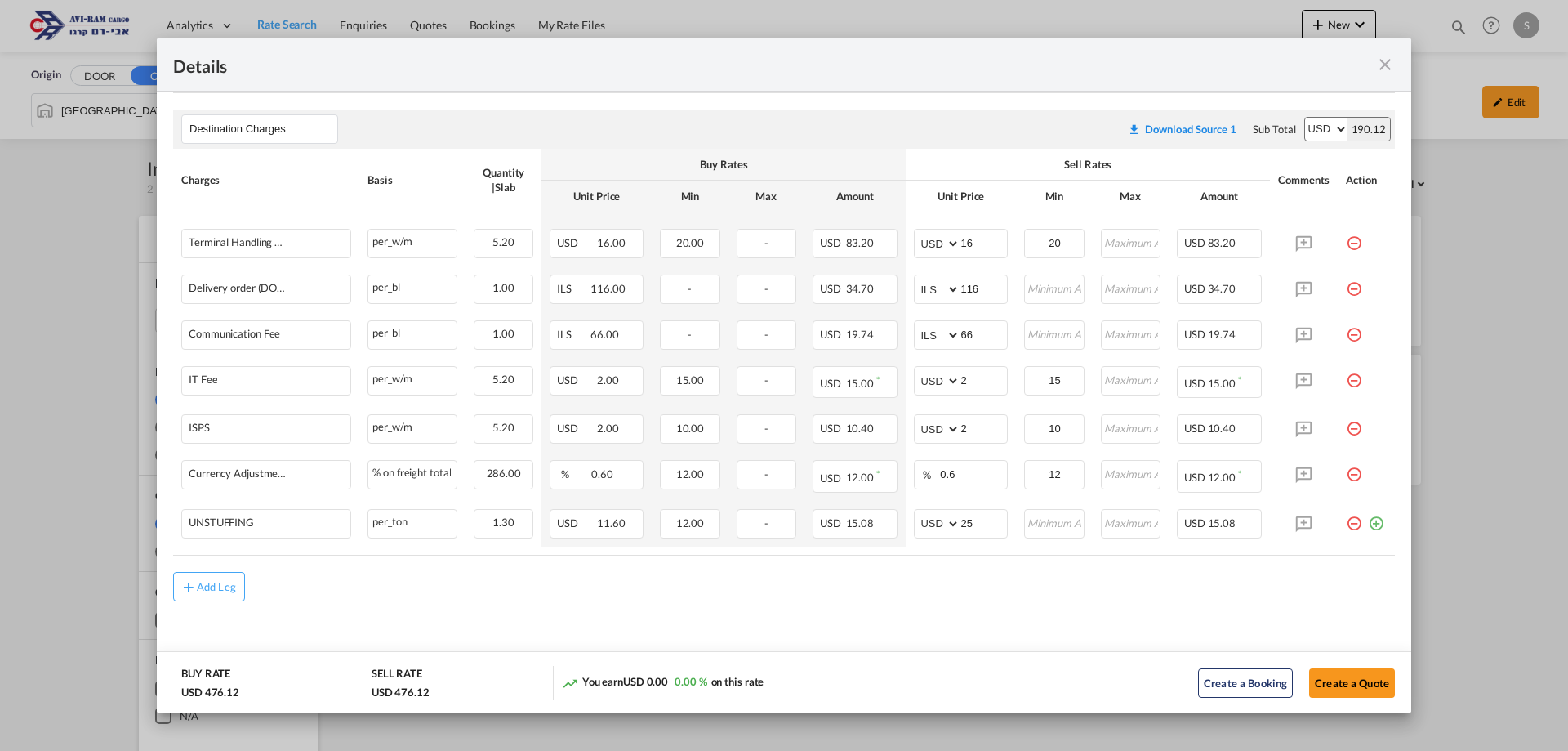
select select "string:USD"
type input "11.6"
type input "12"
drag, startPoint x: 1065, startPoint y: 242, endPoint x: 971, endPoint y: 229, distance: 94.9
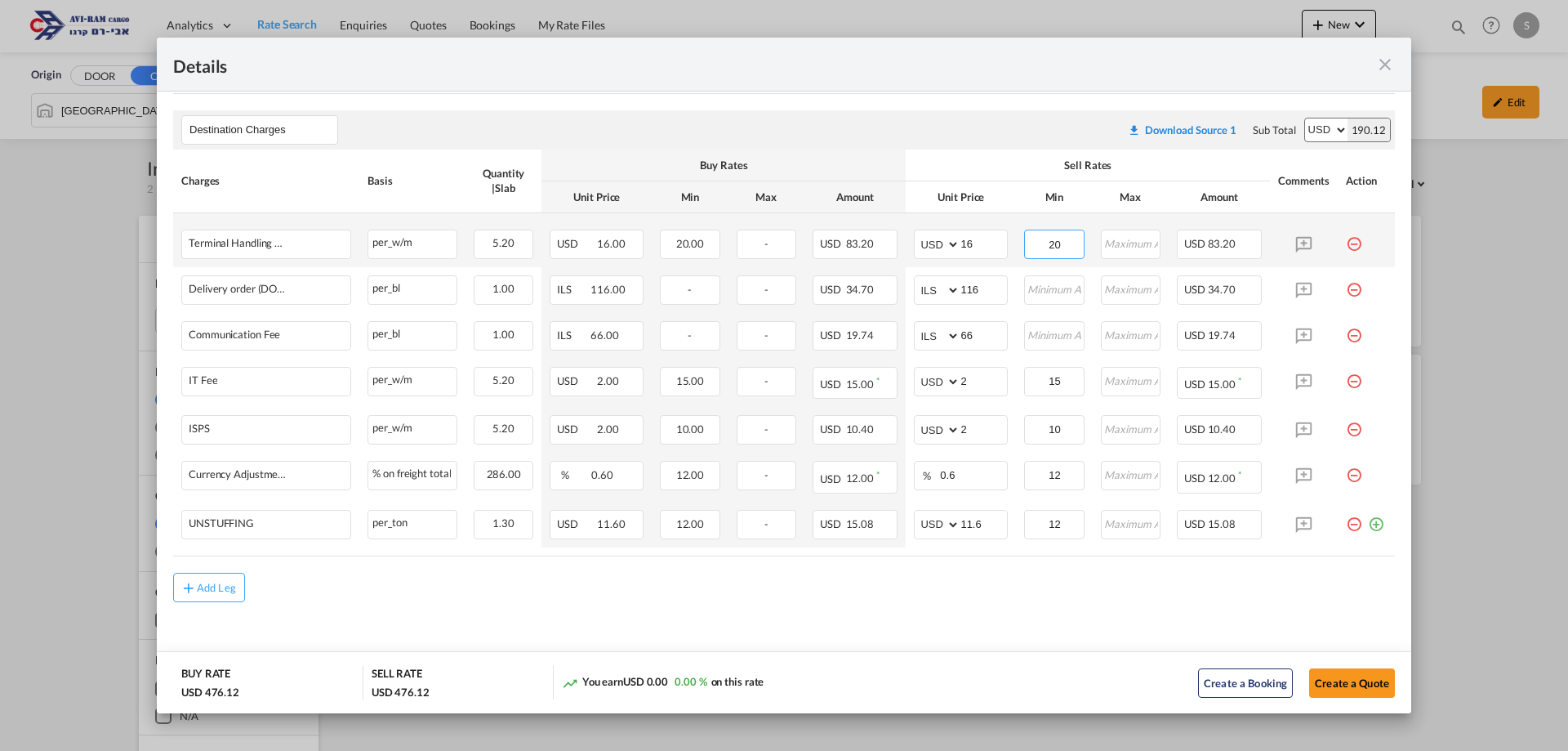
click at [971, 229] on tr "Terminal Handling Charge - Destination Please Enter Already Exists per_w/m per_…" at bounding box center [784, 240] width 1221 height 54
click at [1034, 240] on input "16" at bounding box center [1054, 242] width 57 height 25
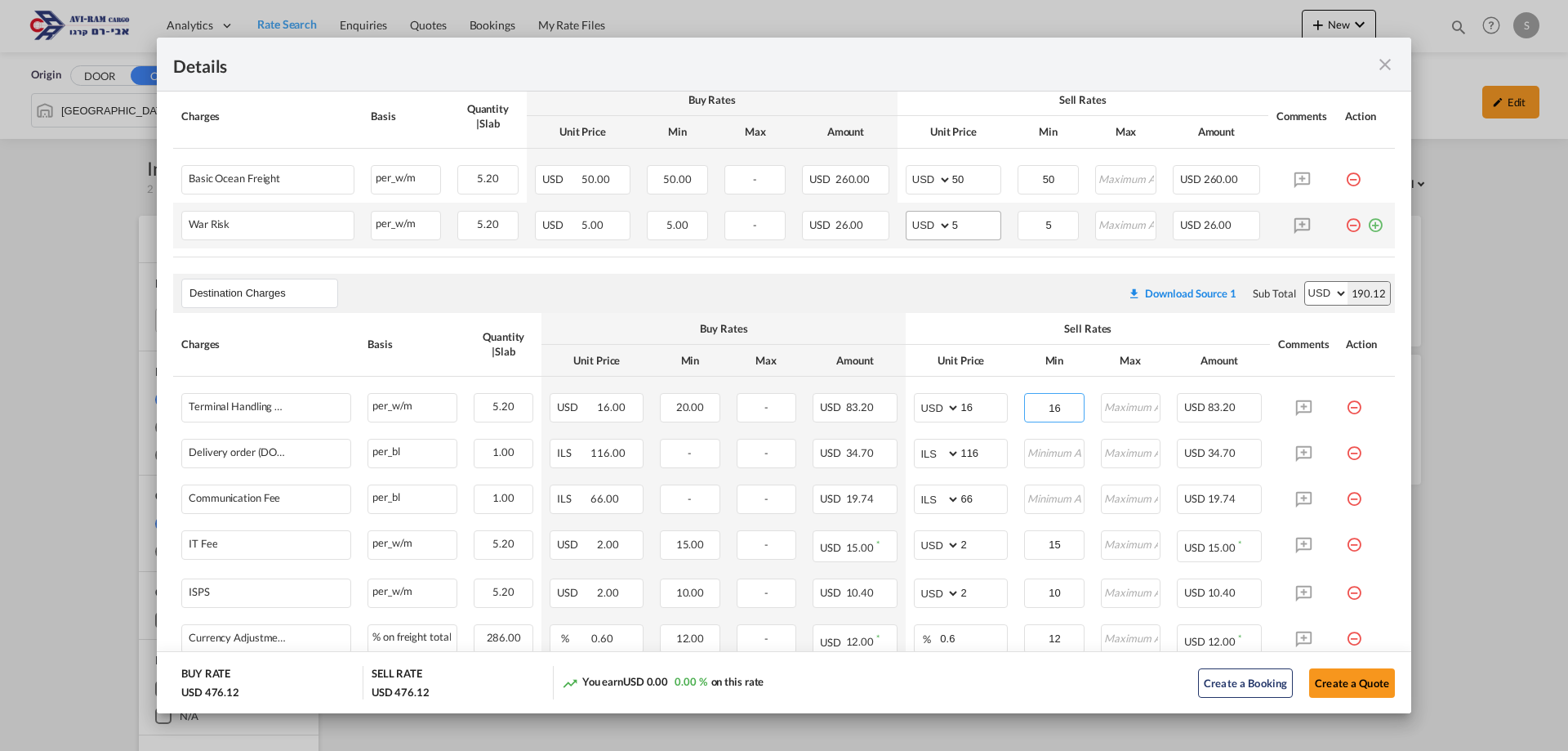
type input "16"
drag, startPoint x: 960, startPoint y: 223, endPoint x: 879, endPoint y: 220, distance: 81.1
click at [881, 219] on tr "War Risk Please Enter Already Exists per_w/m per_w/m can not applied for this c…" at bounding box center [784, 225] width 1221 height 46
click at [964, 179] on input "50" at bounding box center [976, 178] width 48 height 25
drag, startPoint x: 965, startPoint y: 176, endPoint x: 920, endPoint y: 182, distance: 45.4
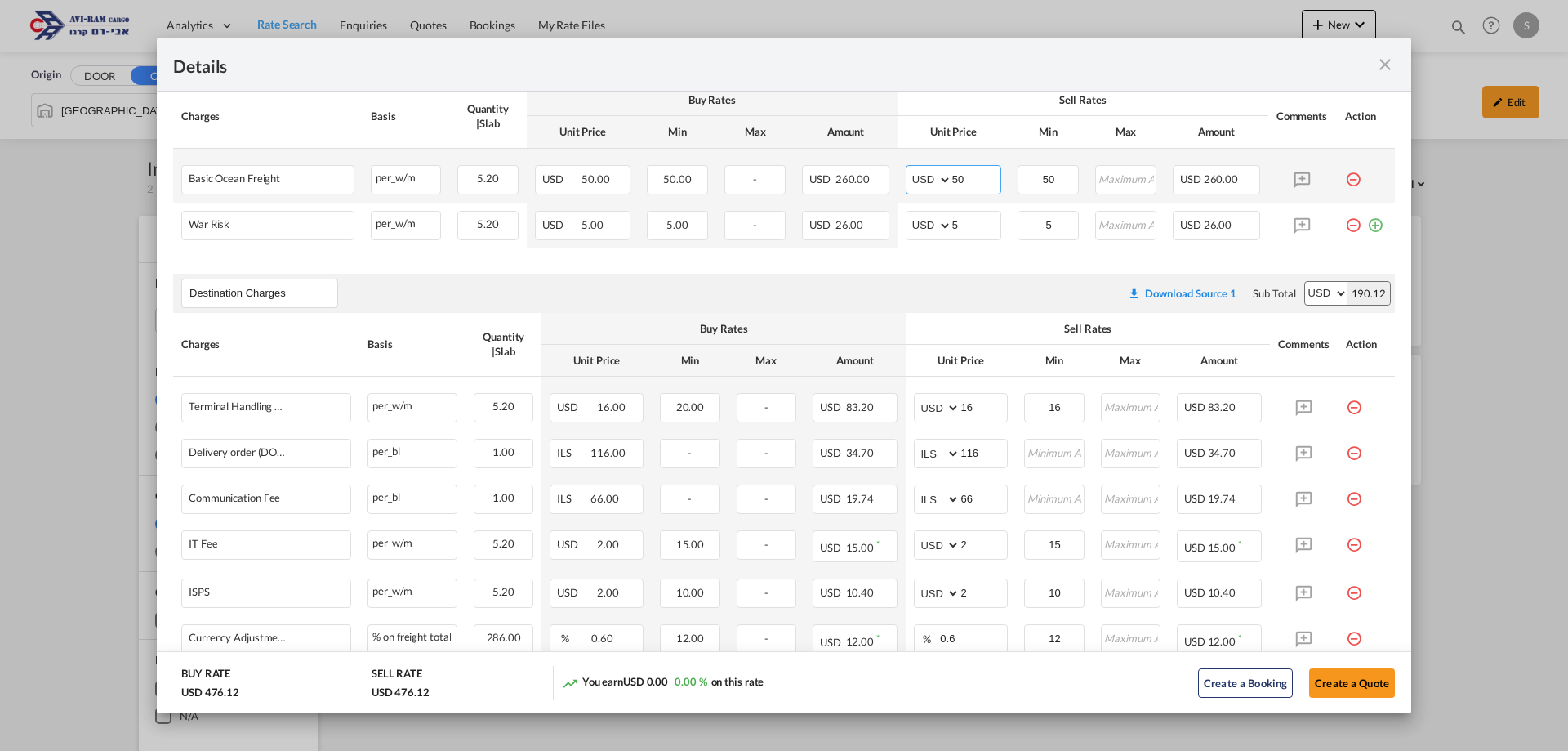
click at [926, 180] on md-input-container "AED AFN ALL AMD ANG AOA ARS AUD AWG AZN BAM BBD BDT BGN BHD BIF BMD BND BOB BRL…" at bounding box center [953, 180] width 96 height 29
click at [956, 166] on input "50" at bounding box center [976, 178] width 48 height 25
click at [970, 180] on input "50" at bounding box center [976, 178] width 48 height 25
click at [1347, 682] on button "Create a Quote" at bounding box center [1352, 683] width 86 height 29
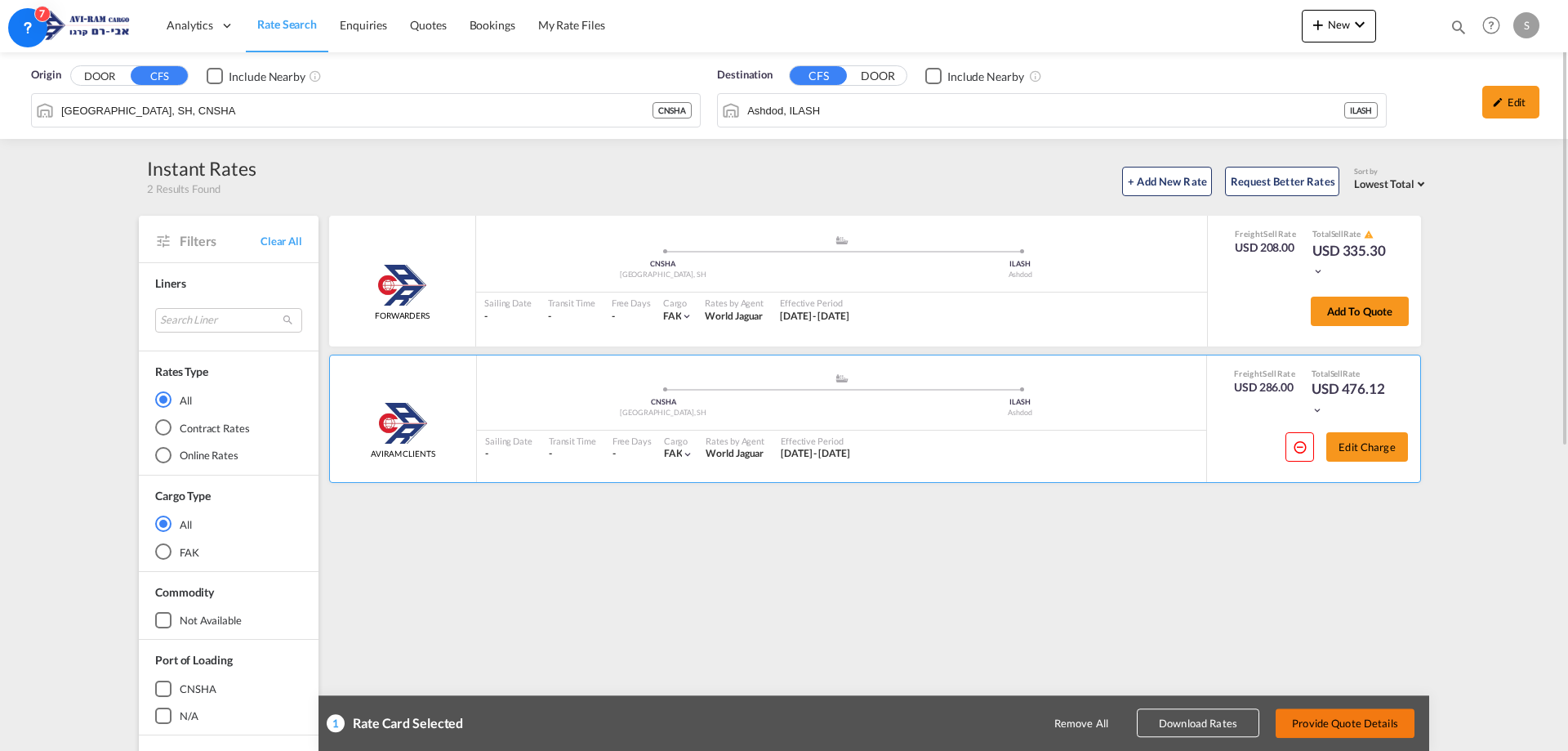
click at [1366, 723] on button "Provide Quote Details" at bounding box center [1345, 723] width 139 height 29
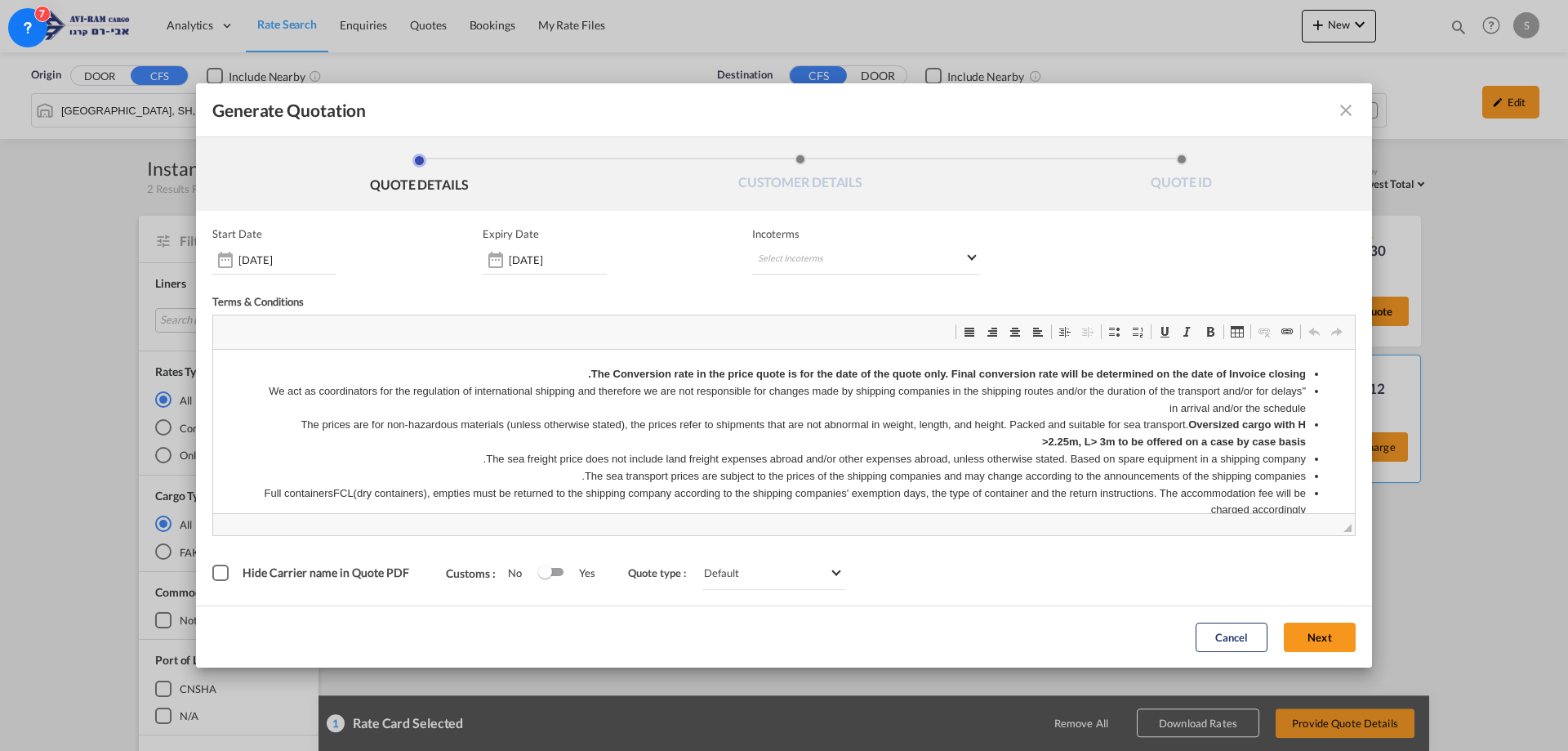
scroll to position [0, 0]
click at [781, 258] on md-select "Select Incoterms CIP - import Carriage and Insurance Paid to DAP - export Deliv…" at bounding box center [867, 260] width 229 height 29
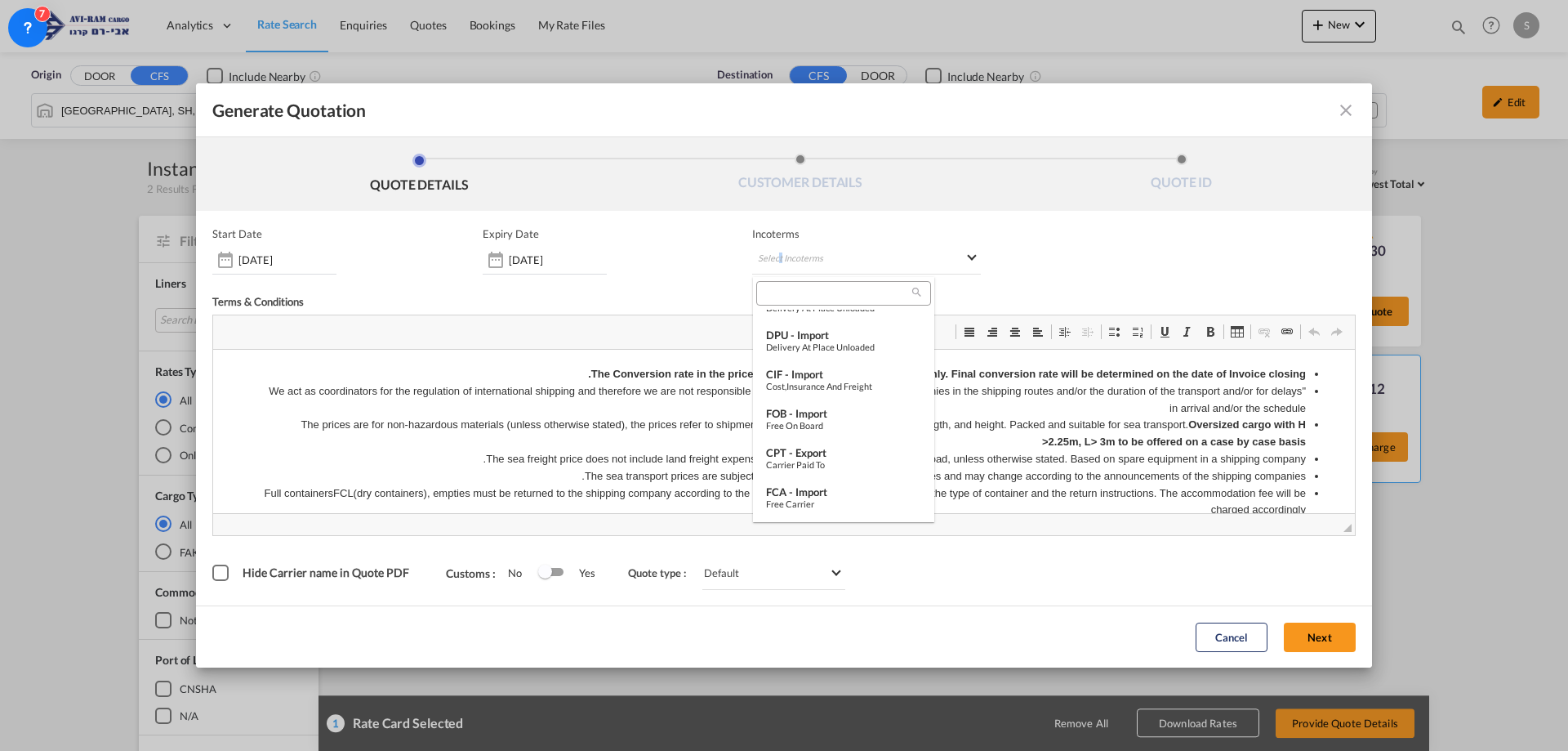
scroll to position [387, 0]
click at [831, 417] on div "Free on Board" at bounding box center [844, 419] width 155 height 11
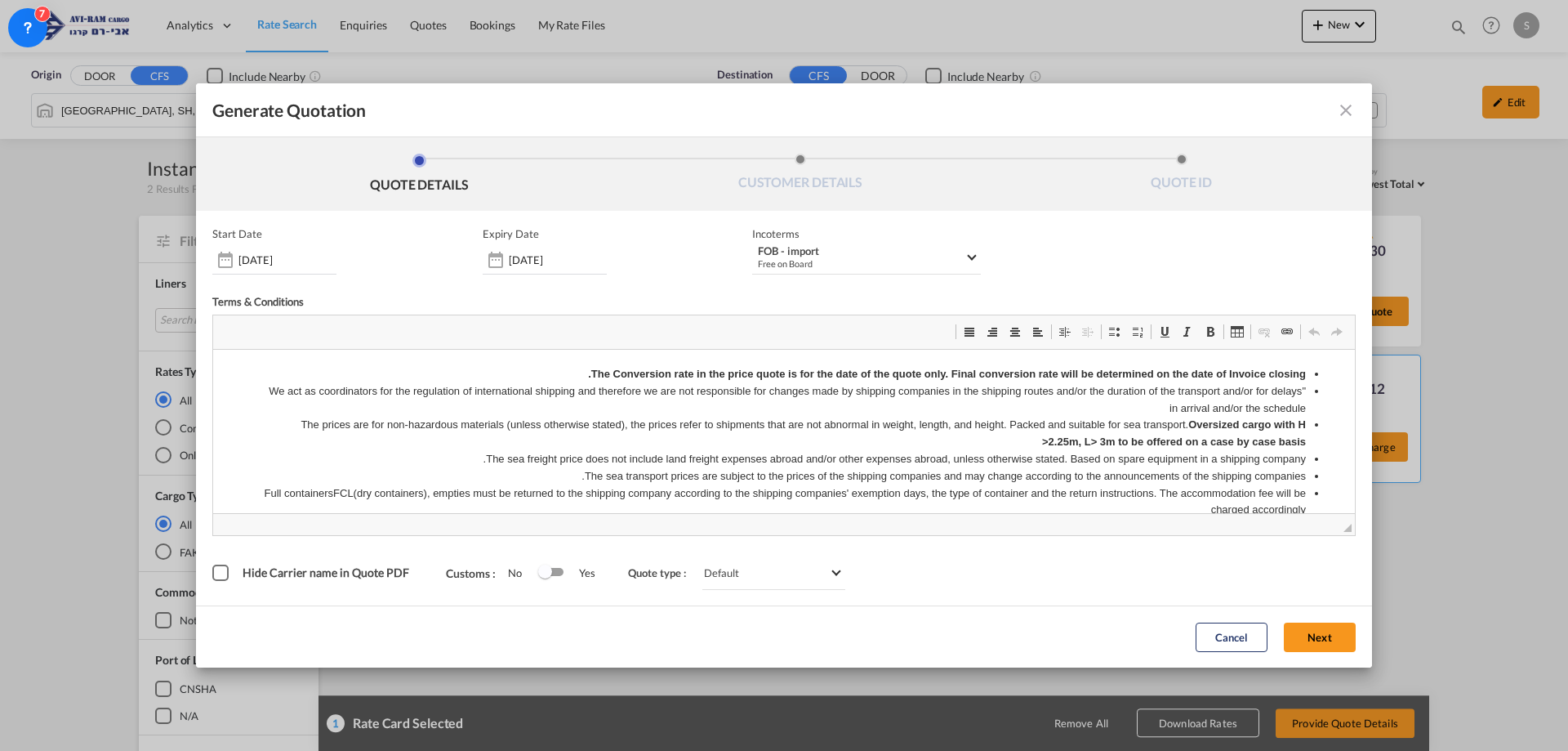
click at [1319, 639] on button "Next" at bounding box center [1320, 637] width 72 height 29
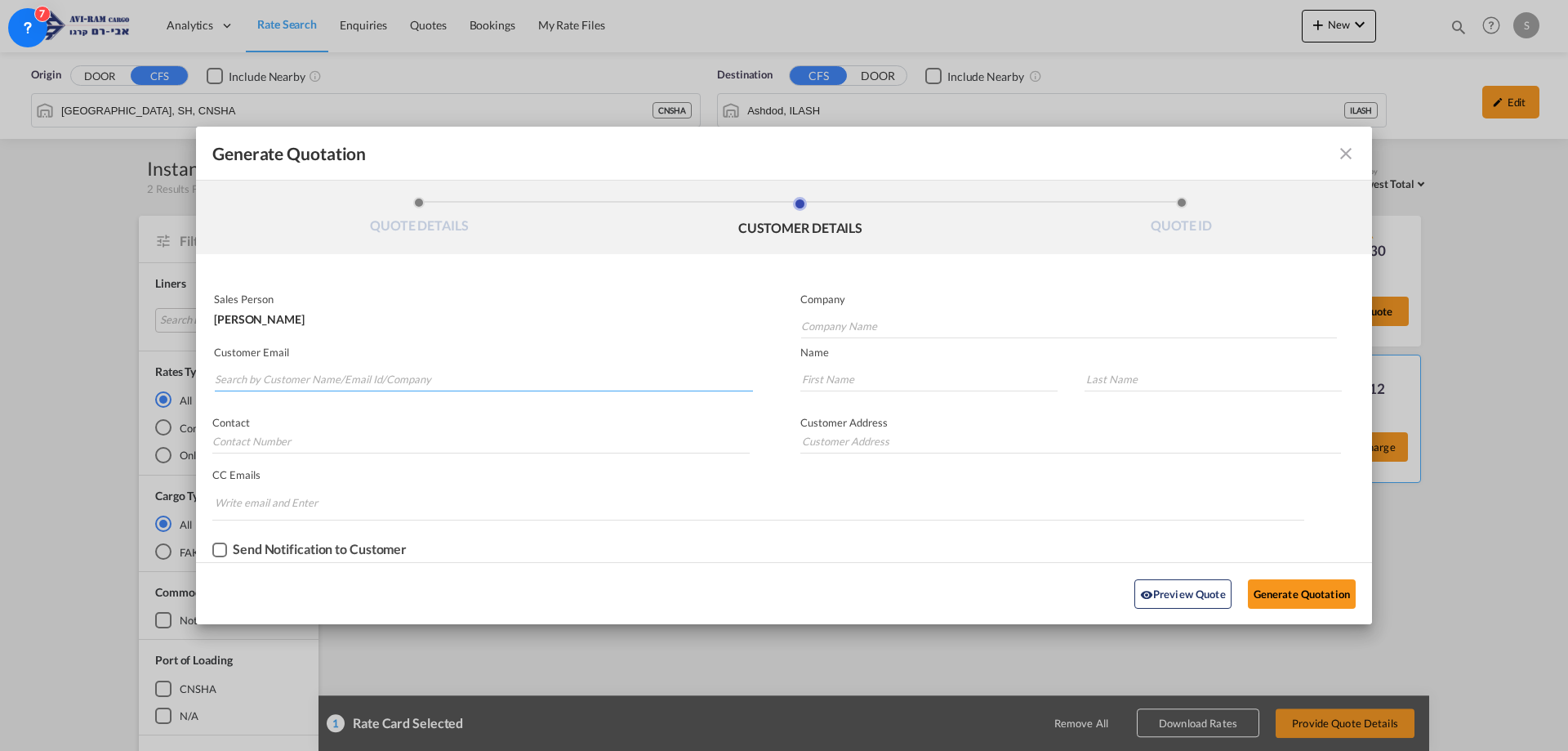
click at [453, 387] on input "Search by Customer Name/Email Id/Company" at bounding box center [483, 379] width 538 height 25
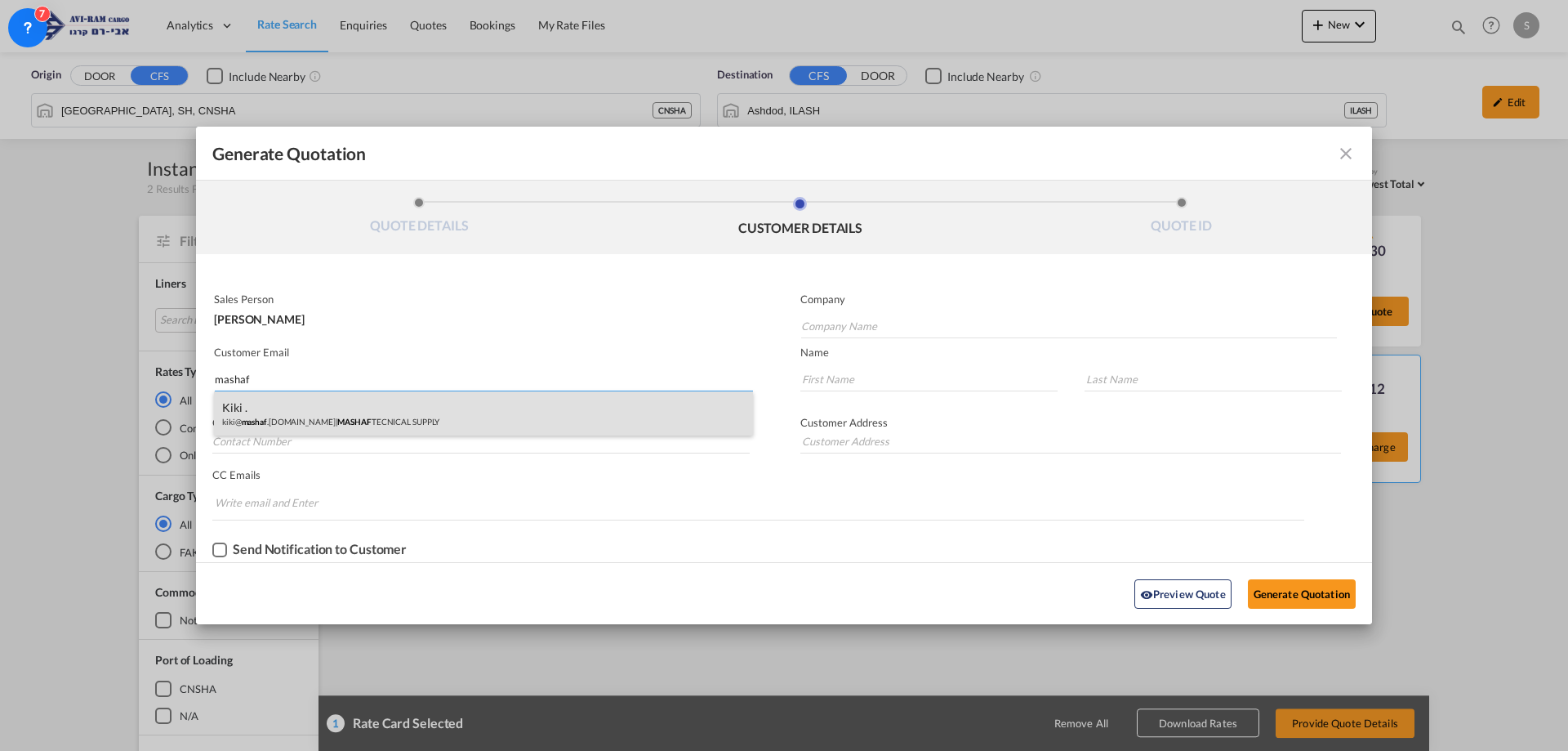
type input "mashaf"
click at [400, 426] on div "Kiki . kiki@ mashaf .[DOMAIN_NAME] | MASHAF TECNICAL SUPPLY" at bounding box center [483, 413] width 539 height 44
type input "MASHAF TECNICAL SUPPLY"
type input "[EMAIL_ADDRESS][DOMAIN_NAME]"
type input "Kiki"
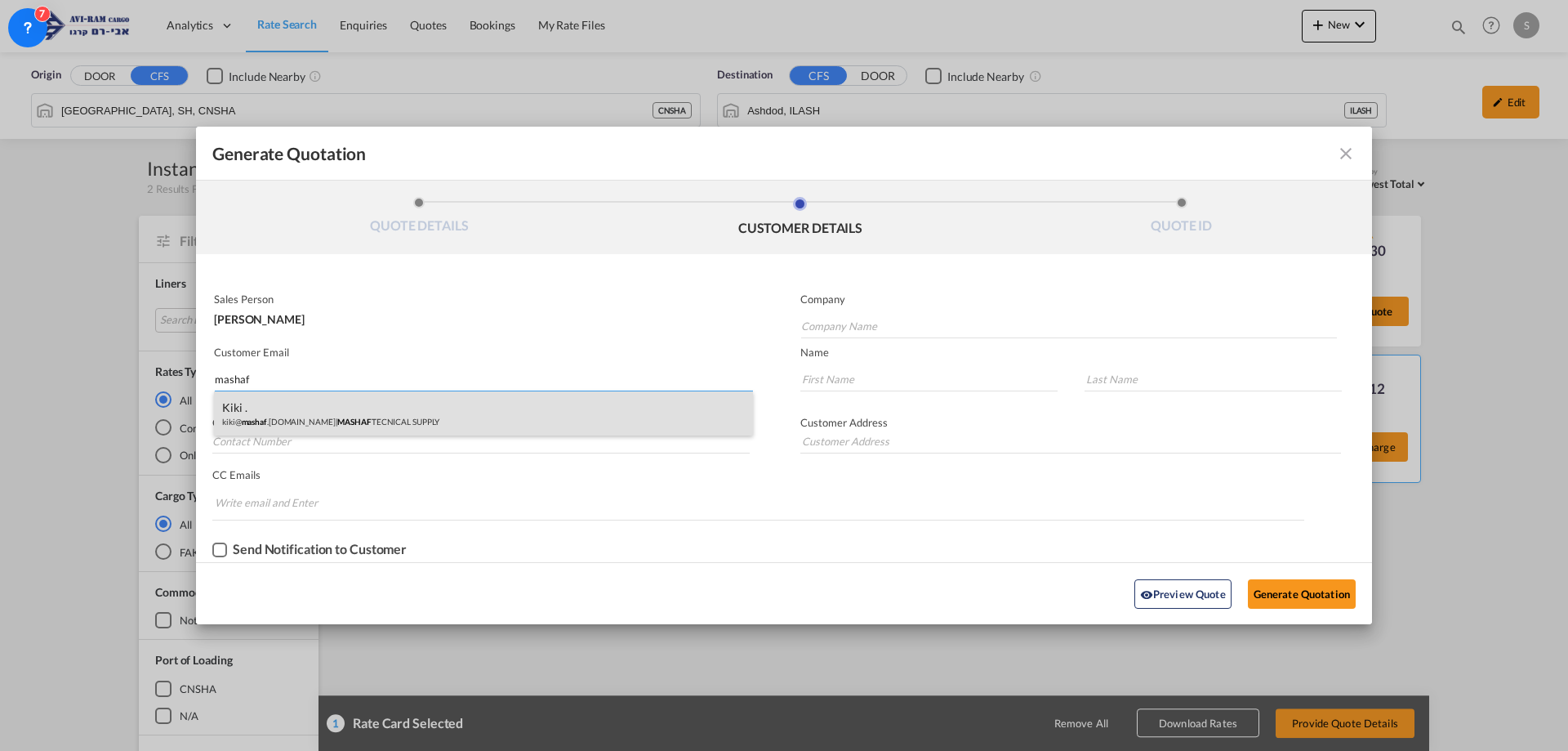
type input "."
type input "088519944"
type input "[PERSON_NAME]-MAKKABBIM-RE'UT"
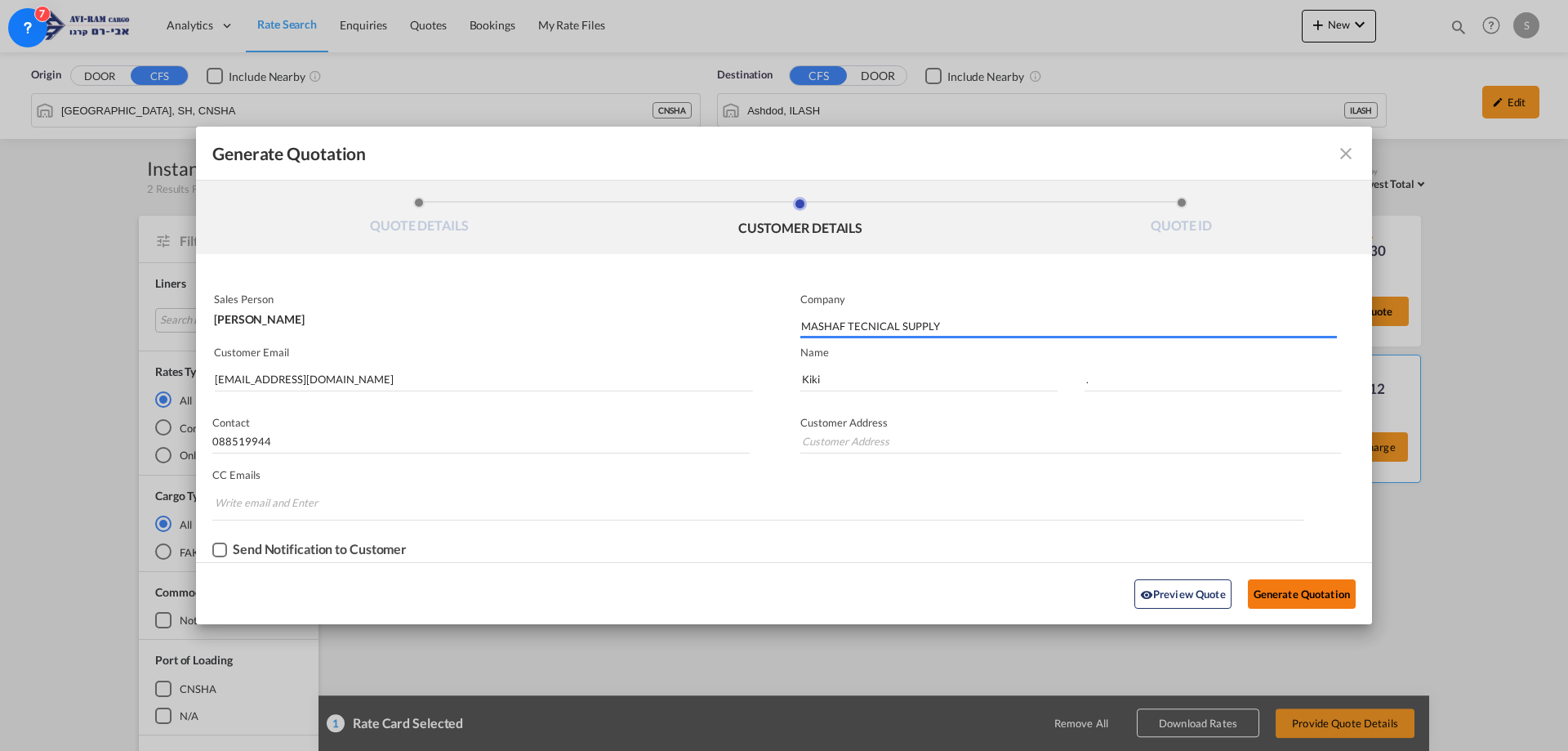
click at [1279, 599] on button "Generate Quotation" at bounding box center [1302, 594] width 108 height 29
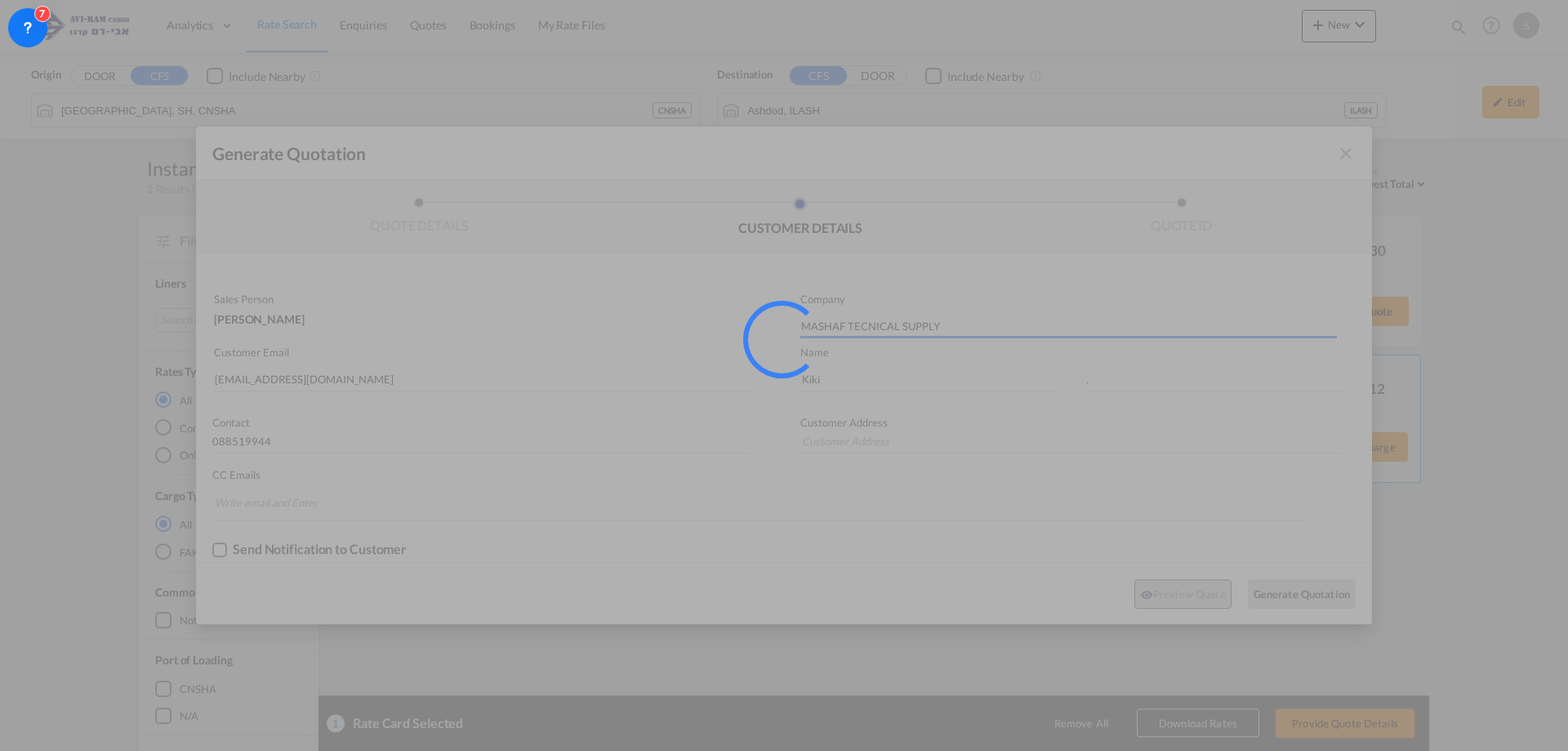
type input "[PERSON_NAME]-MAKKABBIM-RE'UT"
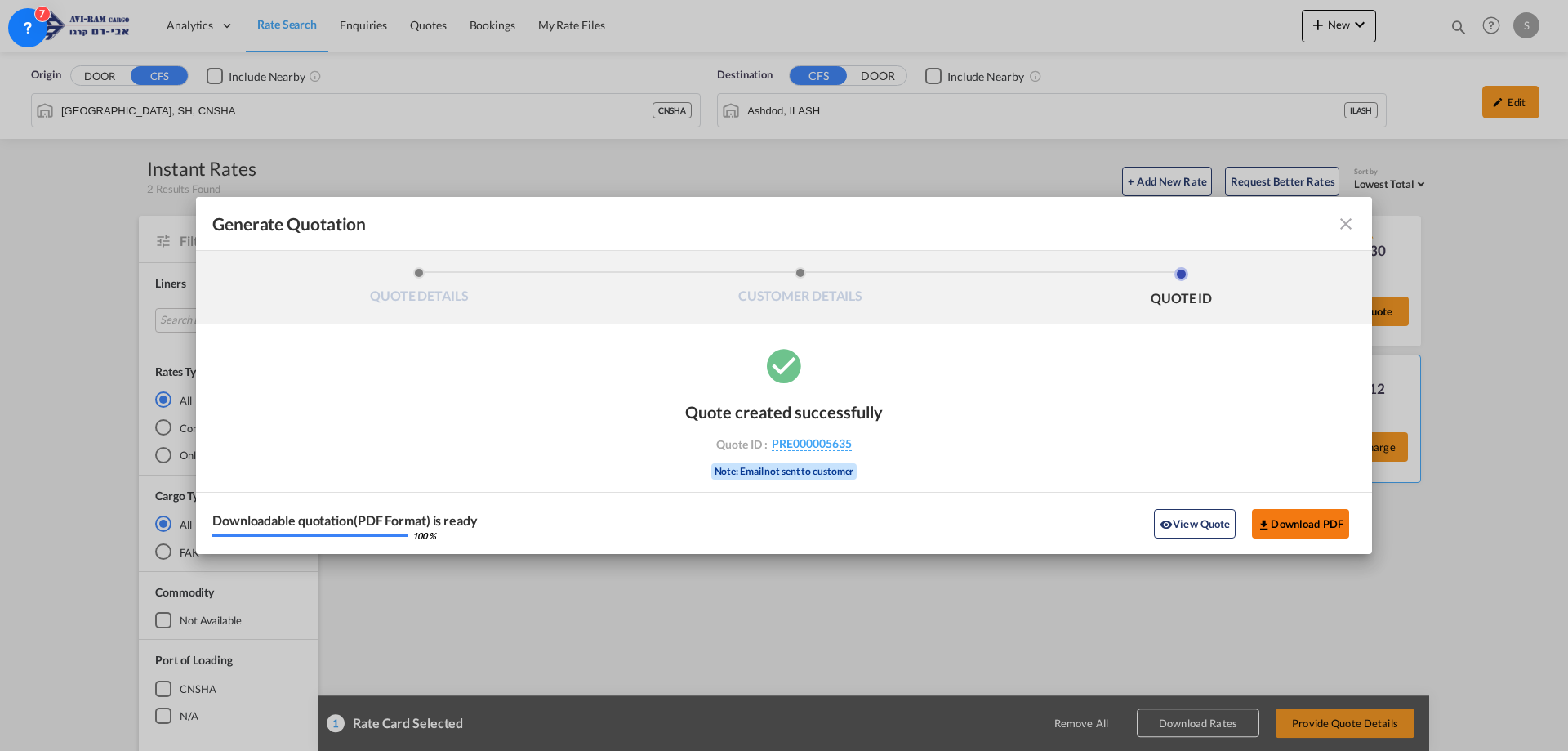
click at [1285, 526] on button "Download PDF" at bounding box center [1301, 524] width 98 height 29
